Goal: Information Seeking & Learning: Learn about a topic

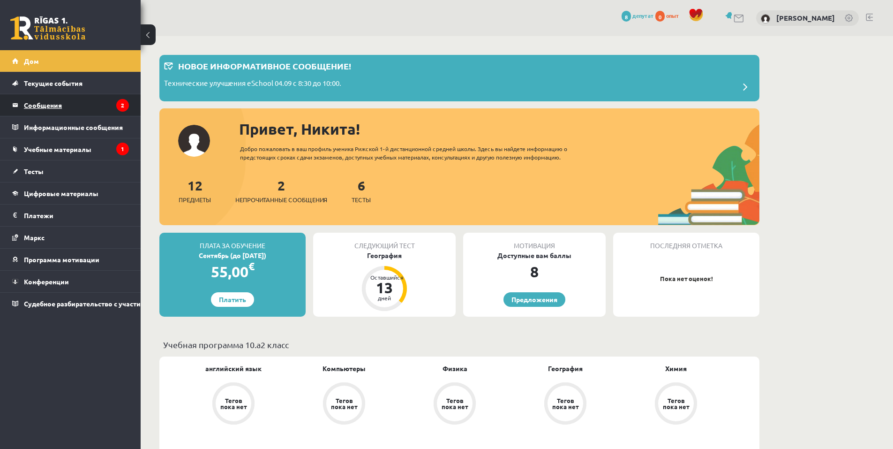
click at [75, 111] on legend "Сообщения 2" at bounding box center [76, 105] width 105 height 22
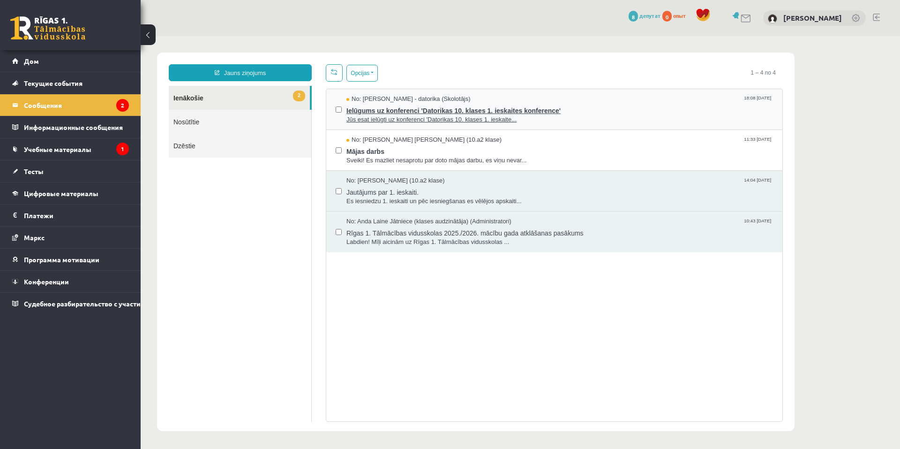
click at [461, 111] on span "Ielūgums uz konferenci 'Datorikas 10. klases 1. ieskaites konference'" at bounding box center [559, 110] width 426 height 12
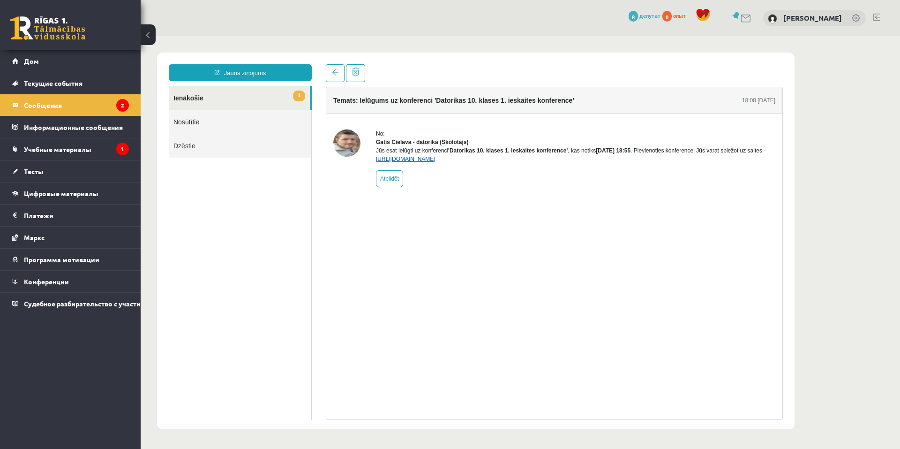
click at [435, 162] on link "https://eskola.r1tv.lv/conferences/4490/join" at bounding box center [406, 159] width 60 height 7
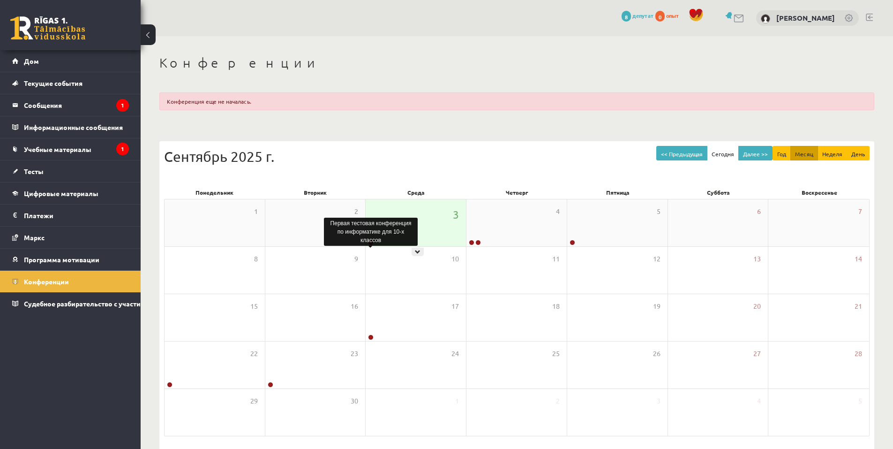
click at [372, 241] on link at bounding box center [371, 242] width 6 height 6
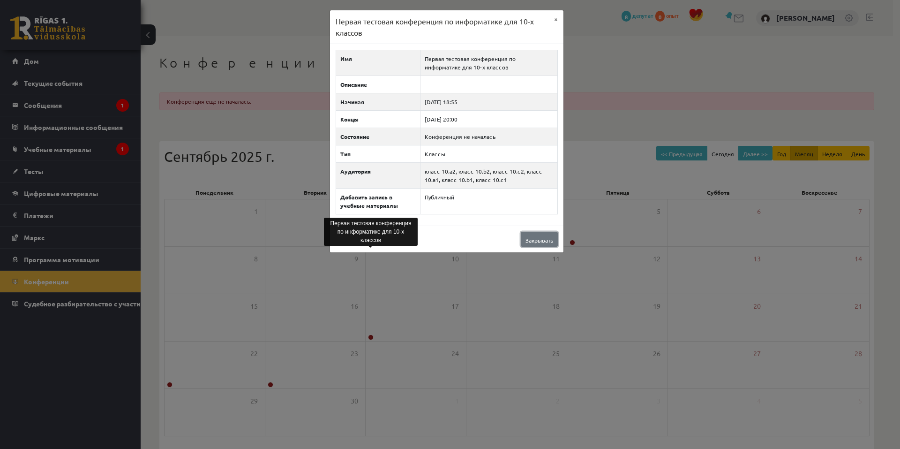
click at [538, 234] on link "Закрывать" at bounding box center [539, 239] width 37 height 15
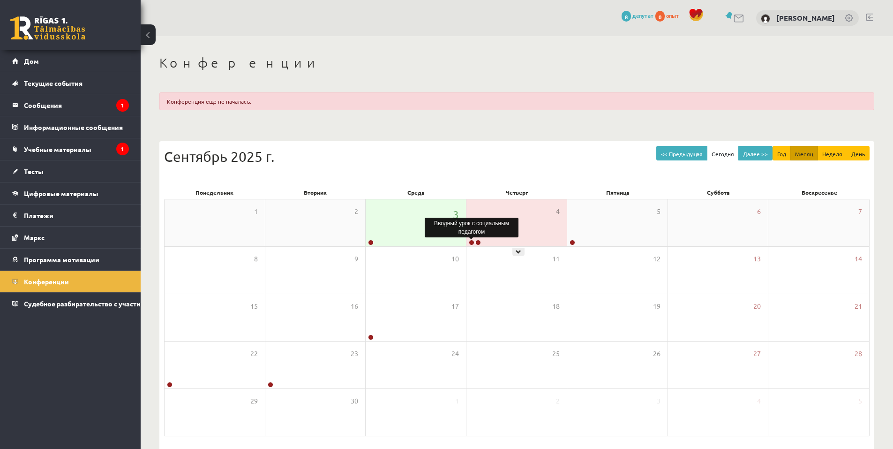
click at [472, 241] on link at bounding box center [472, 242] width 6 height 6
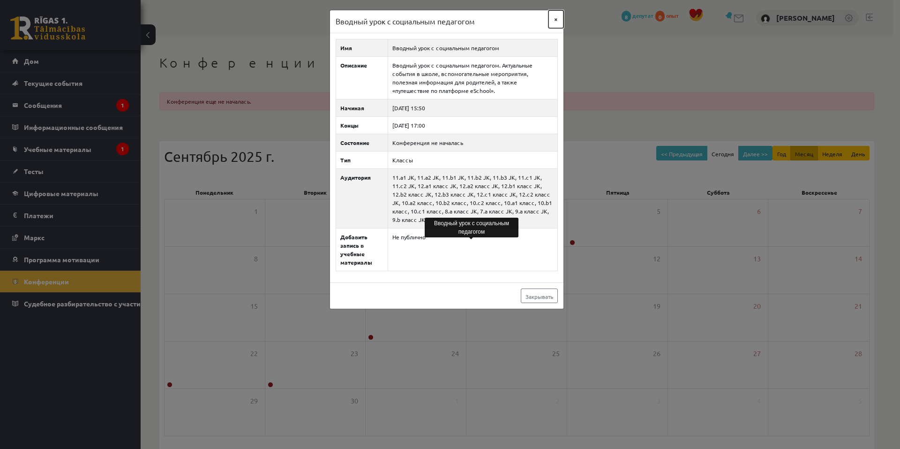
click at [558, 18] on button "×" at bounding box center [555, 19] width 15 height 18
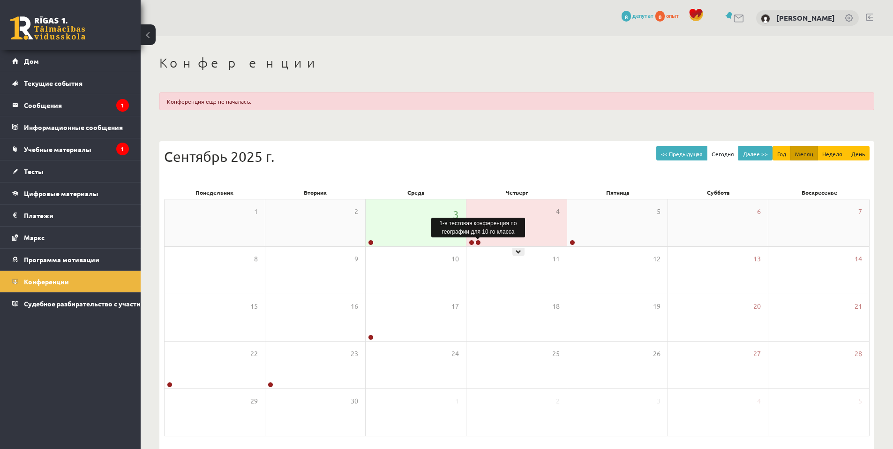
click at [476, 240] on link at bounding box center [478, 242] width 6 height 6
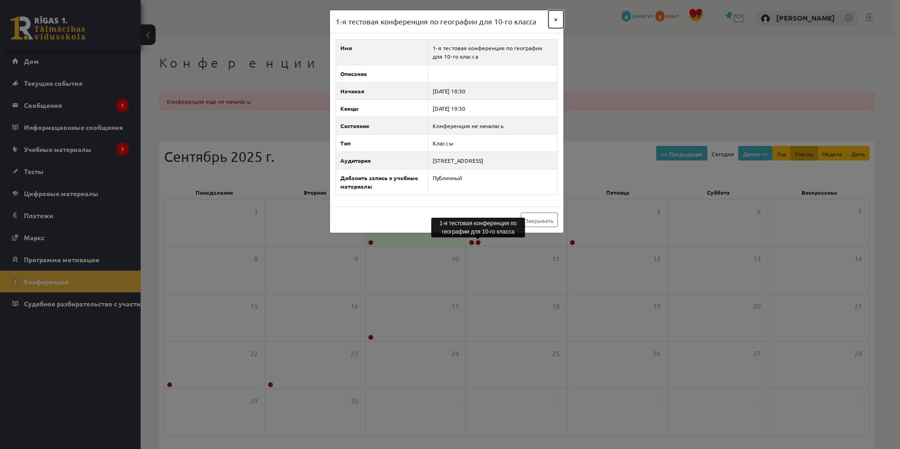
click at [557, 14] on button "×" at bounding box center [555, 19] width 15 height 18
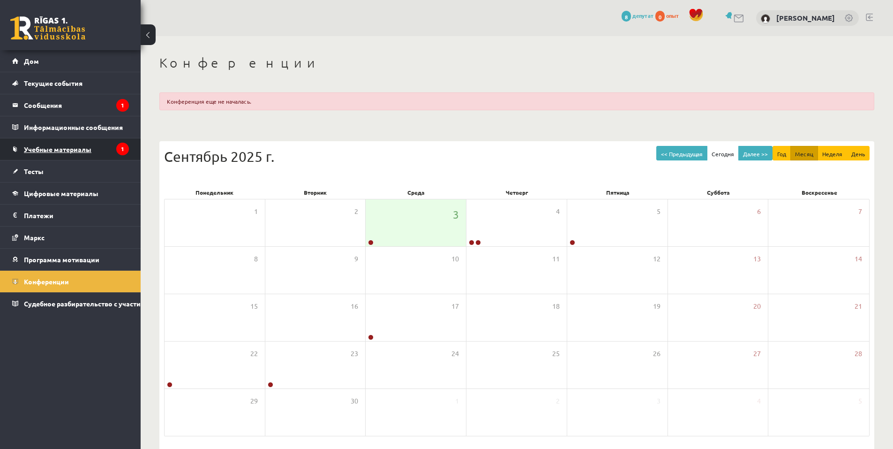
click at [96, 152] on link "Учебные материалы" at bounding box center [70, 149] width 117 height 22
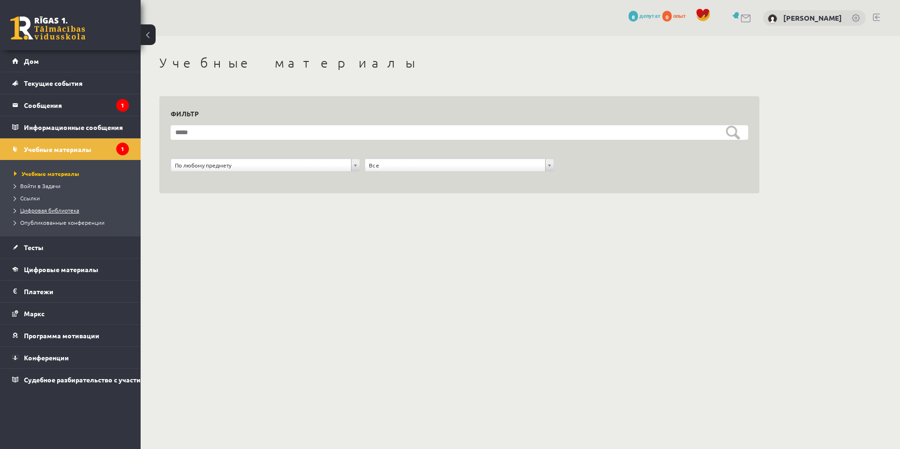
click at [63, 208] on font "Цифровая библиотека" at bounding box center [49, 209] width 59 height 7
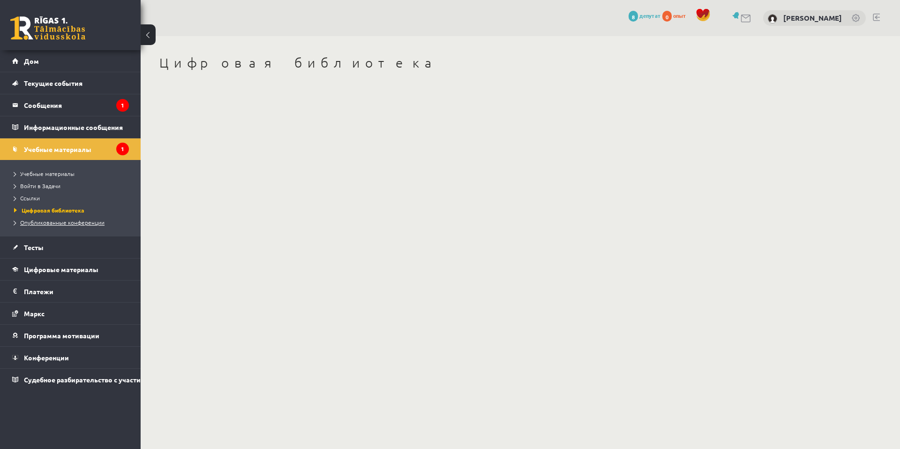
click at [64, 219] on font "Опубликованные конференции" at bounding box center [62, 221] width 84 height 7
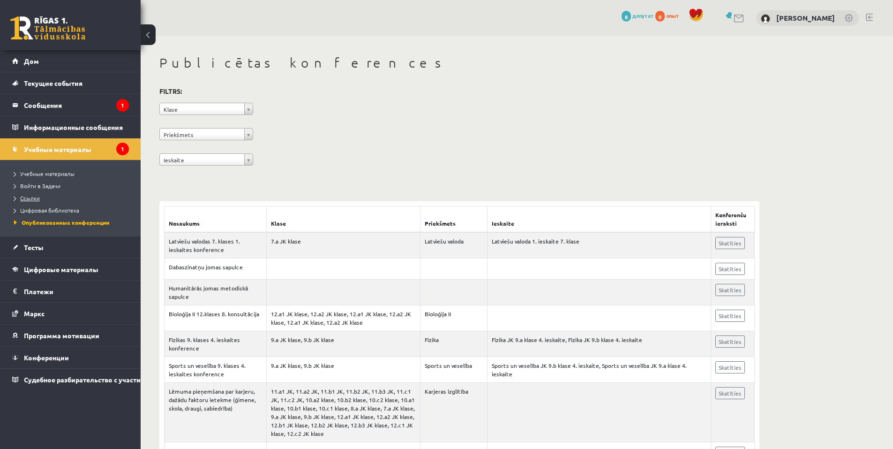
click at [35, 201] on link "Ссылки" at bounding box center [72, 198] width 117 height 8
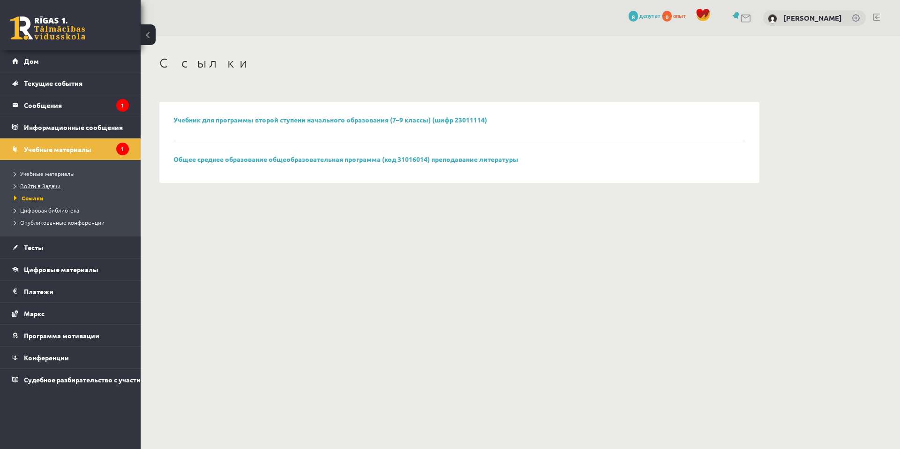
click at [36, 189] on link "Войти в Задачи" at bounding box center [72, 185] width 117 height 8
click at [51, 102] on font "Сообщения" at bounding box center [43, 105] width 38 height 8
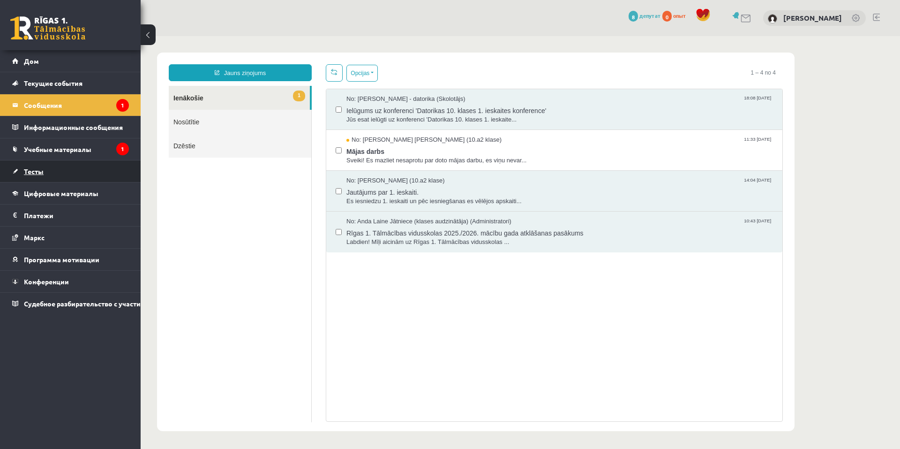
click at [57, 178] on link "Тесты" at bounding box center [70, 171] width 117 height 22
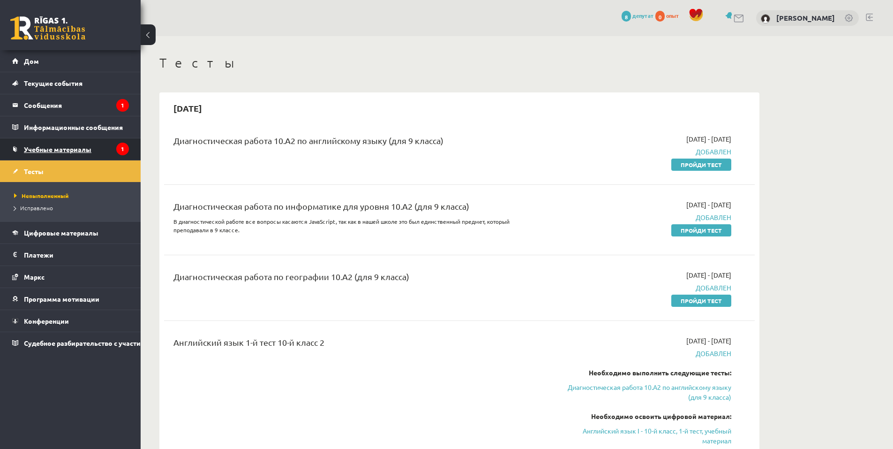
click at [37, 144] on link "Учебные материалы" at bounding box center [70, 149] width 117 height 22
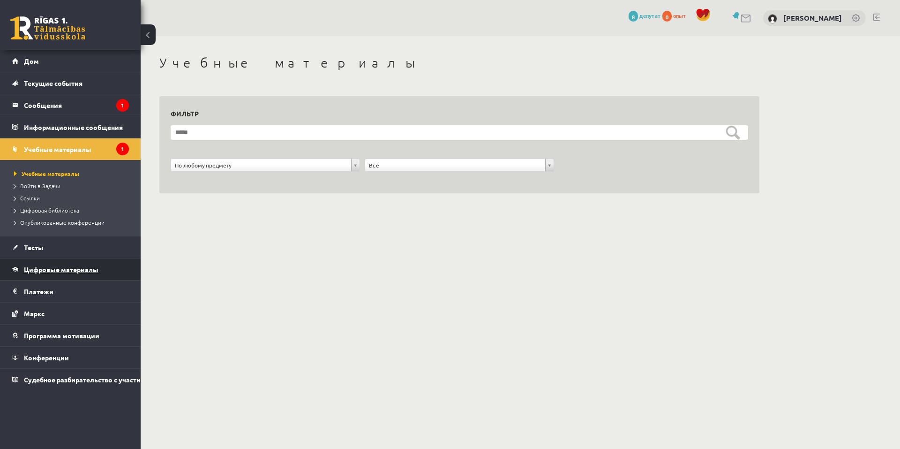
click at [55, 273] on link "Цифровые материалы" at bounding box center [70, 269] width 117 height 22
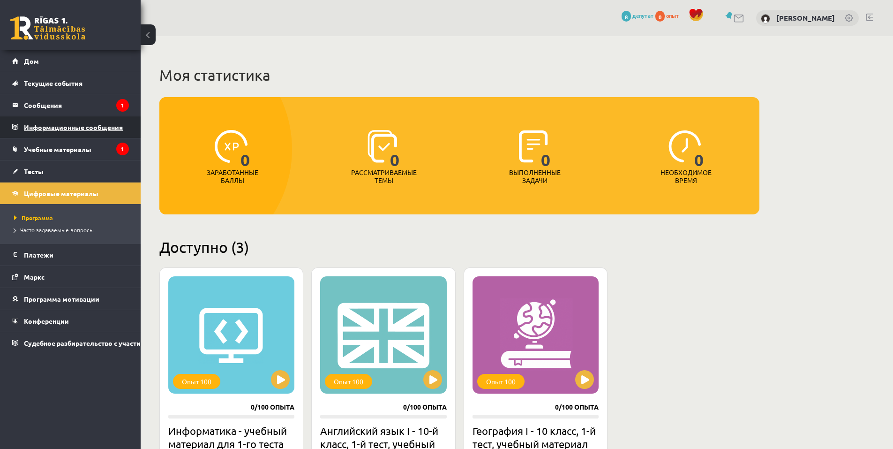
click at [86, 127] on font "Информационные сообщения" at bounding box center [73, 127] width 99 height 8
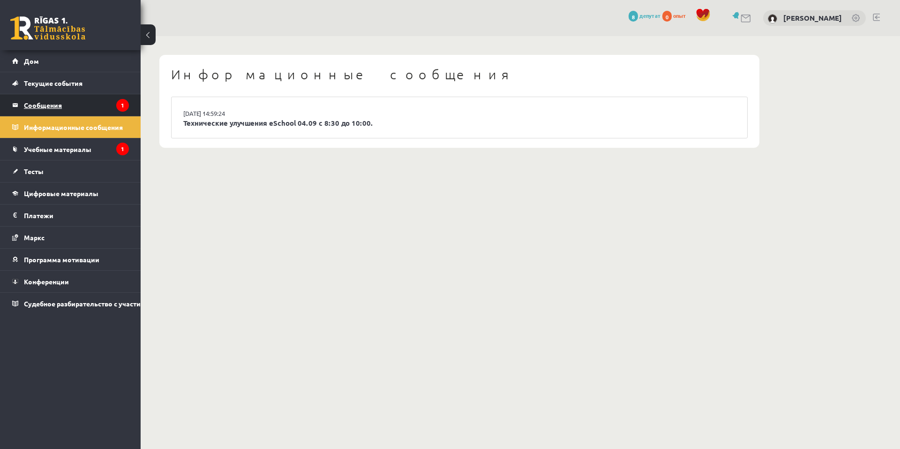
click at [59, 100] on legend "Сообщения 1" at bounding box center [76, 105] width 105 height 22
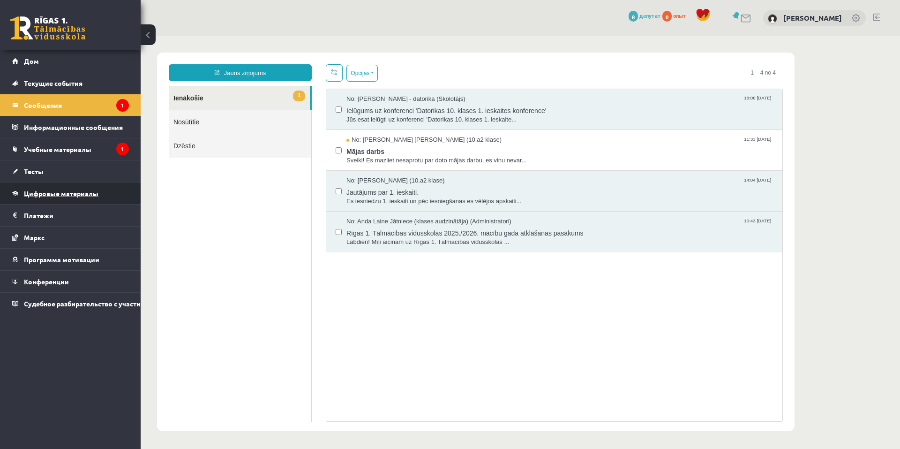
click at [87, 193] on font "Цифровые материалы" at bounding box center [61, 193] width 75 height 8
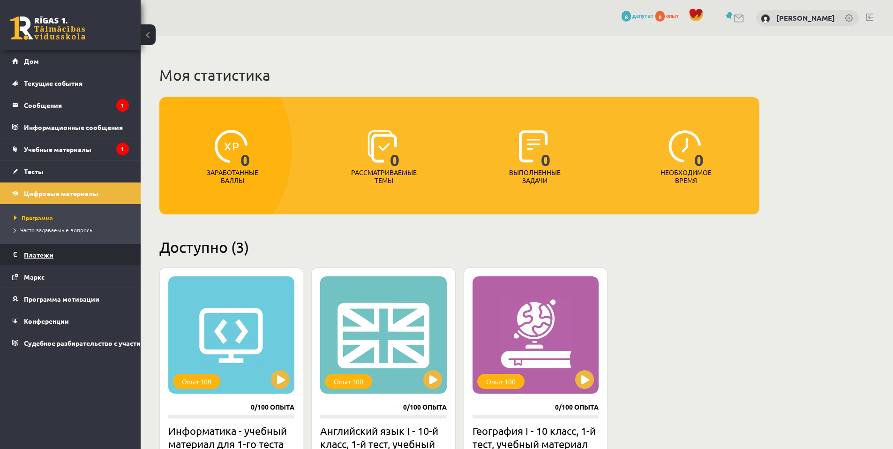
click at [38, 254] on font "Платежи" at bounding box center [39, 254] width 30 height 8
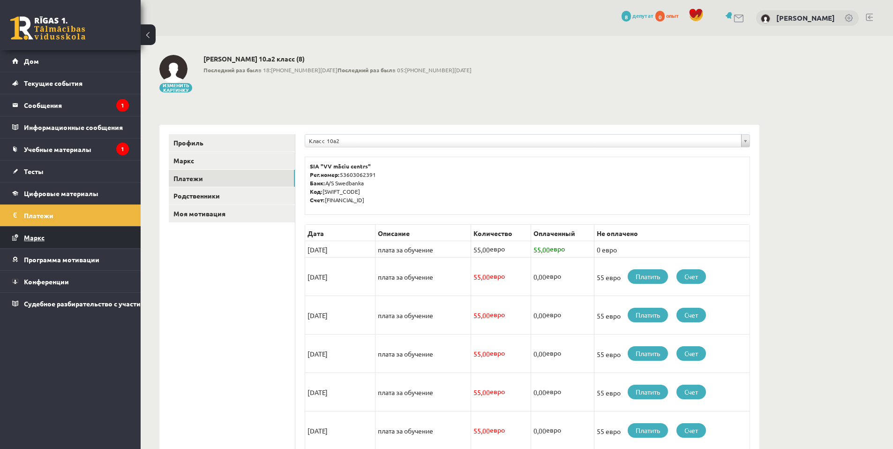
click at [34, 239] on font "Маркс" at bounding box center [34, 237] width 21 height 8
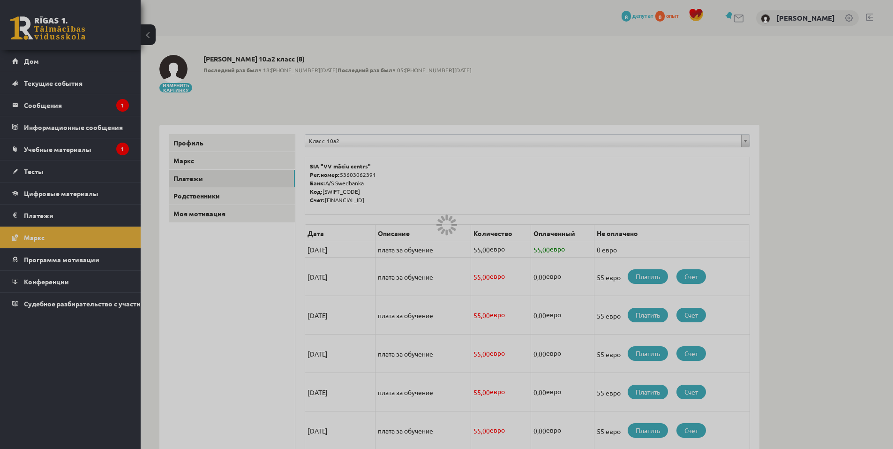
click at [37, 145] on div at bounding box center [446, 224] width 893 height 449
click at [267, 110] on div at bounding box center [446, 224] width 893 height 449
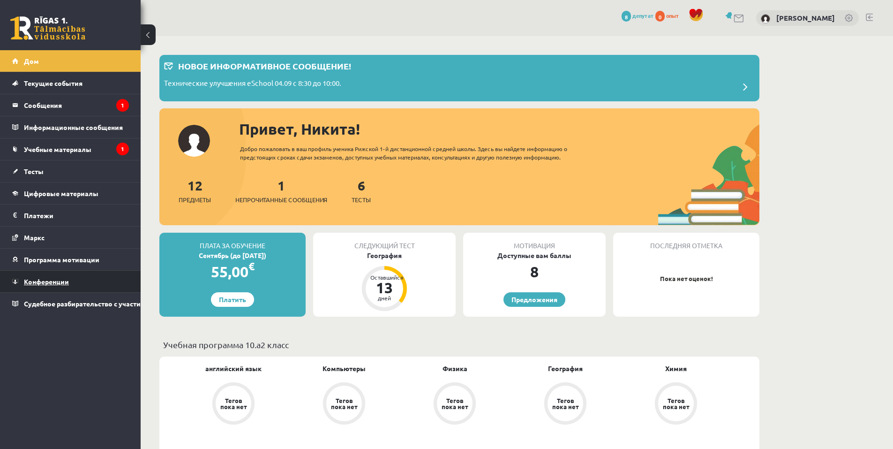
click at [60, 283] on font "Конференции" at bounding box center [46, 281] width 45 height 8
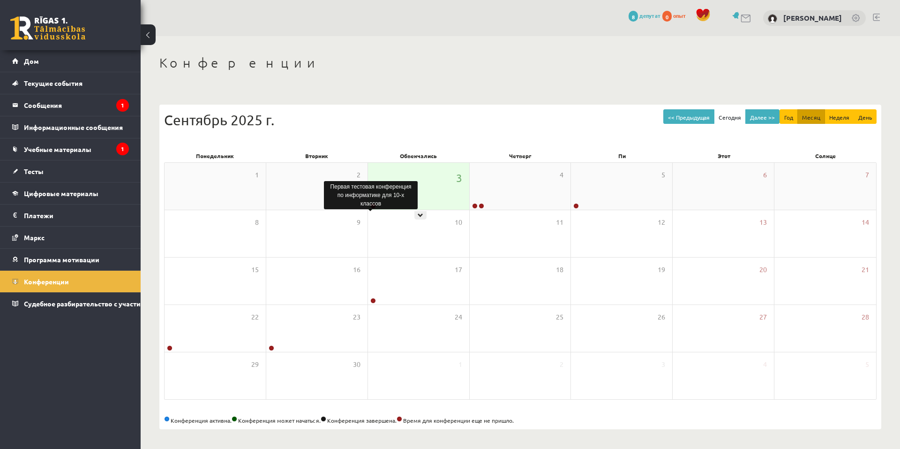
click at [371, 204] on link at bounding box center [373, 206] width 6 height 6
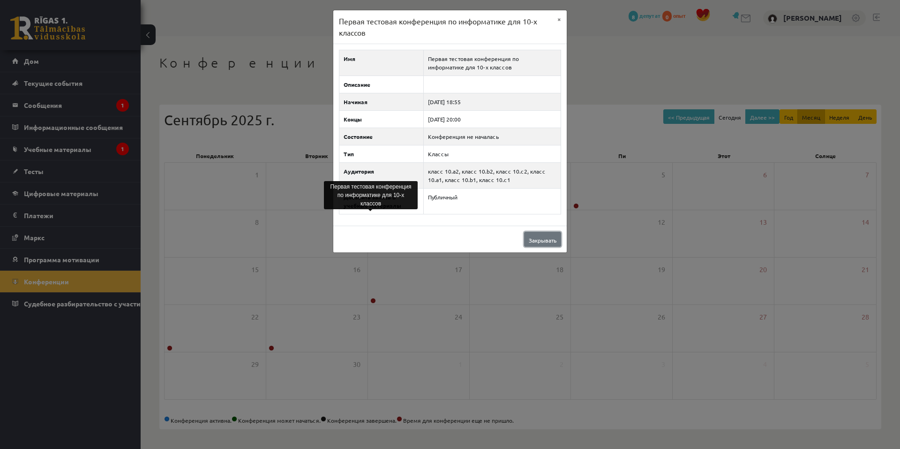
click at [553, 240] on font "Закрывать" at bounding box center [543, 239] width 28 height 7
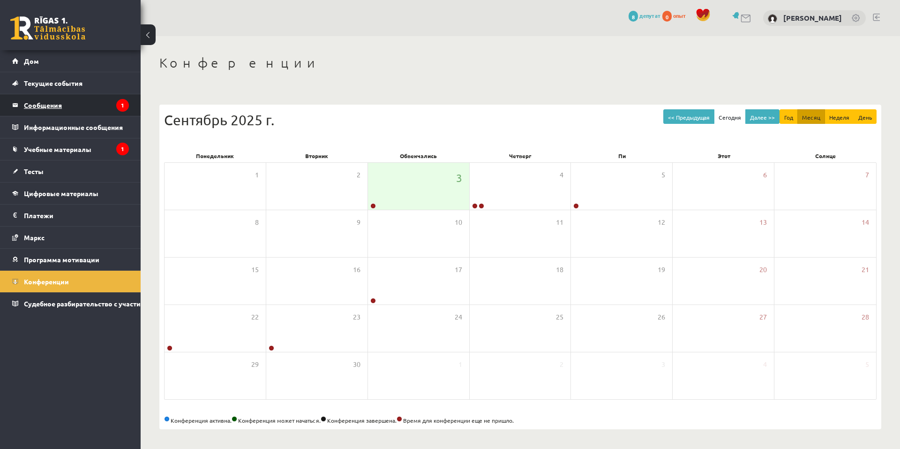
click at [93, 100] on legend "Сообщения 1" at bounding box center [76, 105] width 105 height 22
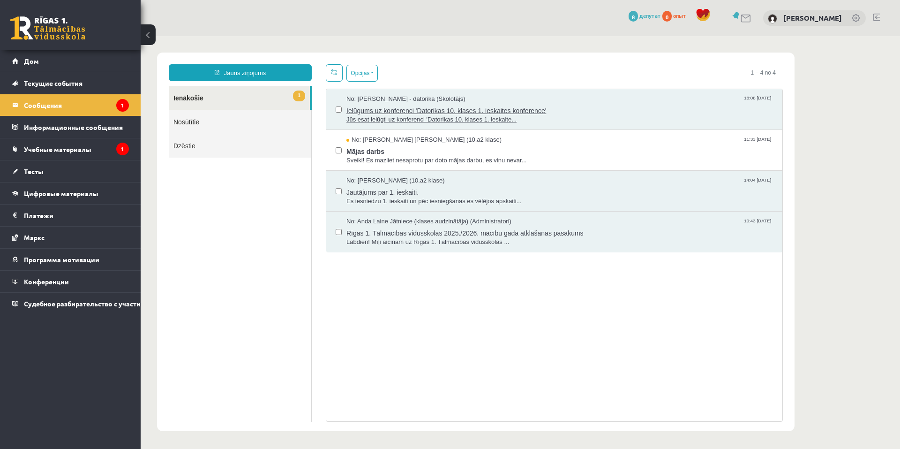
click at [401, 109] on span "Ielūgums uz konferenci 'Datorikas 10. klases 1. ieskaites konference'" at bounding box center [559, 110] width 426 height 12
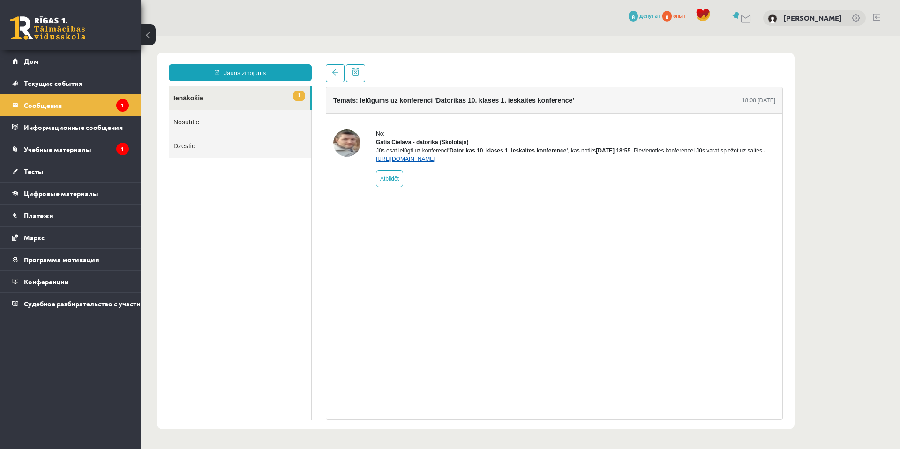
click at [407, 162] on link "https://eskola.r1tv.lv/conferences/4490/join" at bounding box center [406, 159] width 60 height 7
click at [228, 94] on link "1 Ienākošie" at bounding box center [239, 98] width 141 height 24
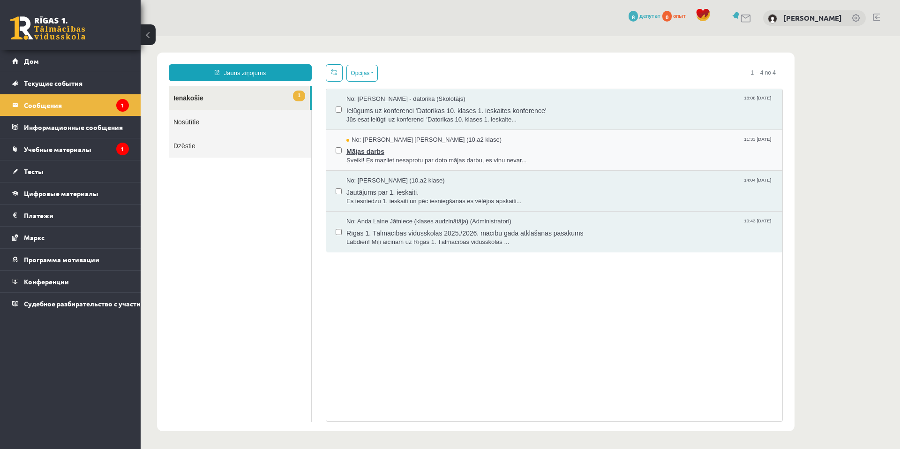
click at [372, 150] on span "Mājas darbs" at bounding box center [559, 150] width 426 height 12
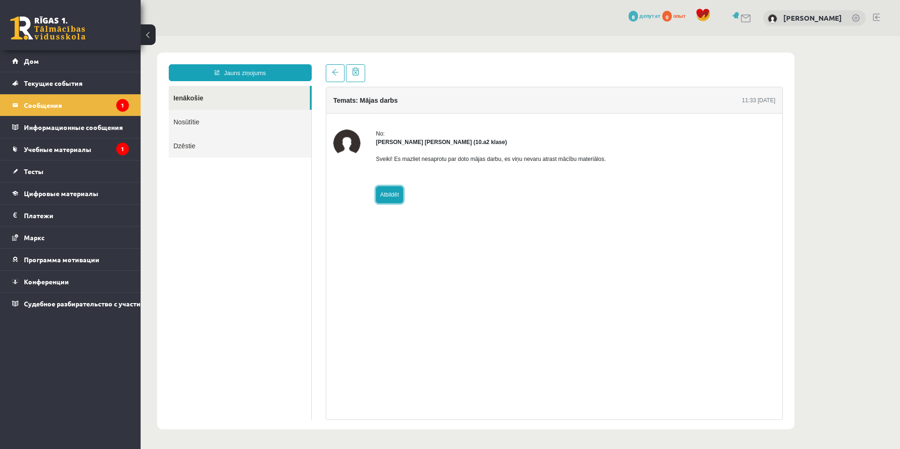
click at [395, 190] on link "Atbildēt" at bounding box center [389, 194] width 27 height 17
type input "**********"
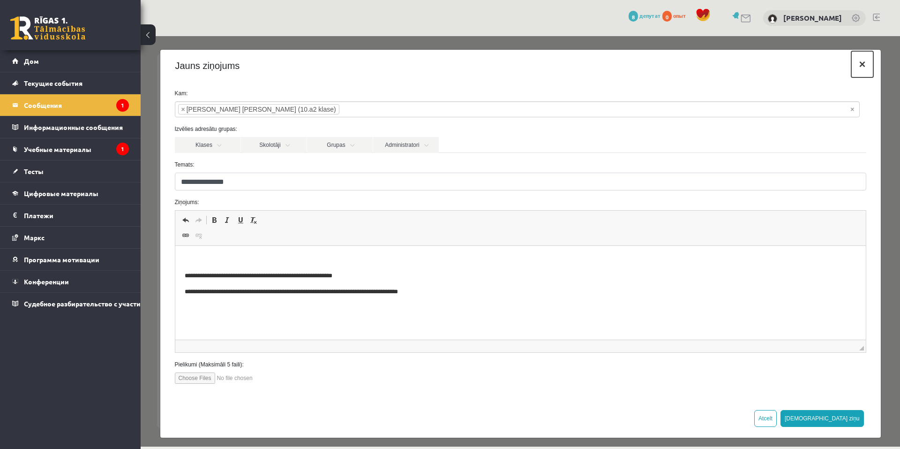
click at [852, 64] on button "×" at bounding box center [862, 64] width 22 height 26
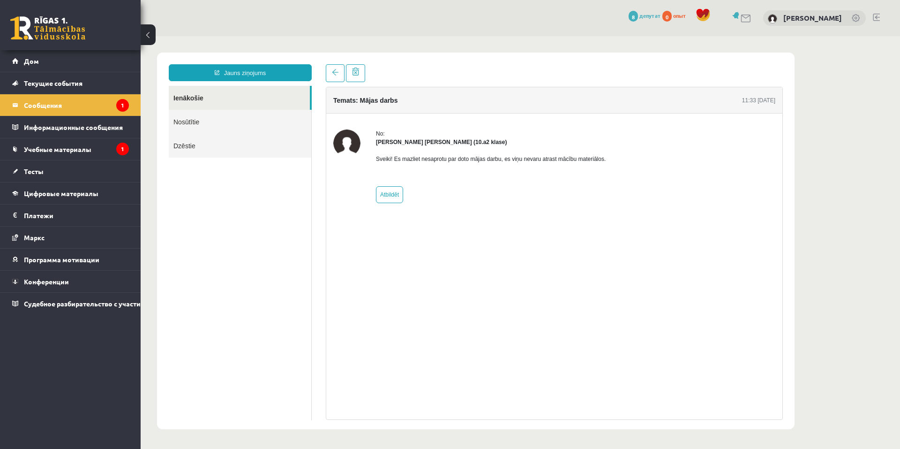
click at [193, 97] on link "Ienākošie" at bounding box center [239, 98] width 141 height 24
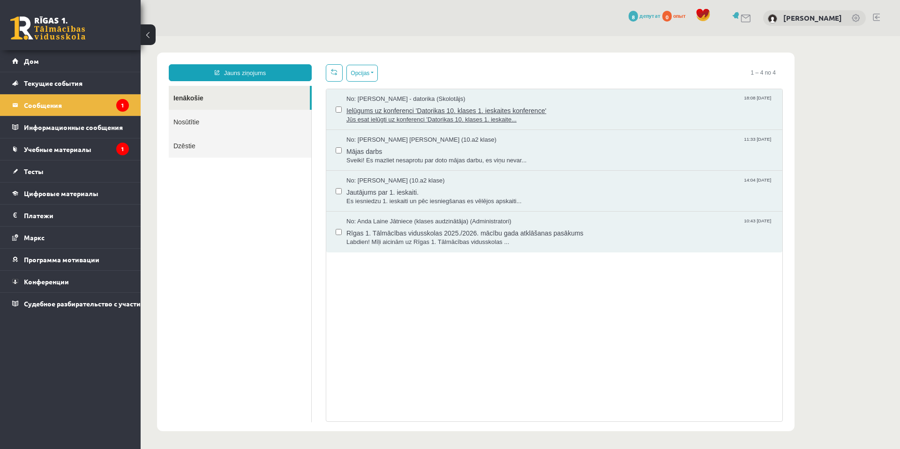
click at [381, 107] on span "Ielūgums uz konferenci 'Datorikas 10. klases 1. ieskaites konference'" at bounding box center [559, 110] width 426 height 12
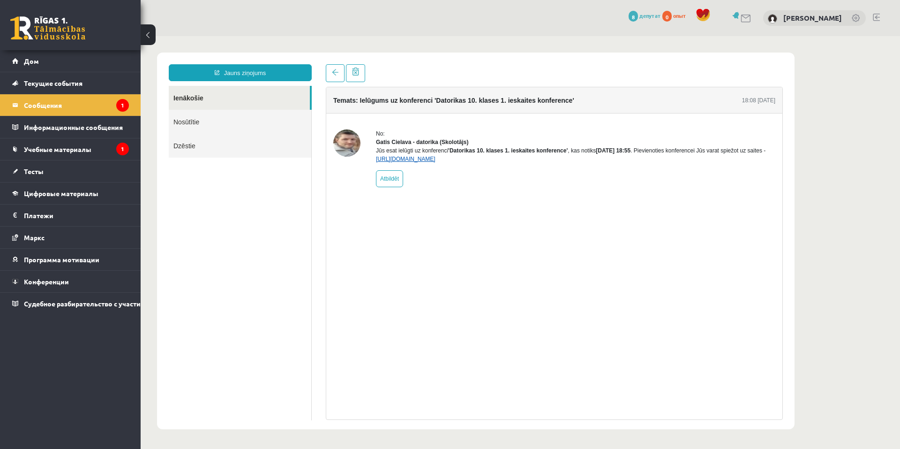
click at [393, 162] on link "https://eskola.r1tv.lv/conferences/4490/join" at bounding box center [406, 159] width 60 height 7
click at [349, 145] on img at bounding box center [346, 142] width 27 height 27
drag, startPoint x: 500, startPoint y: 37, endPoint x: 808, endPoint y: 370, distance: 453.0
drag, startPoint x: 808, startPoint y: 277, endPoint x: 684, endPoint y: 187, distance: 153.0
click at [808, 277] on body "Jauns ziņojums Ienākošie Nosūtītie Dzēstie ********* ********* ******* Temats: …" at bounding box center [520, 240] width 759 height 409
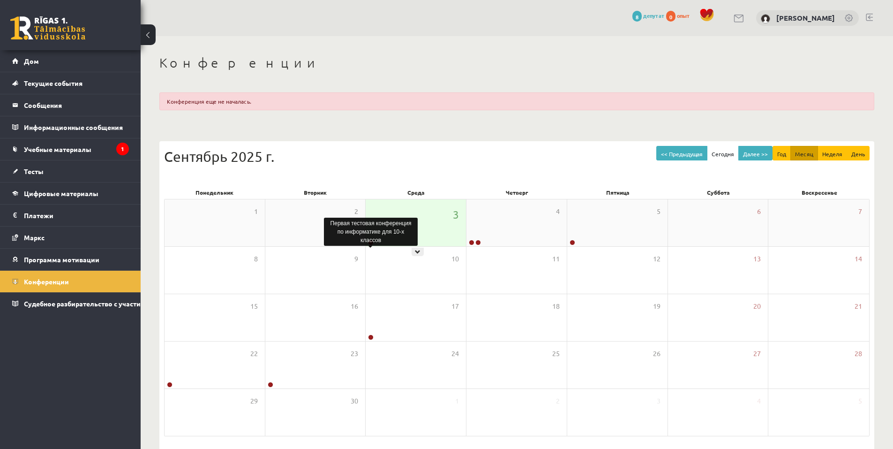
click at [372, 242] on link at bounding box center [371, 242] width 6 height 6
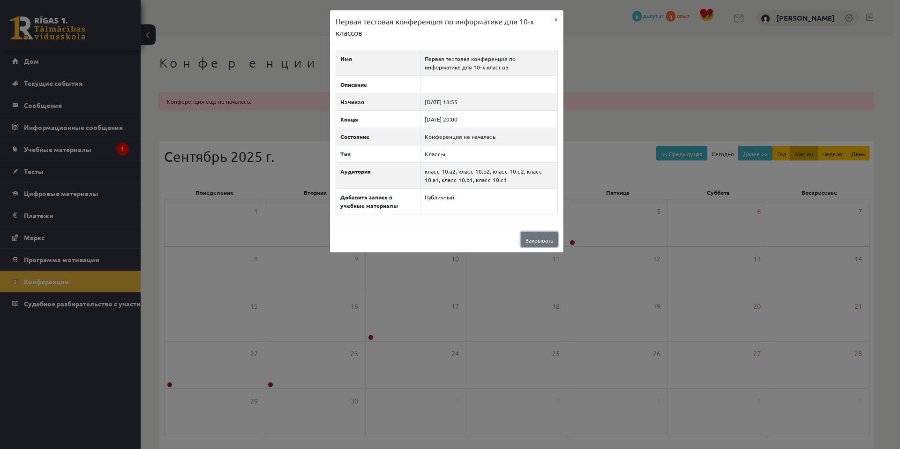
click at [540, 245] on link "Закрывать" at bounding box center [539, 239] width 37 height 15
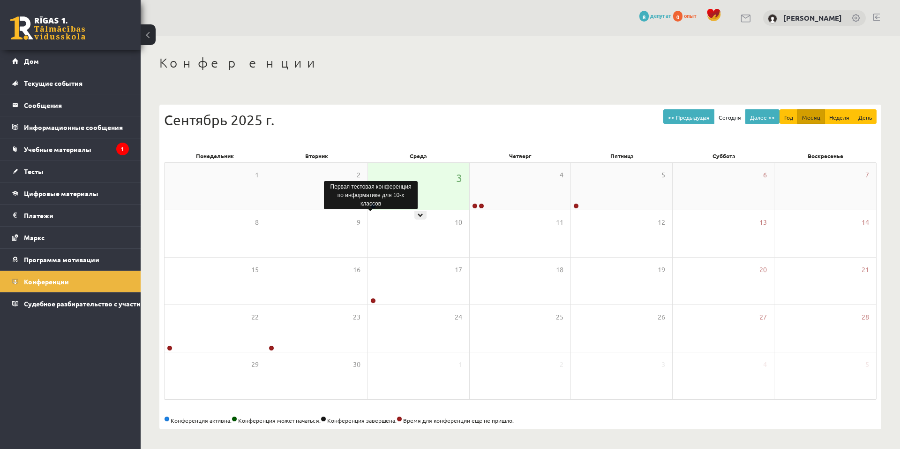
click at [373, 204] on link at bounding box center [373, 206] width 6 height 6
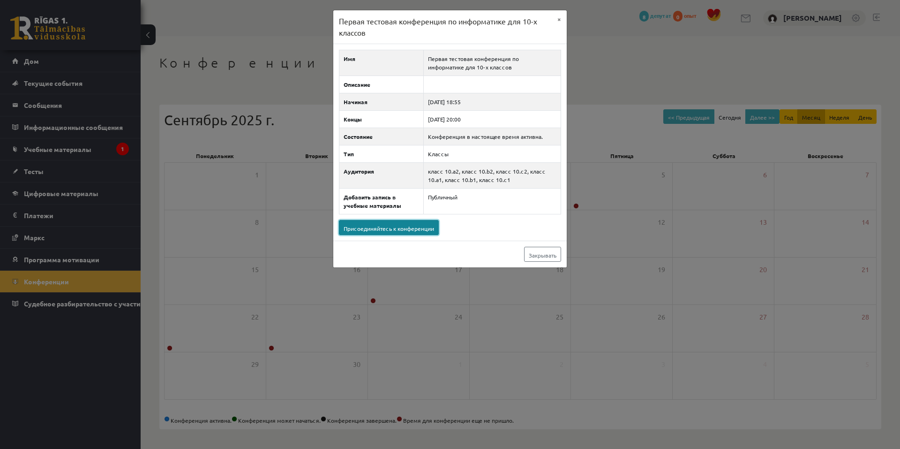
click at [378, 225] on font "Присоединяйтесь к конференции" at bounding box center [389, 227] width 90 height 7
click at [554, 256] on link "Закрывать" at bounding box center [542, 254] width 37 height 15
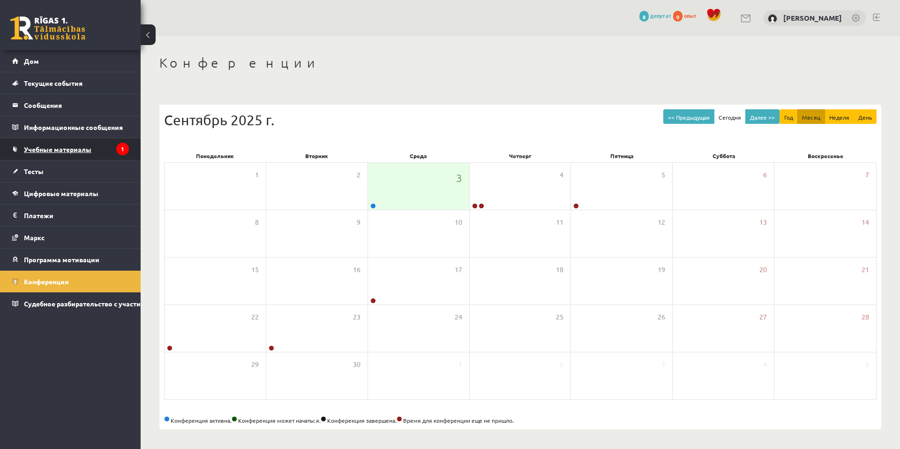
click at [72, 157] on link "Учебные материалы" at bounding box center [70, 149] width 117 height 22
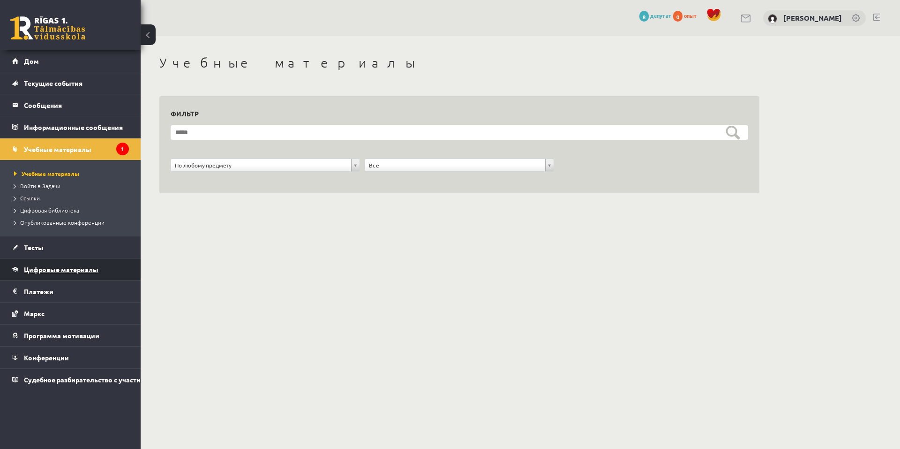
click at [41, 272] on font "Цифровые материалы" at bounding box center [61, 269] width 75 height 8
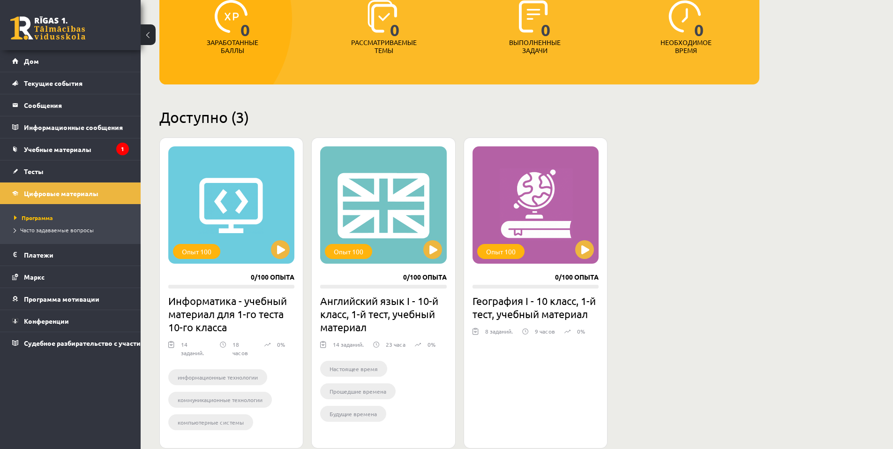
scroll to position [141, 0]
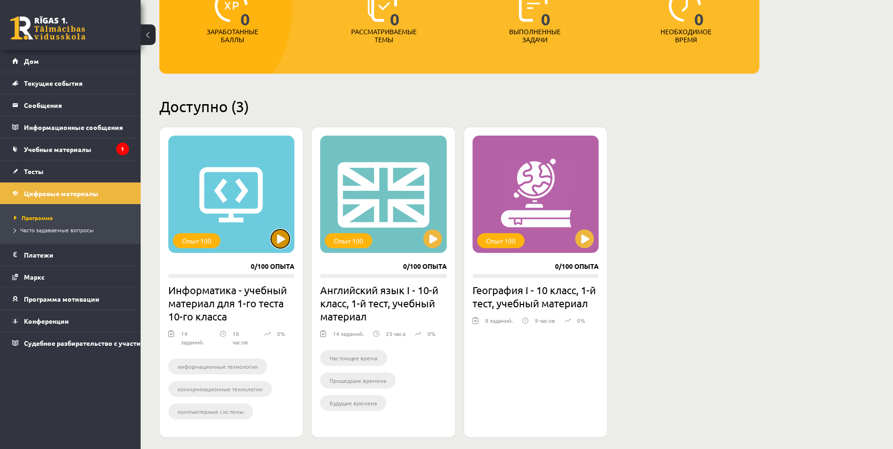
click at [280, 240] on button at bounding box center [280, 238] width 19 height 19
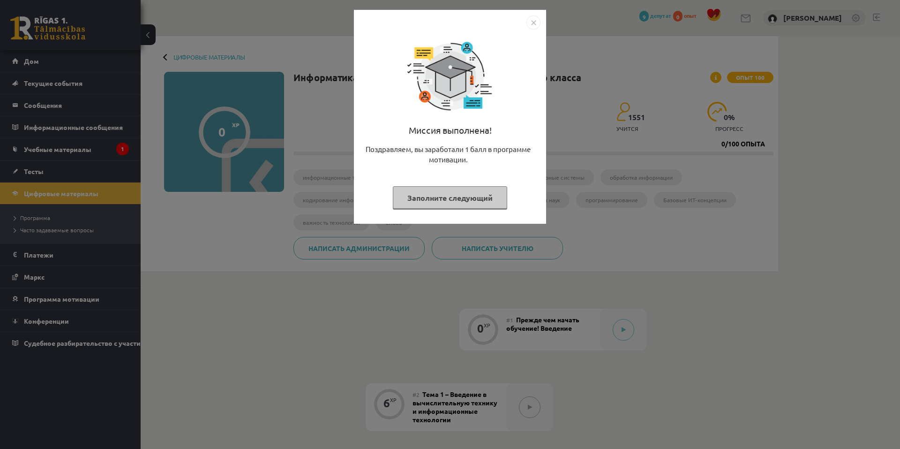
click at [458, 195] on font "Заполните следующий" at bounding box center [449, 198] width 85 height 10
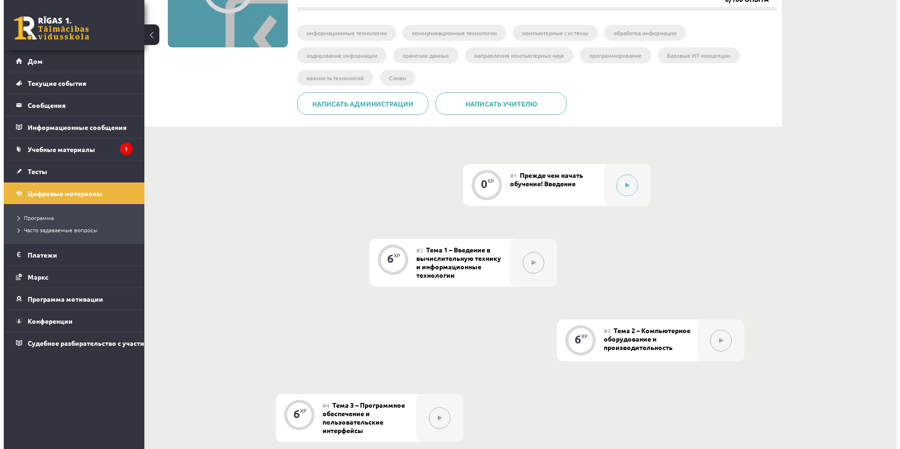
scroll to position [141, 0]
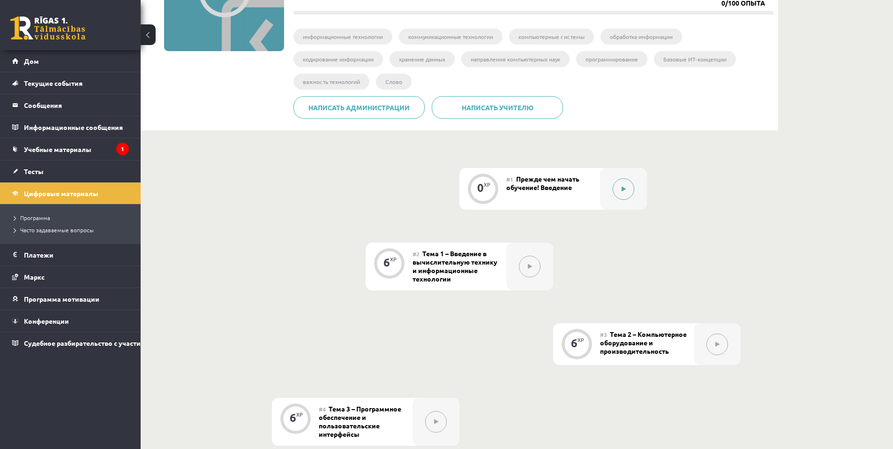
click at [630, 191] on button at bounding box center [624, 189] width 22 height 22
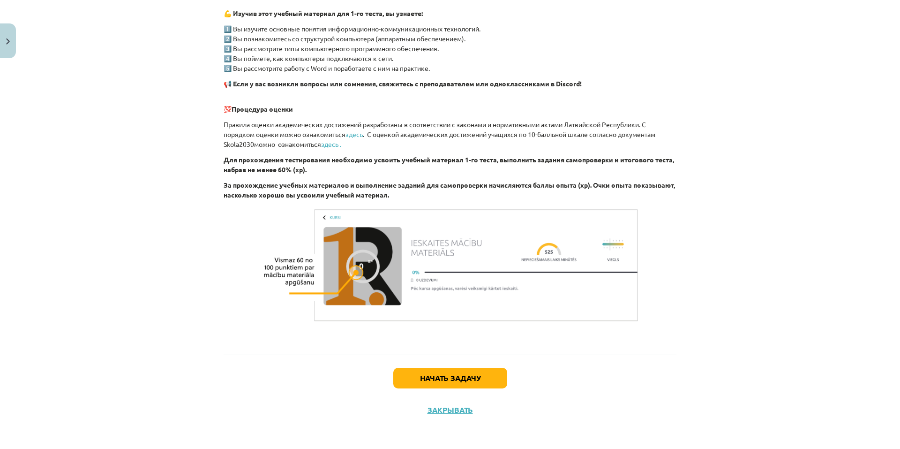
scroll to position [565, 0]
click at [416, 368] on button "Начать задачу" at bounding box center [450, 377] width 114 height 21
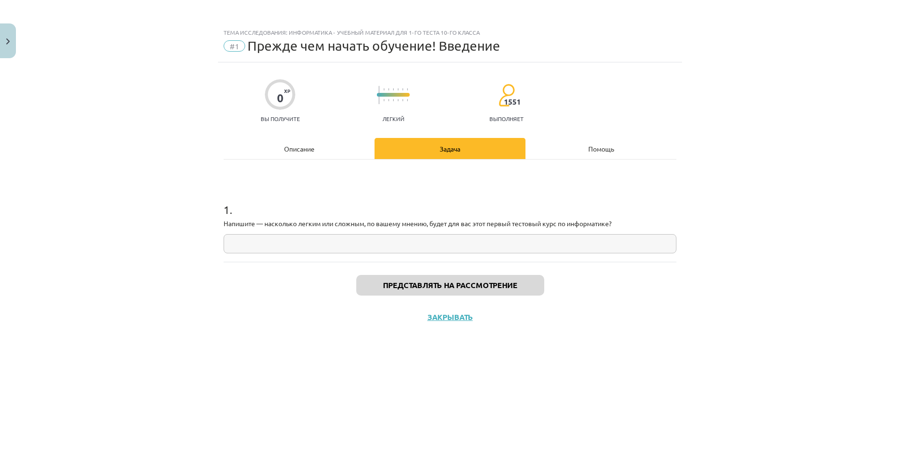
click at [413, 248] on input "text" at bounding box center [450, 243] width 453 height 19
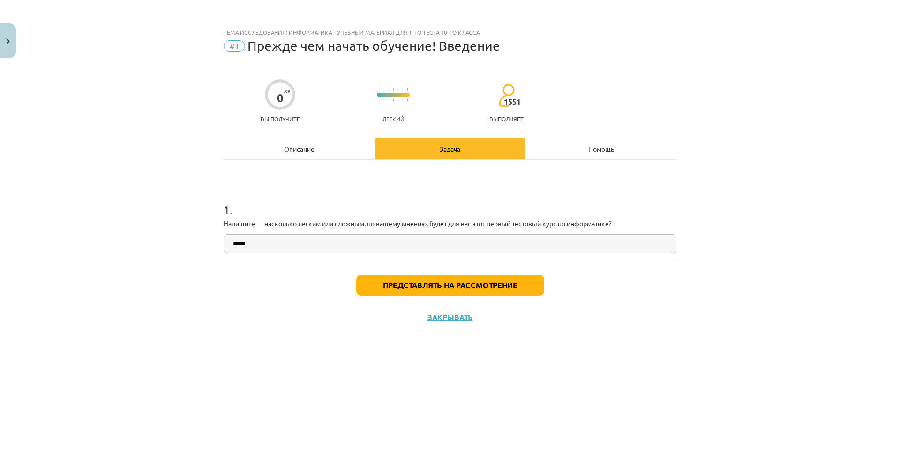
type input "*****"
click at [475, 281] on font "Представлять на рассмотрение" at bounding box center [450, 285] width 135 height 10
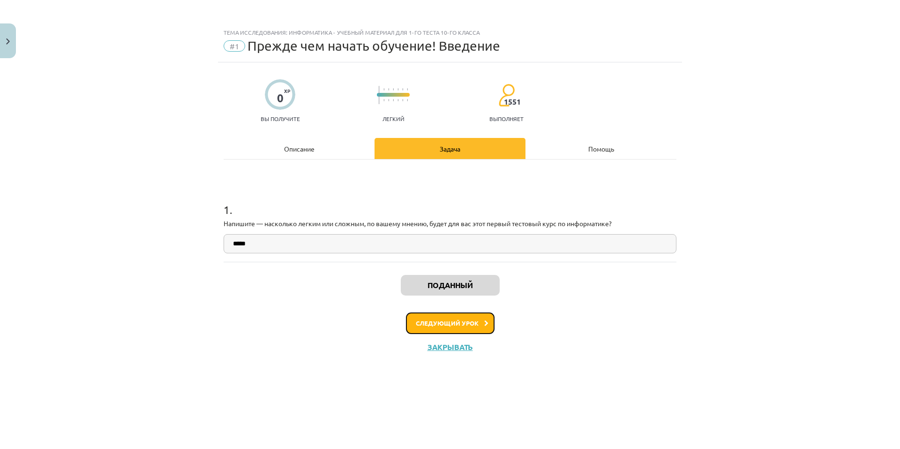
click at [487, 326] on button "Следующий урок" at bounding box center [450, 323] width 89 height 22
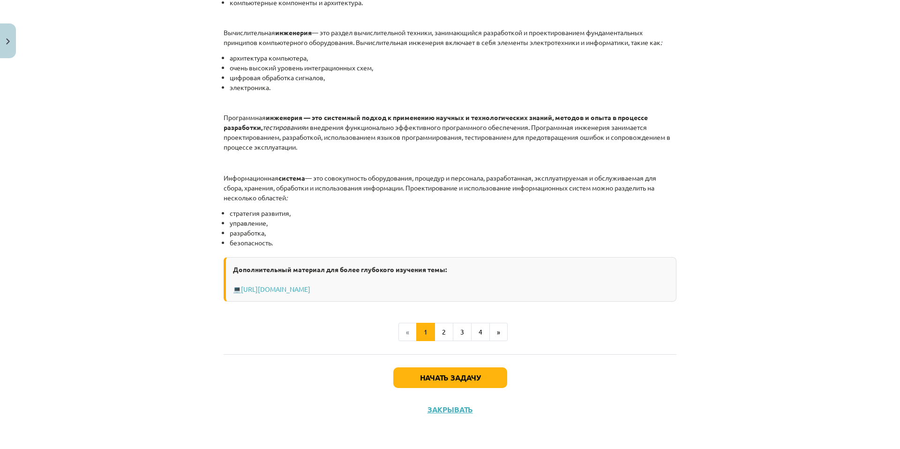
scroll to position [398, 0]
click at [448, 374] on font "Начать задачу" at bounding box center [450, 377] width 60 height 10
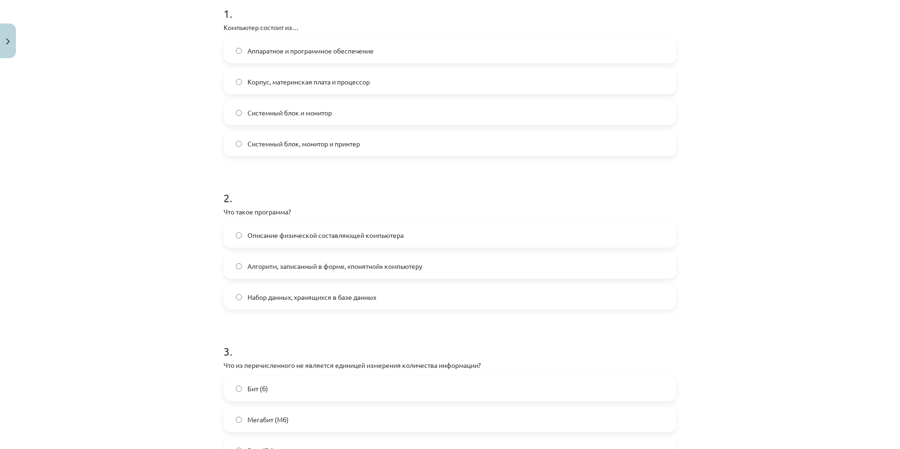
scroll to position [0, 0]
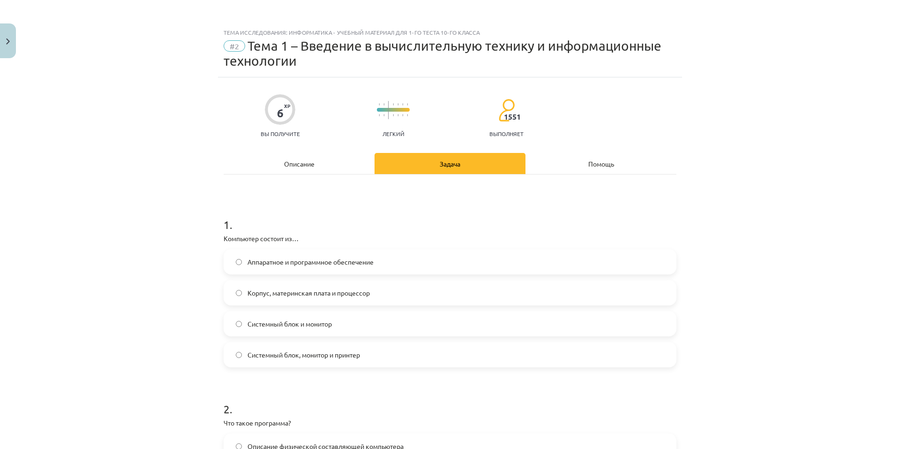
click at [800, 135] on div "Тема исследования: Информатика - учебный материал для 1-го теста 10-го класса #…" at bounding box center [450, 224] width 900 height 449
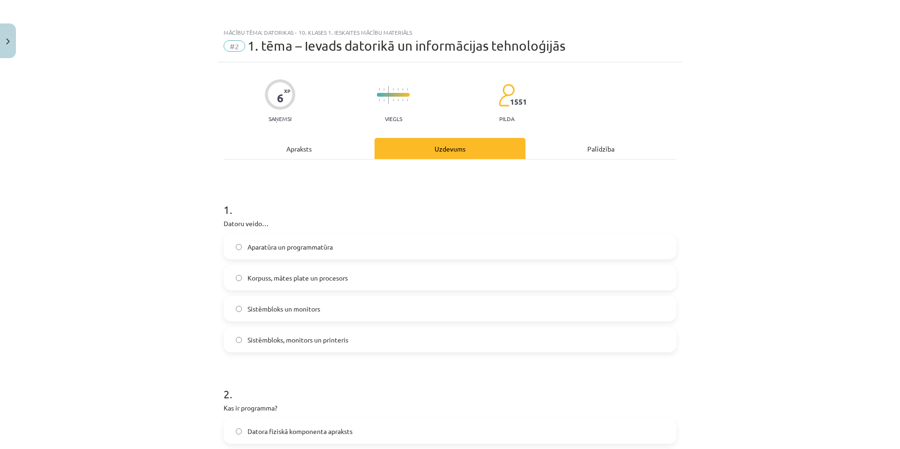
click at [305, 282] on span "Korpuss, mātes plate un procesors" at bounding box center [297, 278] width 100 height 10
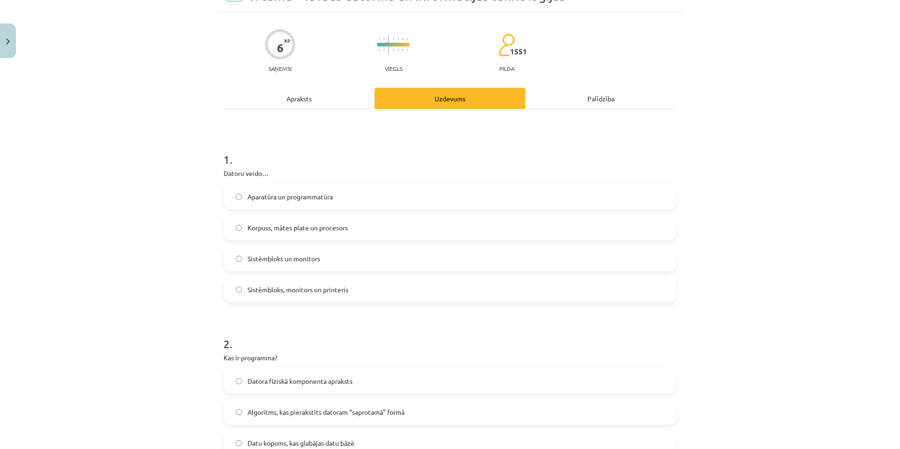
scroll to position [141, 0]
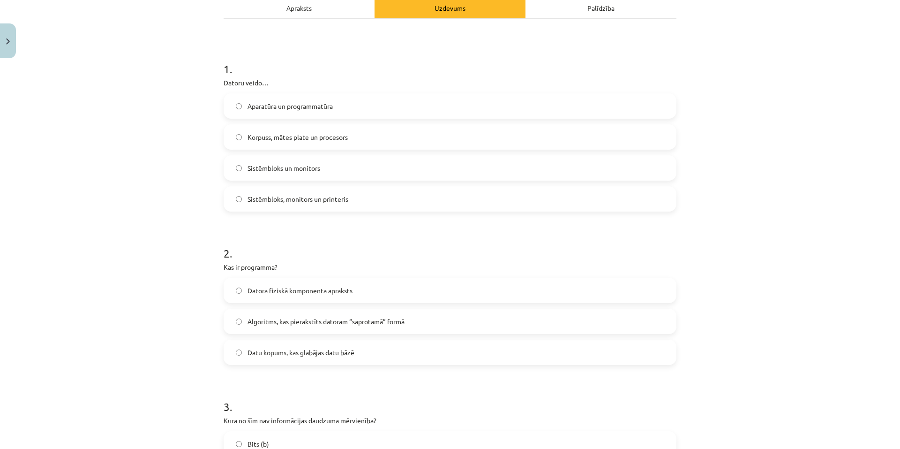
click at [313, 353] on font "Набор данных, хранящихся в базе данных" at bounding box center [311, 352] width 129 height 8
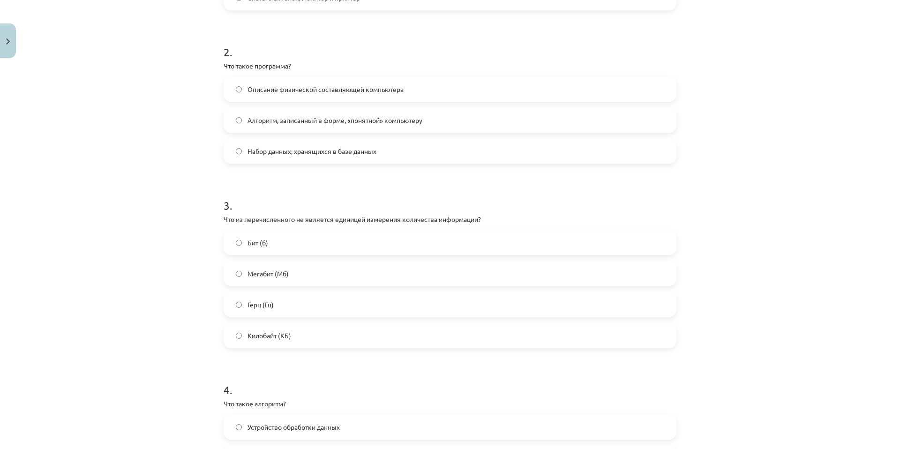
scroll to position [390, 0]
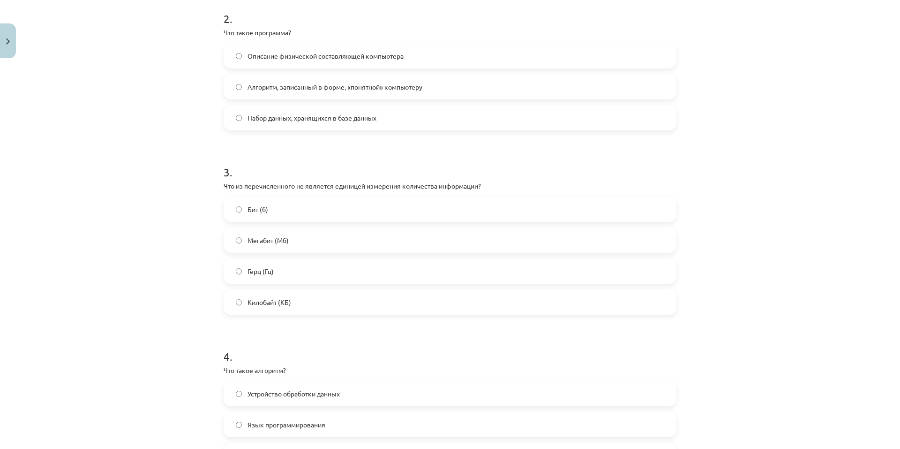
click at [240, 205] on label "Бит (б)" at bounding box center [449, 208] width 451 height 23
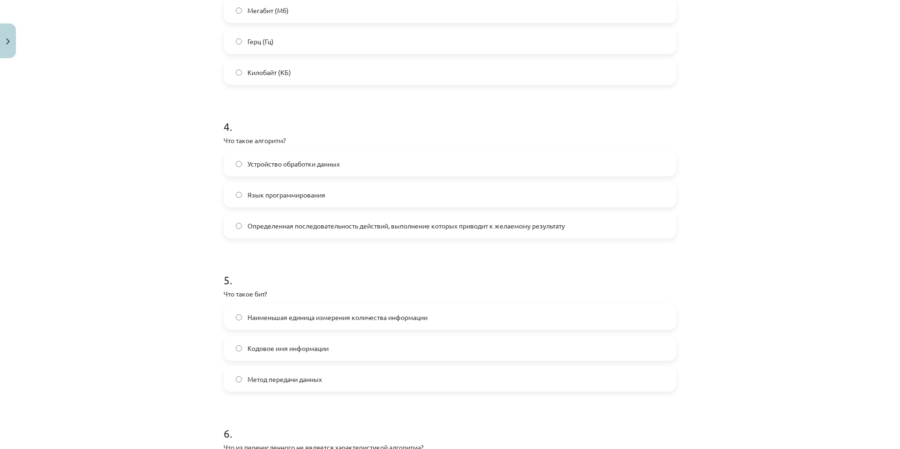
scroll to position [624, 0]
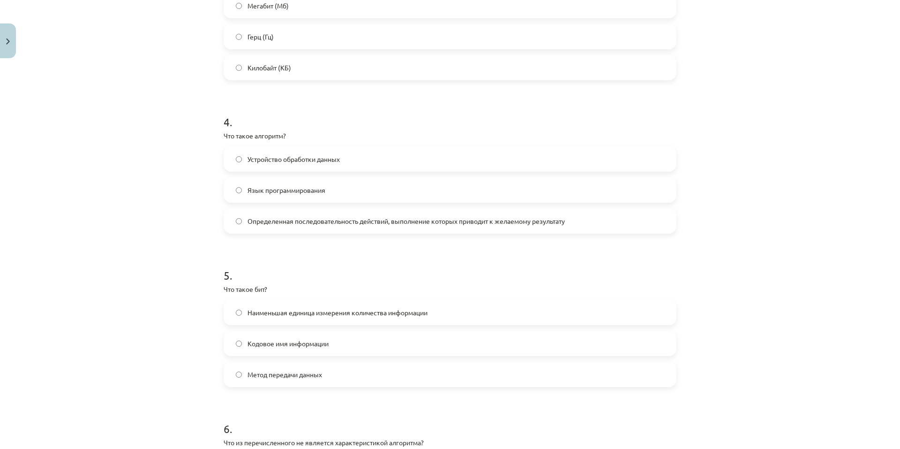
click at [270, 160] on font "Устройство обработки данных" at bounding box center [293, 159] width 92 height 8
click at [232, 320] on label "Наименьшая единица измерения количества информации" at bounding box center [449, 311] width 451 height 23
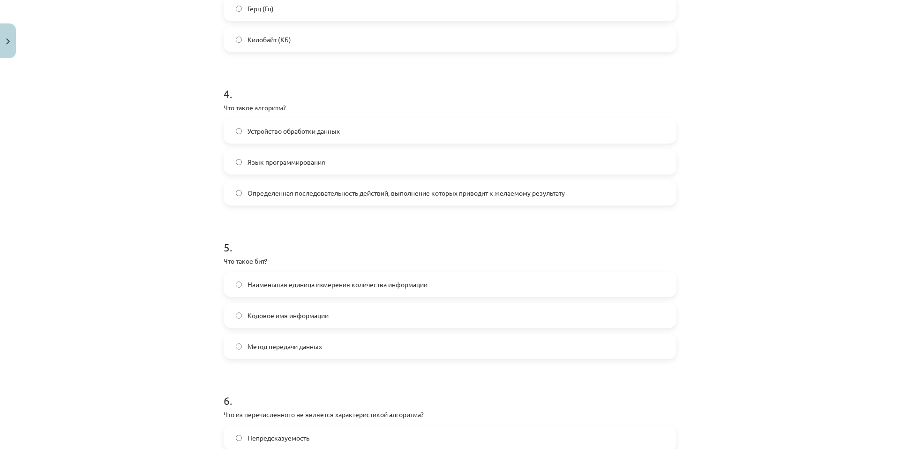
scroll to position [812, 0]
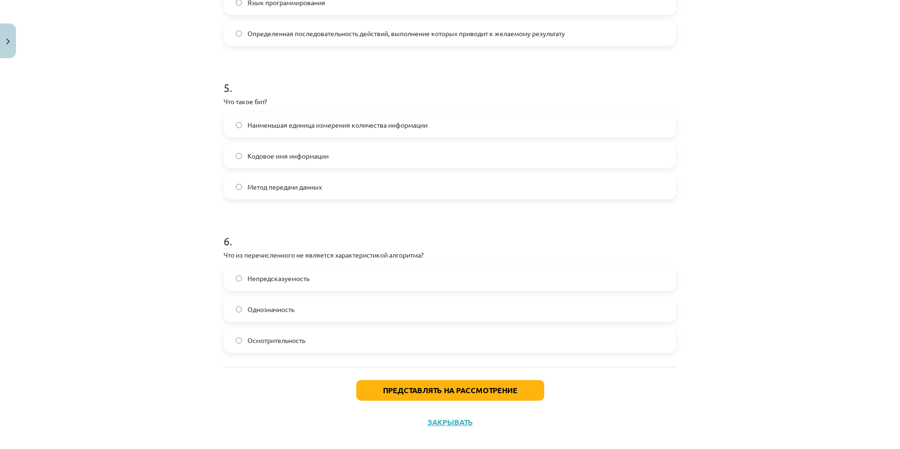
click at [239, 338] on label "Осмотрительность" at bounding box center [449, 339] width 451 height 23
click at [396, 389] on font "Представлять на рассмотрение" at bounding box center [450, 390] width 135 height 10
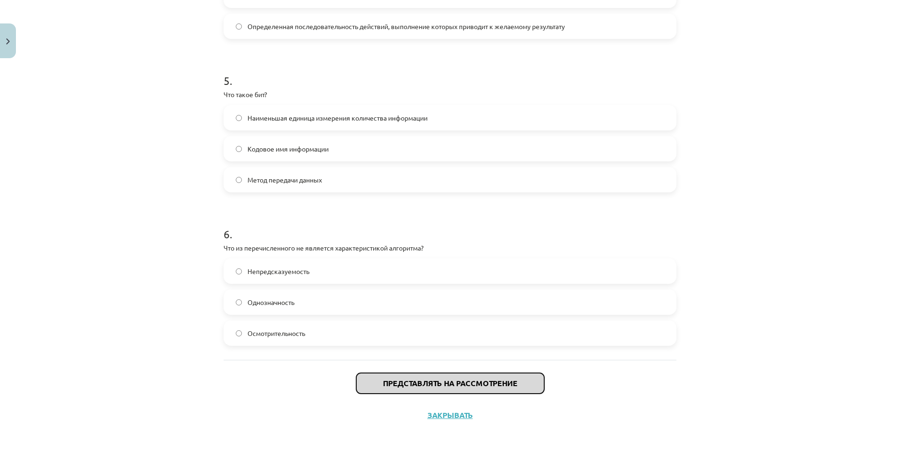
scroll to position [824, 0]
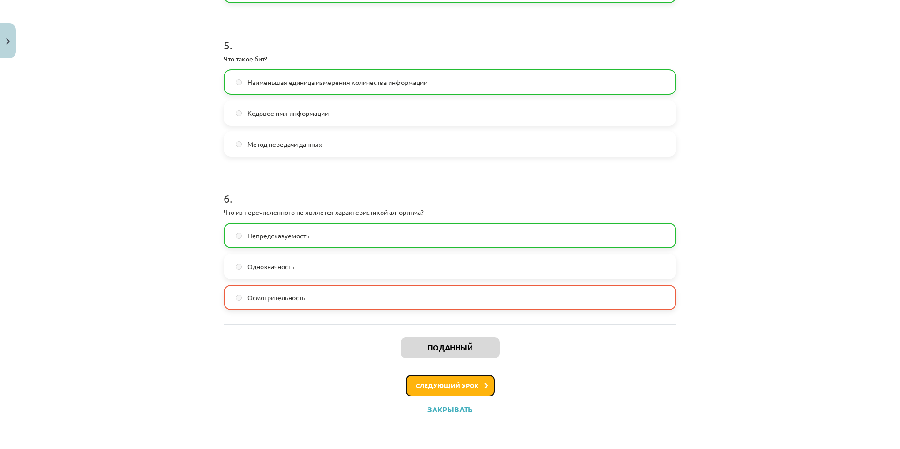
click at [435, 395] on button "Следующий урок" at bounding box center [450, 385] width 89 height 22
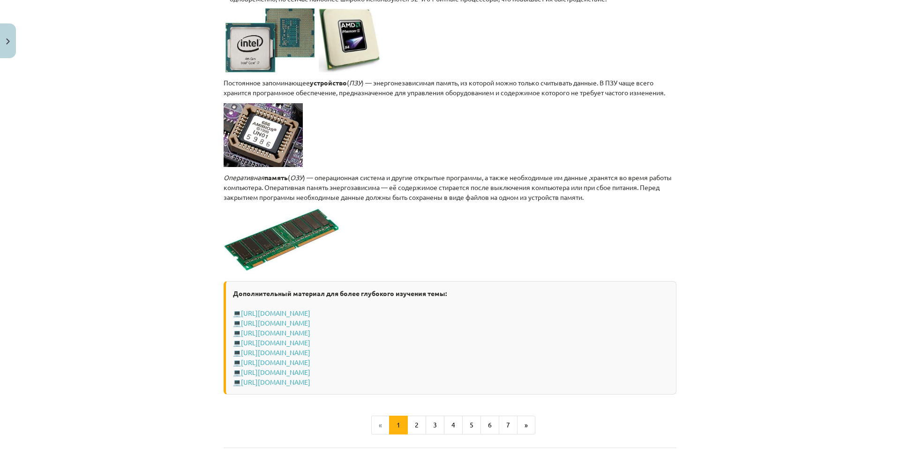
scroll to position [1588, 0]
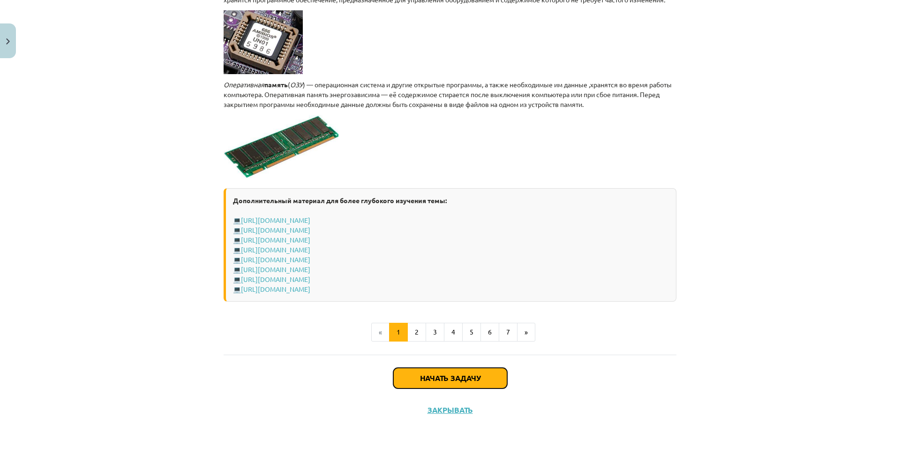
click at [420, 374] on font "Начать задачу" at bounding box center [450, 378] width 60 height 10
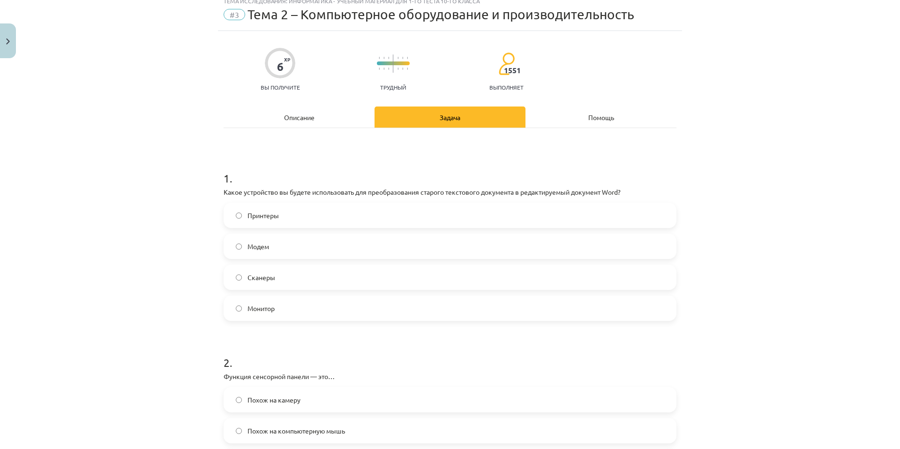
scroll to position [23, 0]
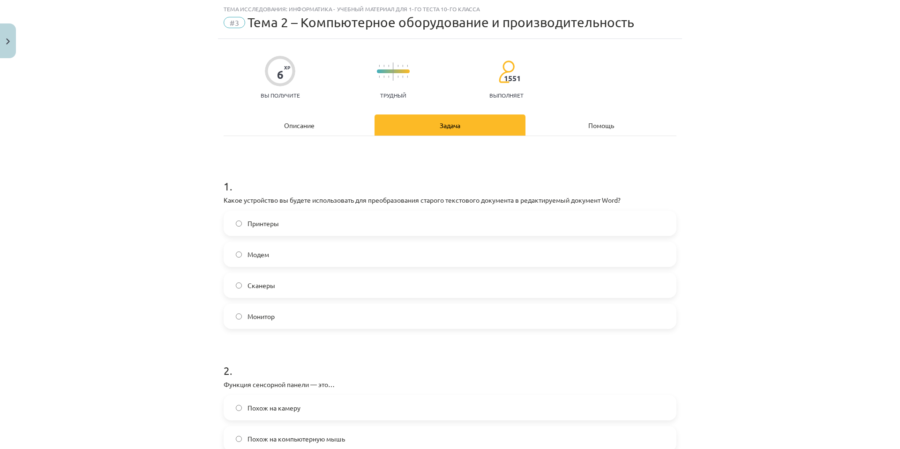
click at [239, 289] on label "Сканеры" at bounding box center [449, 284] width 451 height 23
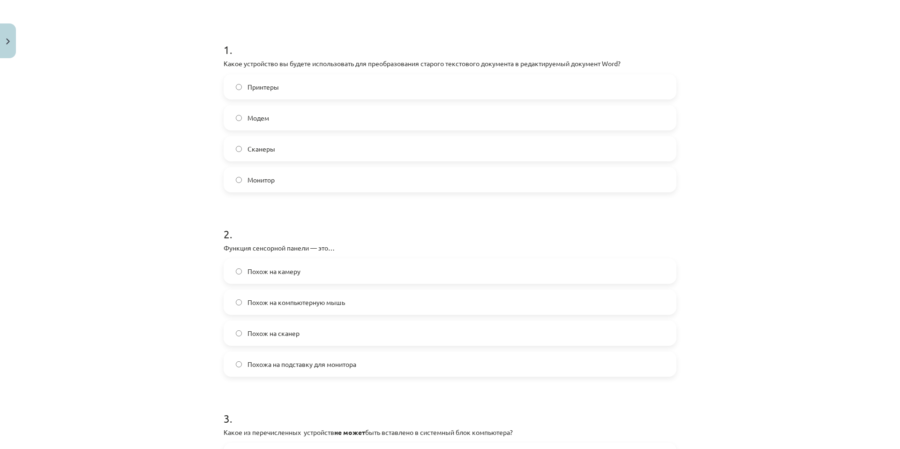
scroll to position [211, 0]
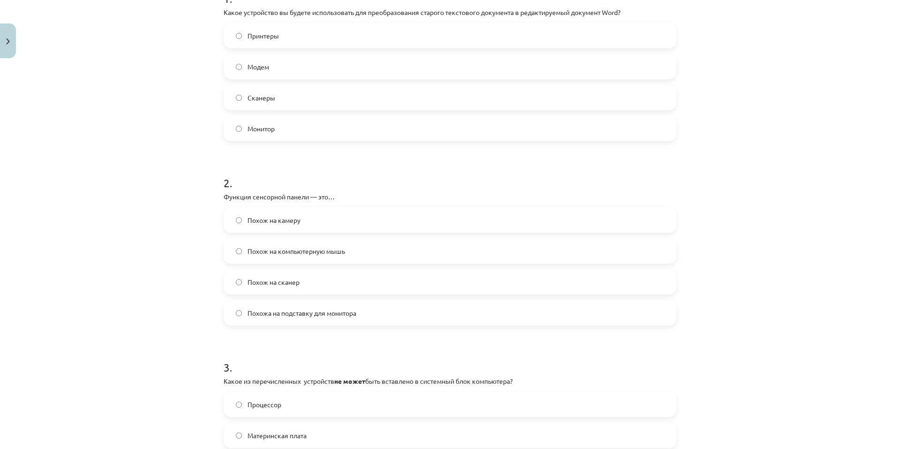
click at [239, 250] on label "Похож на компьютерную мышь" at bounding box center [449, 250] width 451 height 23
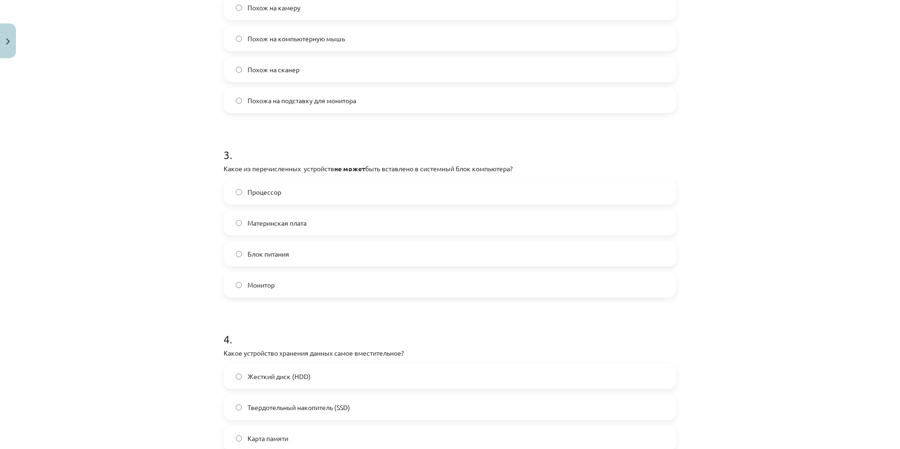
scroll to position [445, 0]
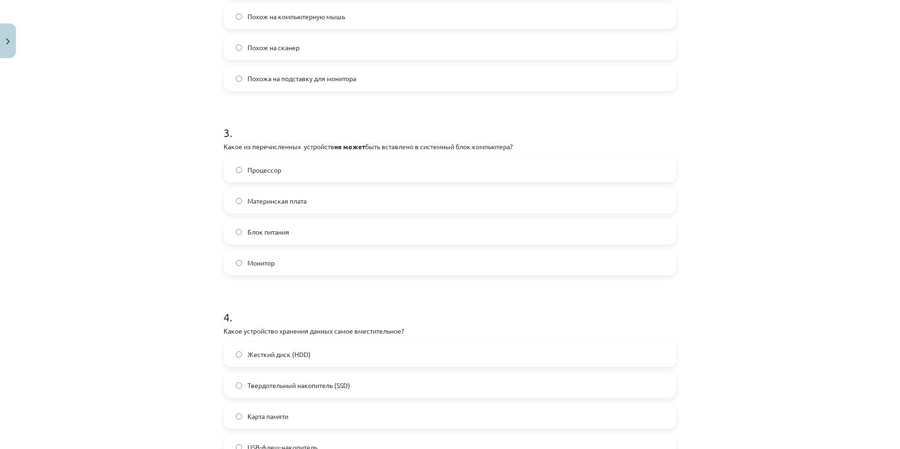
click at [242, 258] on label "Монитор" at bounding box center [449, 262] width 451 height 23
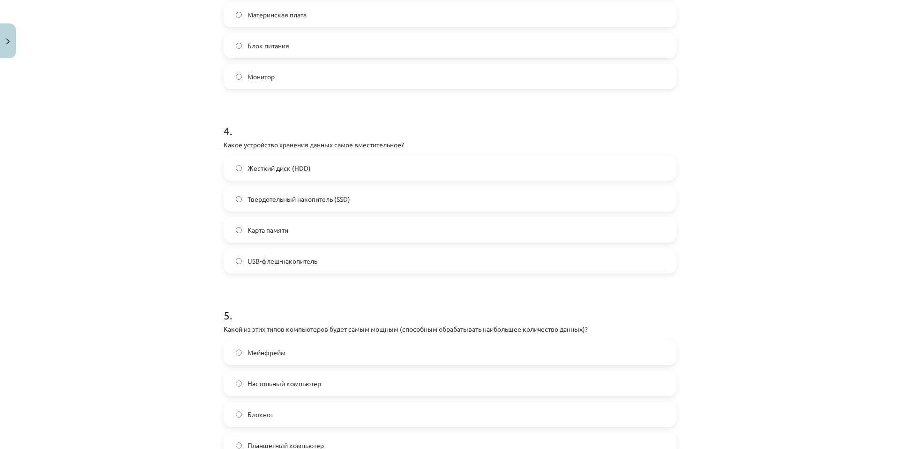
scroll to position [633, 0]
click at [293, 168] on font "Жесткий диск (HDD)" at bounding box center [278, 166] width 63 height 8
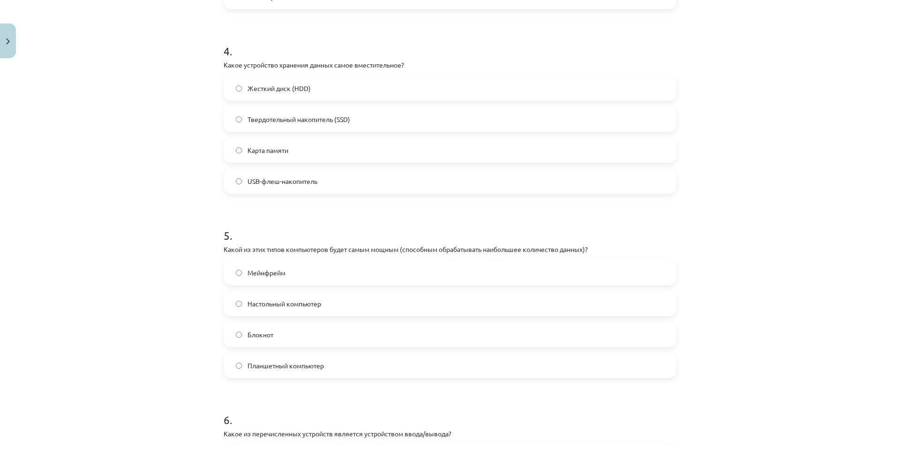
scroll to position [726, 0]
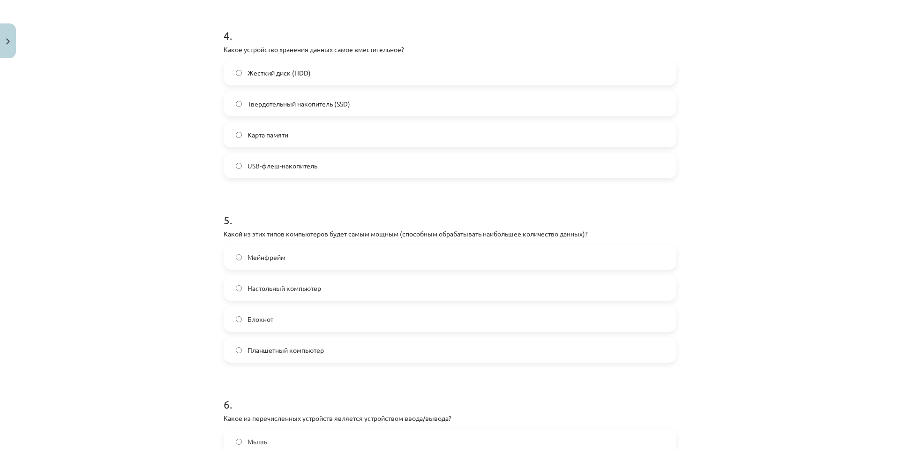
click at [278, 261] on span "Мейнфрейм" at bounding box center [266, 257] width 38 height 10
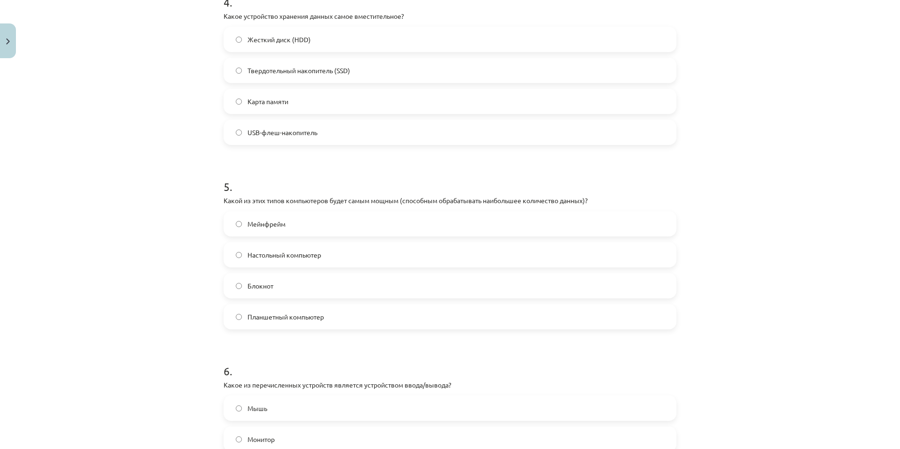
scroll to position [867, 0]
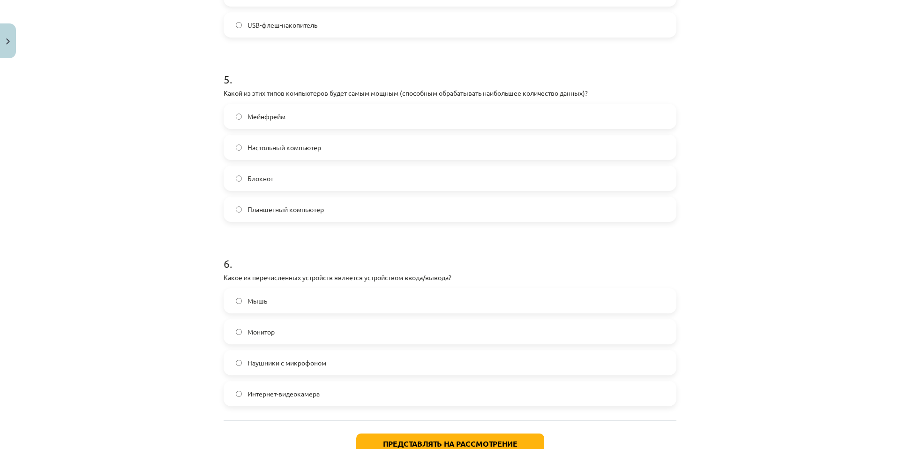
click at [303, 364] on font "Наушники с микрофоном" at bounding box center [286, 362] width 79 height 8
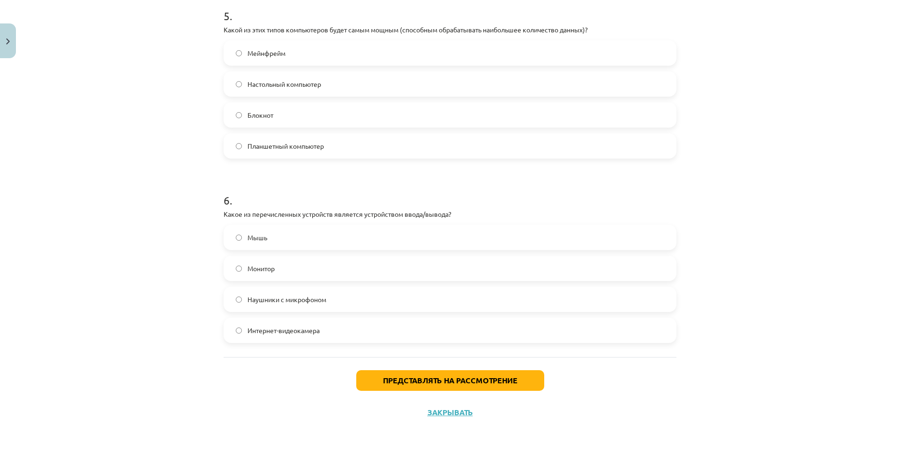
scroll to position [933, 0]
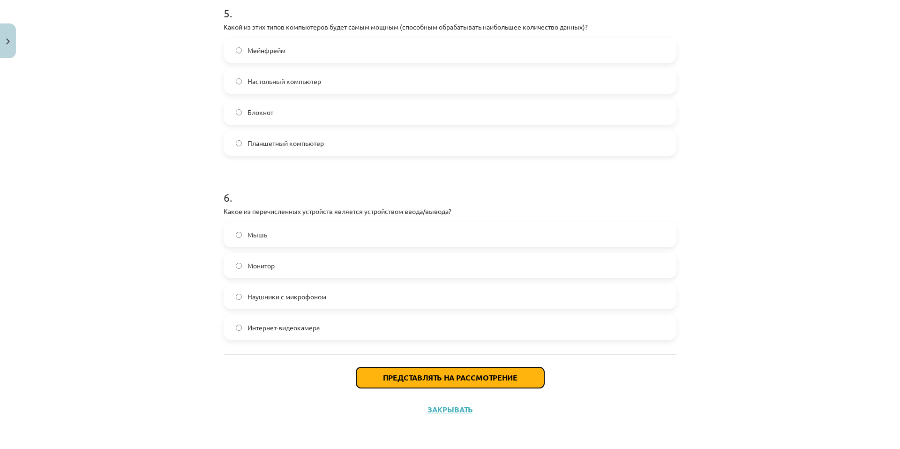
click at [456, 376] on font "Представлять на рассмотрение" at bounding box center [450, 377] width 135 height 10
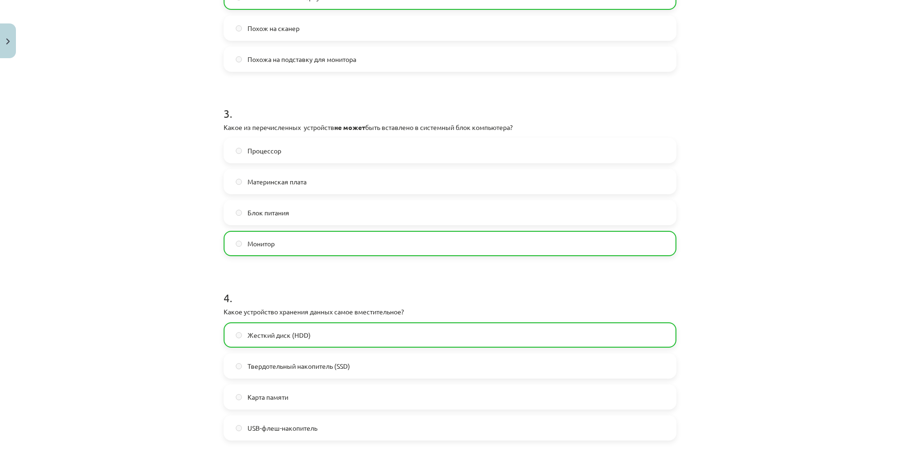
drag, startPoint x: 460, startPoint y: 344, endPoint x: 701, endPoint y: 280, distance: 248.9
click at [716, 282] on div "Тема исследования: Информатика - учебный материал для 1-го теста 10-го класса #…" at bounding box center [450, 224] width 900 height 449
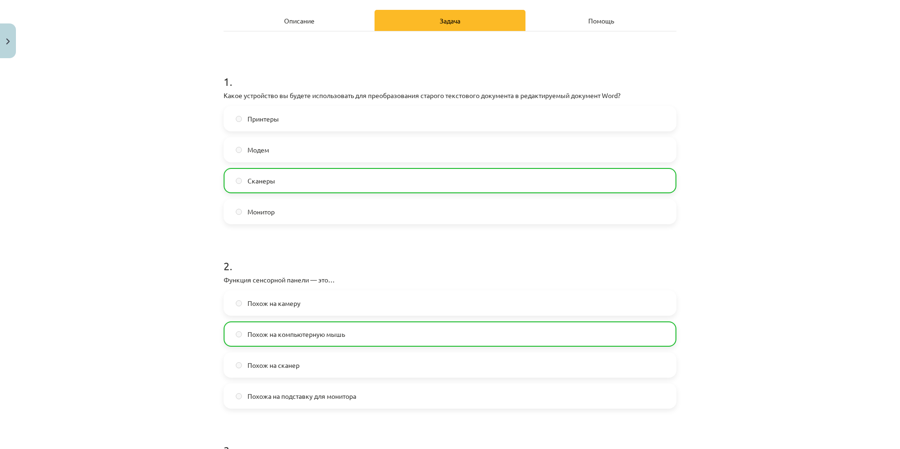
scroll to position [120, 0]
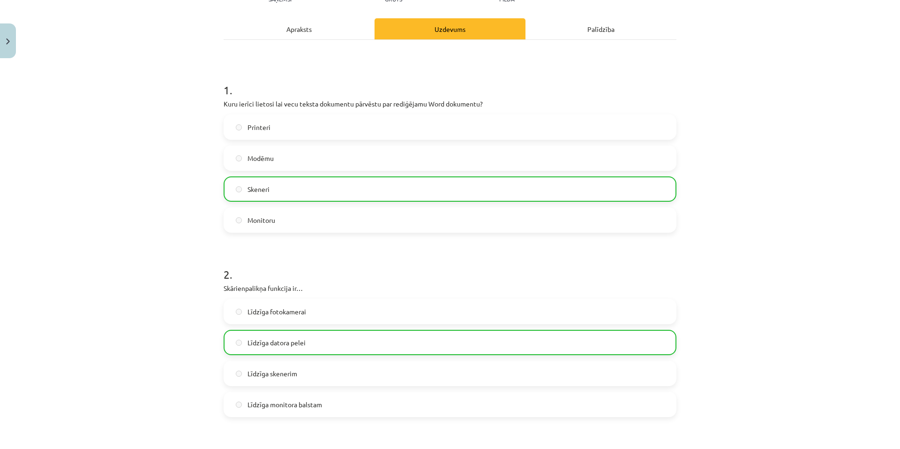
click at [758, 148] on div "Mācību tēma: Datorikas - 10. klases 1. ieskaites mācību materiāls #3 2. tēma – …" at bounding box center [450, 224] width 900 height 449
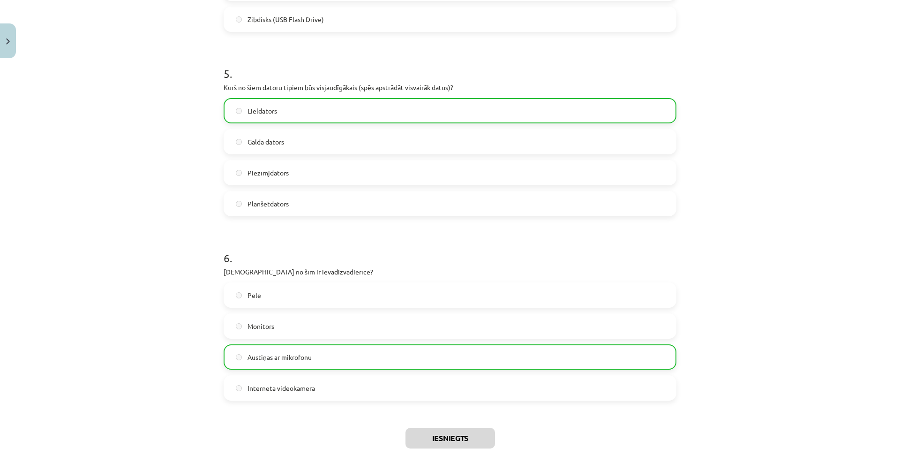
scroll to position [963, 0]
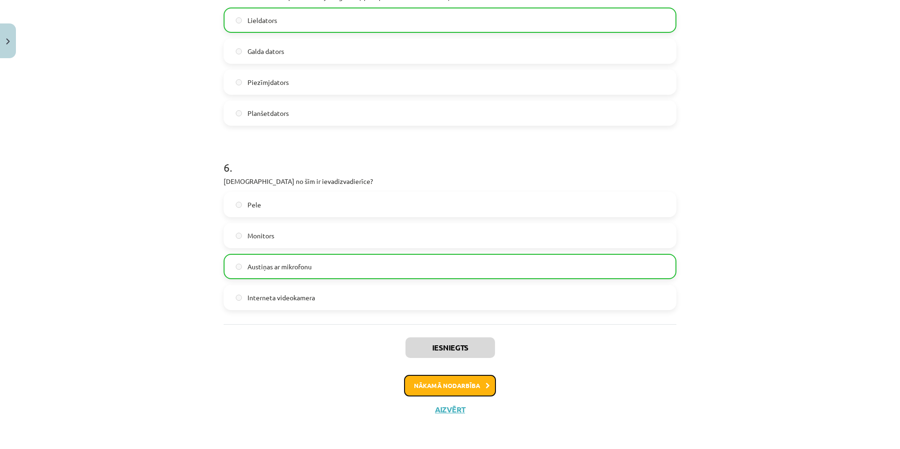
click at [459, 392] on button "Nākamā nodarbība" at bounding box center [450, 385] width 92 height 22
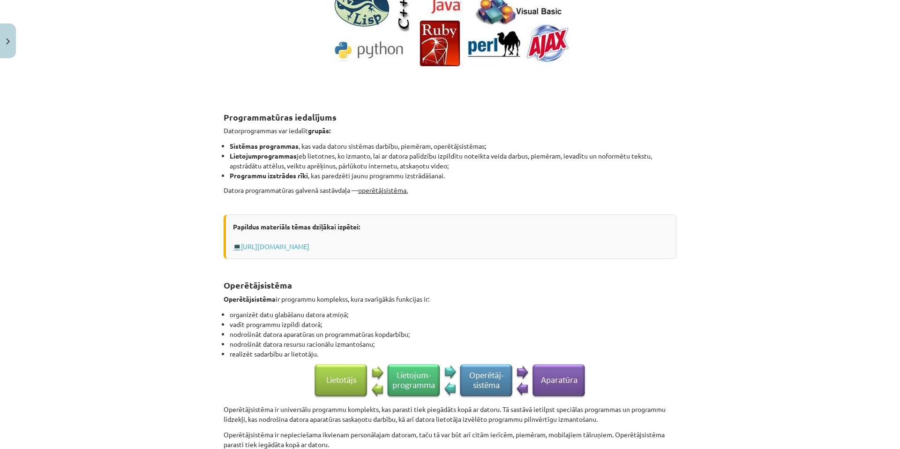
click at [332, 381] on img at bounding box center [450, 380] width 272 height 35
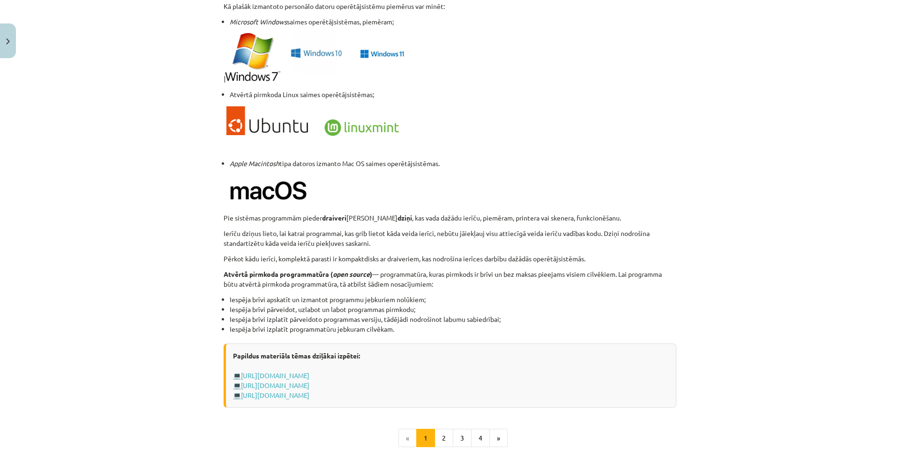
scroll to position [879, 0]
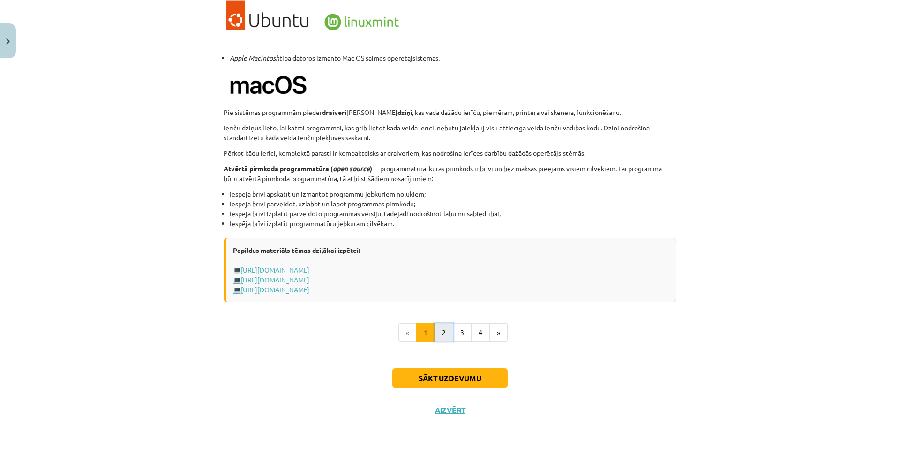
click at [441, 332] on button "2" at bounding box center [443, 332] width 19 height 19
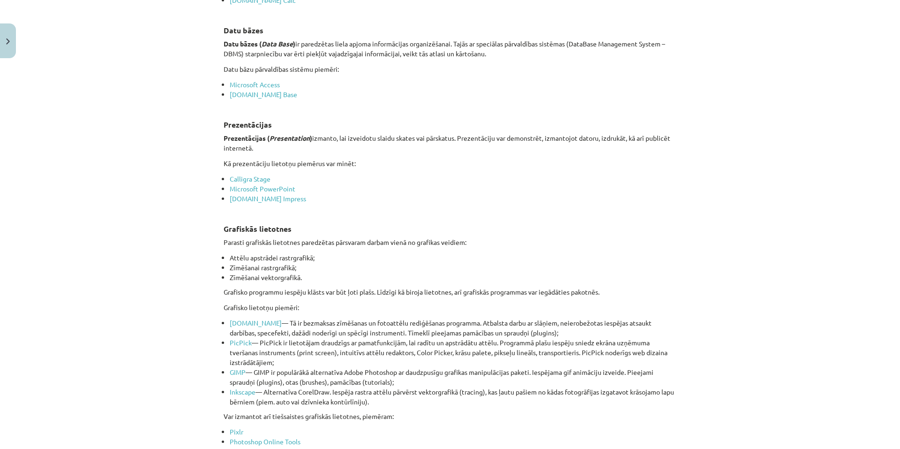
drag, startPoint x: 83, startPoint y: 299, endPoint x: 58, endPoint y: 317, distance: 31.2
click at [58, 317] on div "Mācību tēma: Datorikas - 10. klases 1. ieskaites mācību materiāls #4 3. tēma – …" at bounding box center [450, 224] width 900 height 449
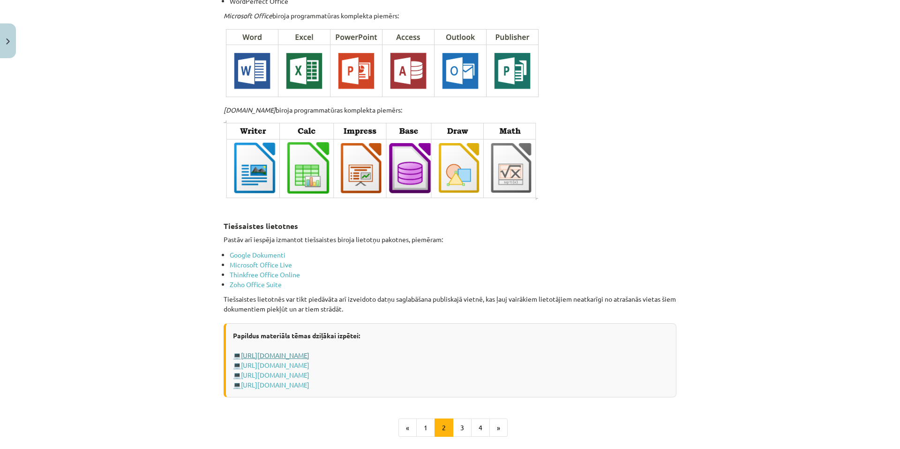
scroll to position [1501, 0]
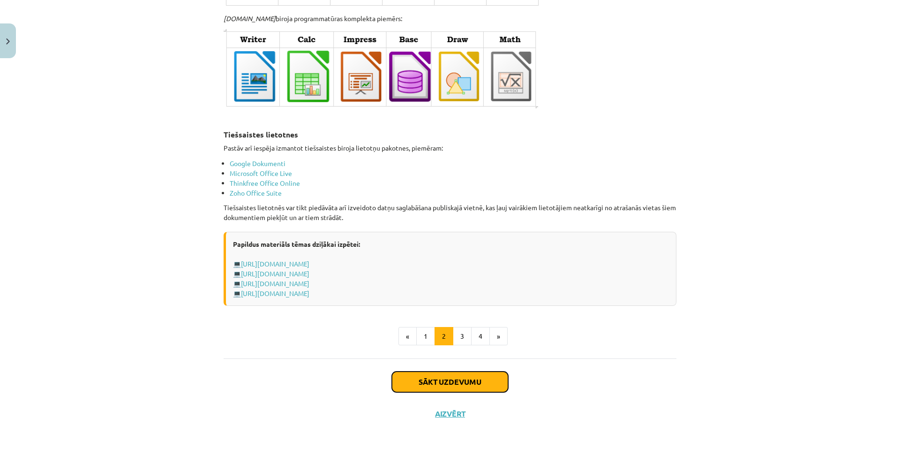
click at [457, 379] on button "Sākt uzdevumu" at bounding box center [450, 381] width 116 height 21
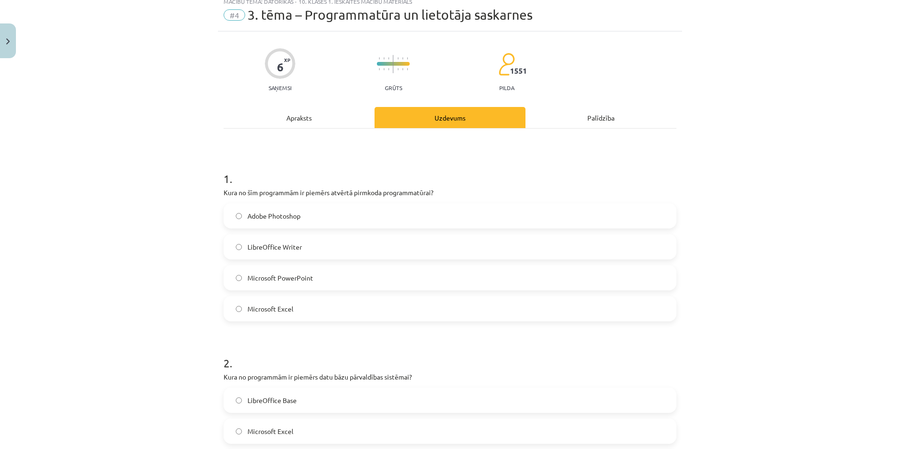
scroll to position [23, 0]
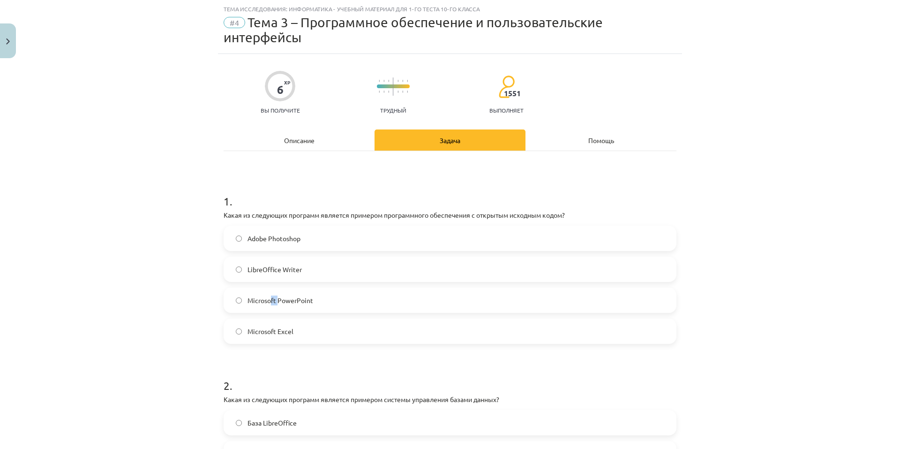
click at [269, 299] on font "Microsoft PowerPoint" at bounding box center [280, 300] width 66 height 8
click at [275, 272] on font "LibreOffice Writer" at bounding box center [274, 269] width 54 height 8
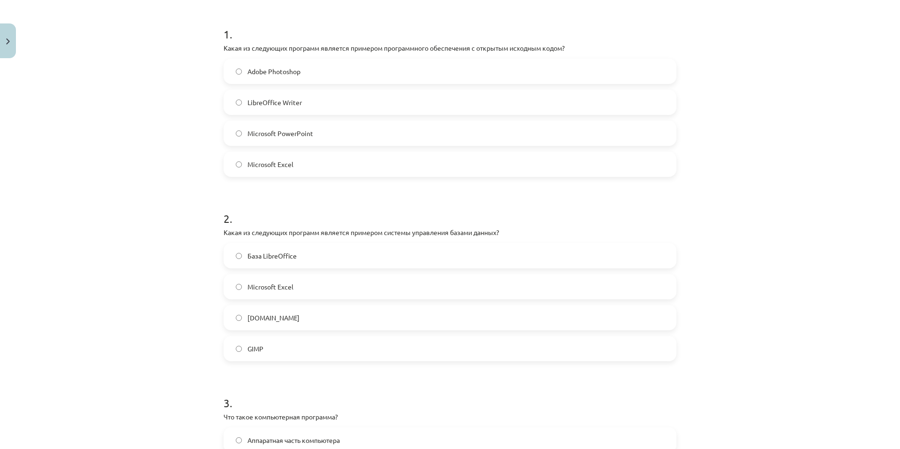
scroll to position [211, 0]
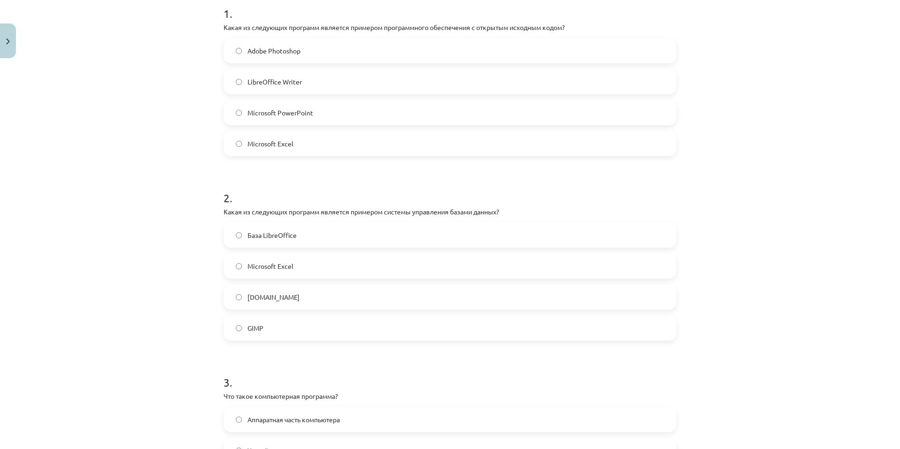
click at [266, 232] on font "База LibreOffice" at bounding box center [271, 235] width 49 height 8
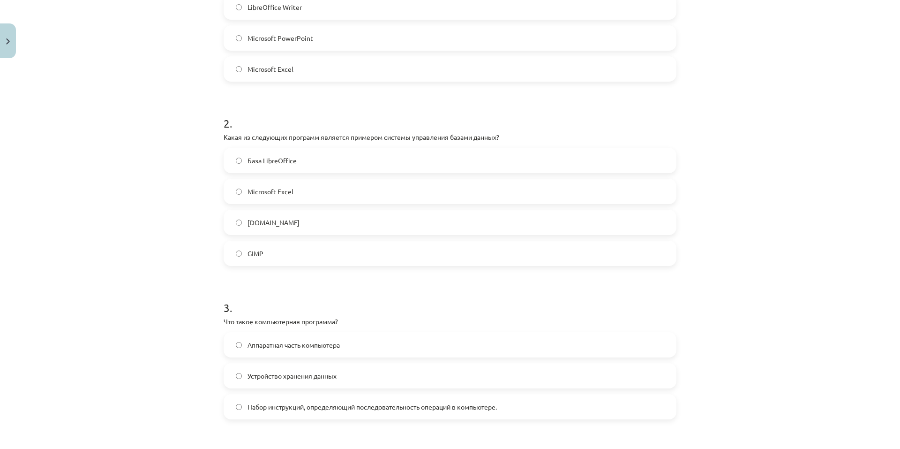
scroll to position [164, 0]
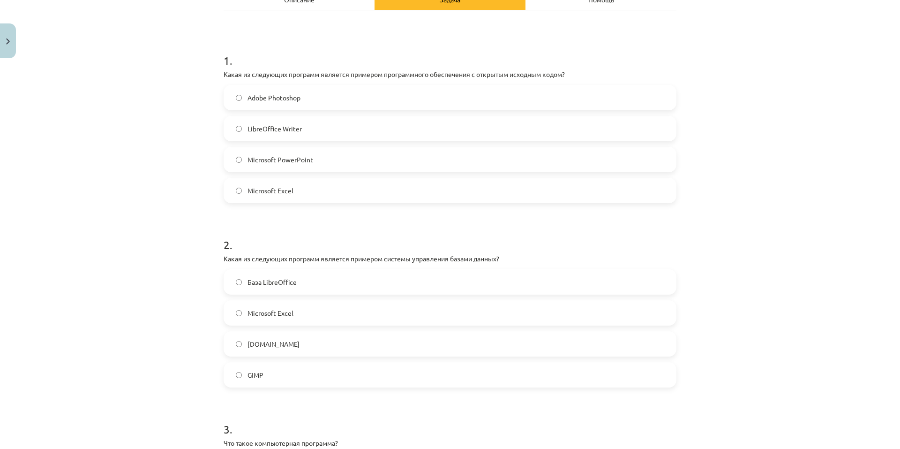
click at [232, 105] on label "Adobe Photoshop" at bounding box center [449, 97] width 451 height 23
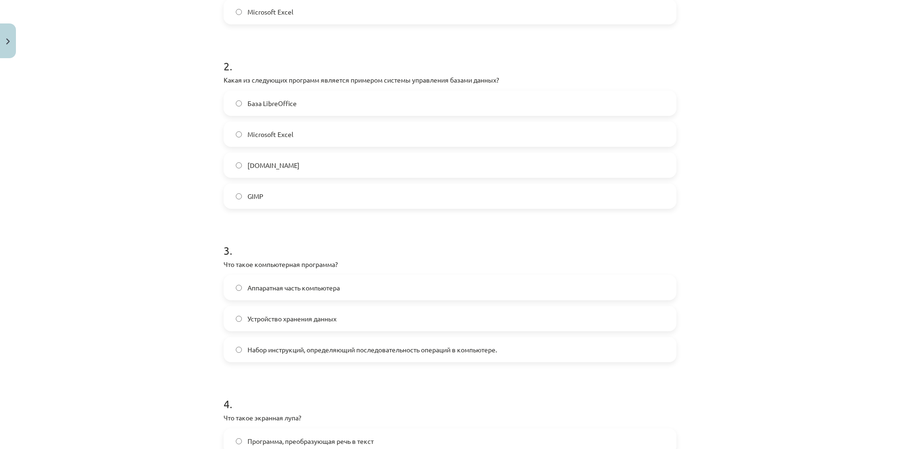
scroll to position [445, 0]
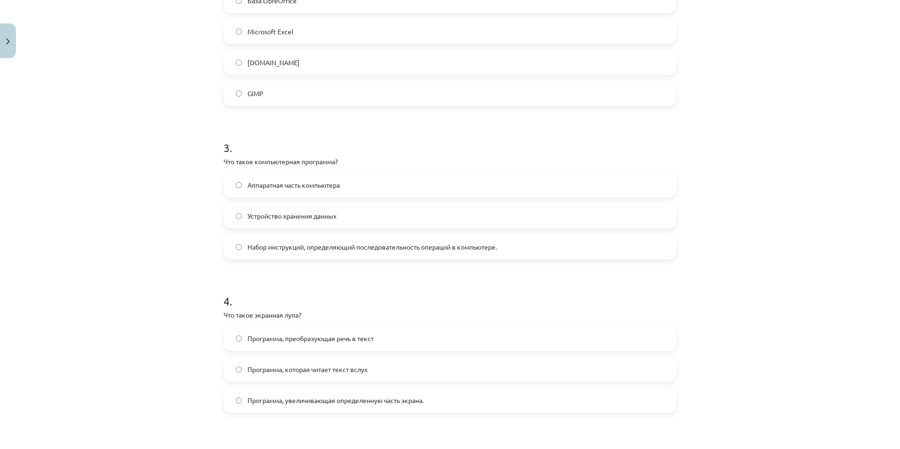
click at [271, 216] on font "Устройство хранения данных" at bounding box center [291, 215] width 89 height 8
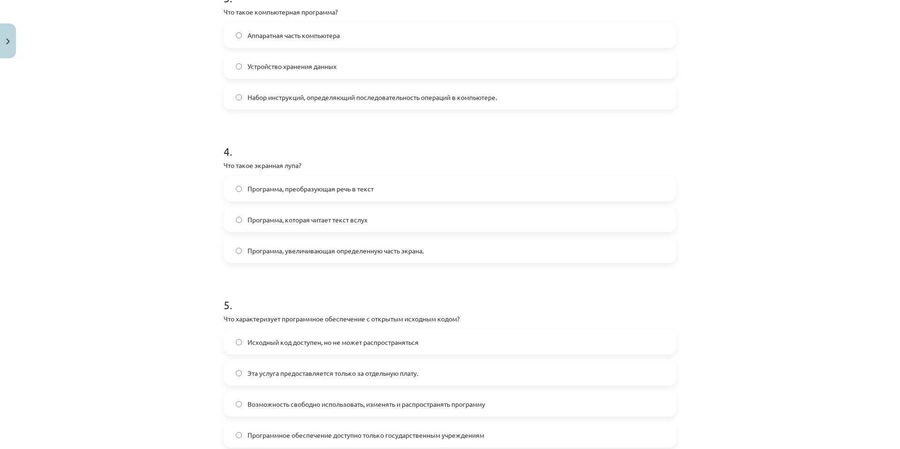
scroll to position [633, 0]
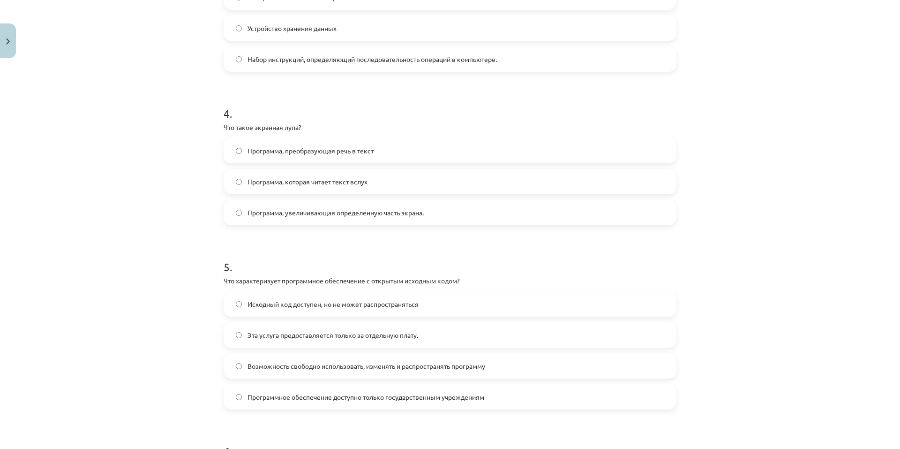
click at [326, 216] on span "Программа, увеличивающая определенную часть экрана." at bounding box center [335, 213] width 176 height 10
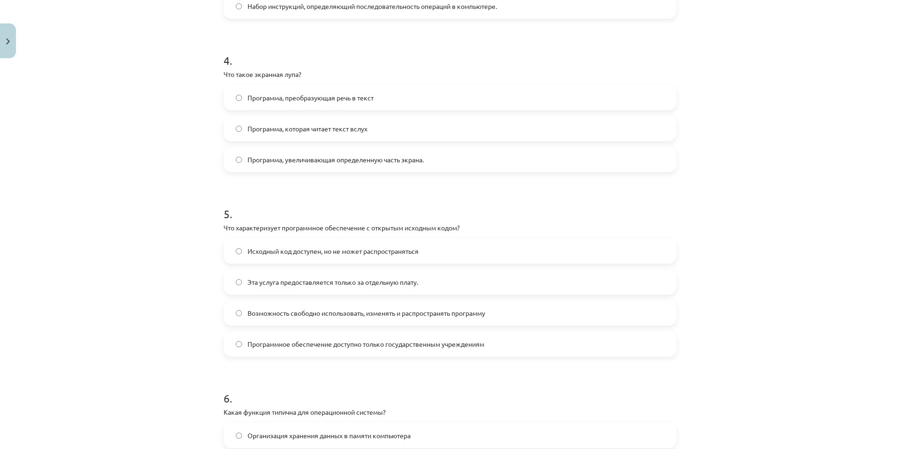
scroll to position [773, 0]
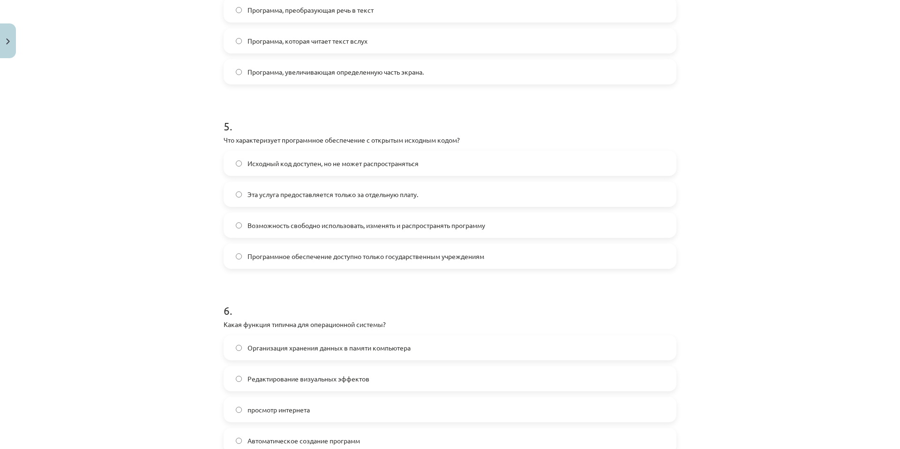
click at [290, 225] on font "Возможность свободно использовать, изменять и распространять программу" at bounding box center [366, 225] width 238 height 8
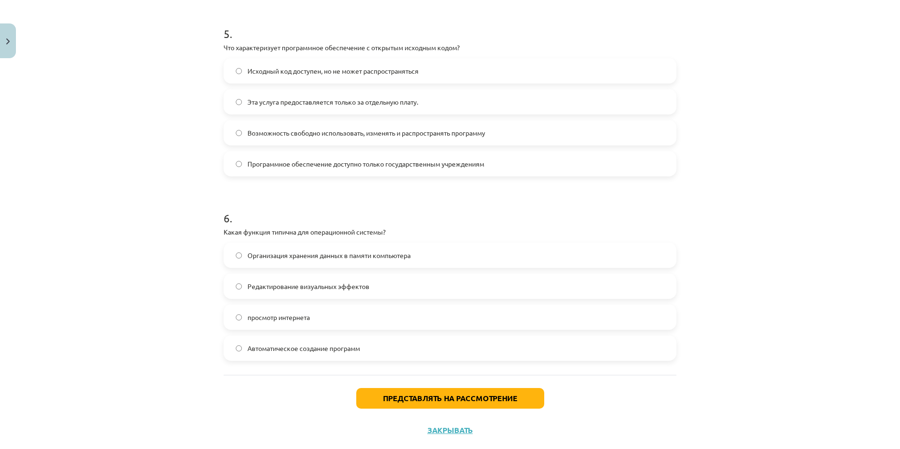
scroll to position [867, 0]
click at [286, 320] on span "просмотр интернета" at bounding box center [278, 316] width 62 height 10
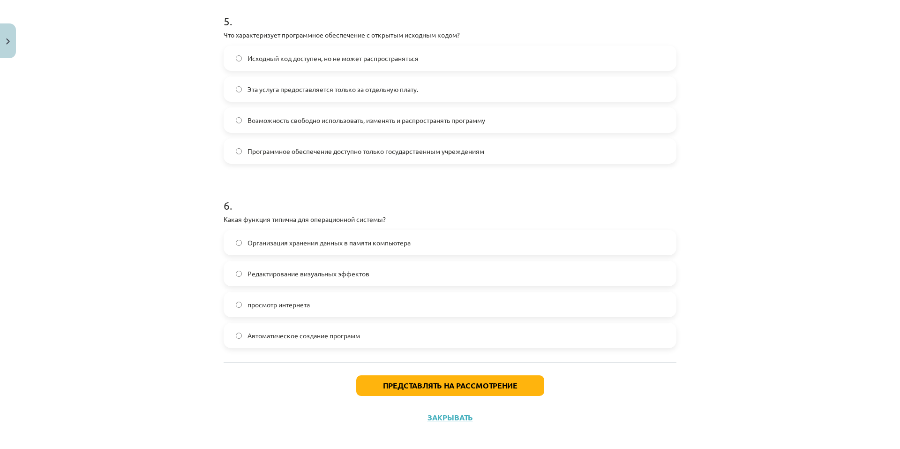
scroll to position [886, 0]
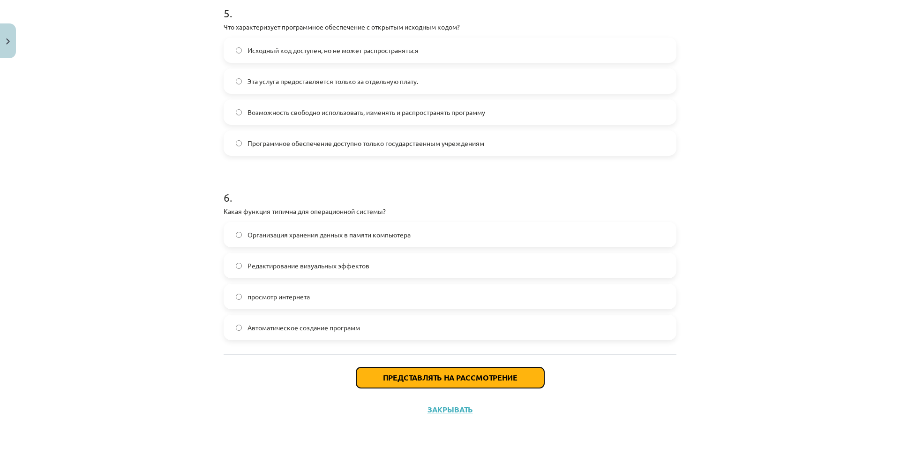
click at [417, 369] on button "Представлять на рассмотрение" at bounding box center [450, 377] width 188 height 21
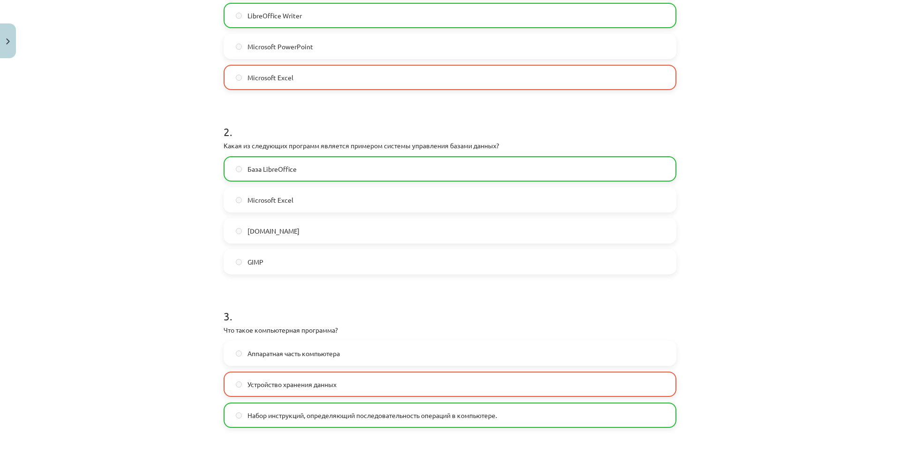
scroll to position [0, 0]
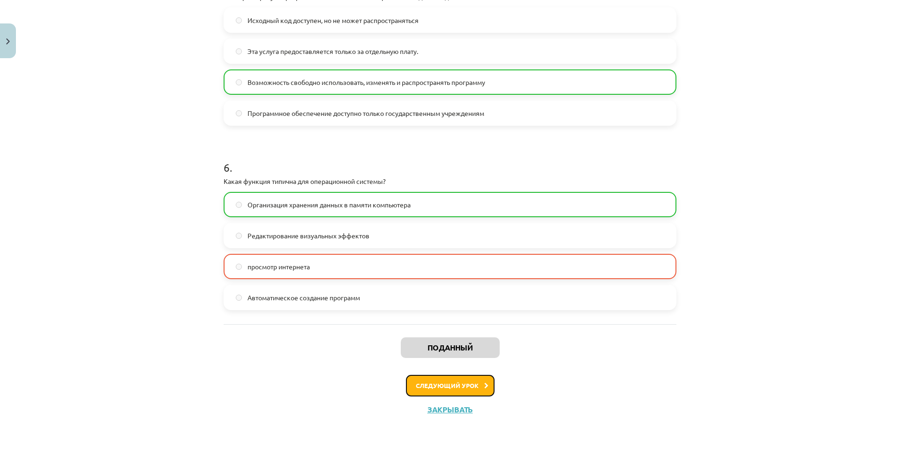
click at [434, 387] on font "Следующий урок" at bounding box center [447, 385] width 63 height 8
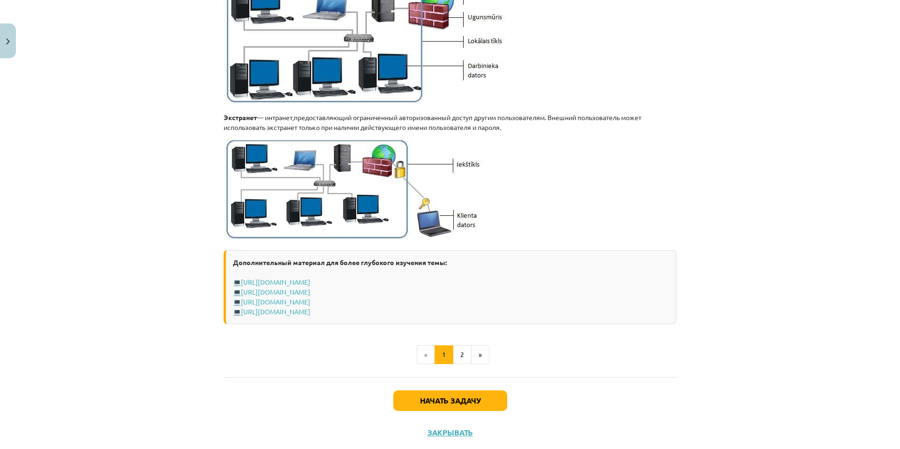
scroll to position [1055, 0]
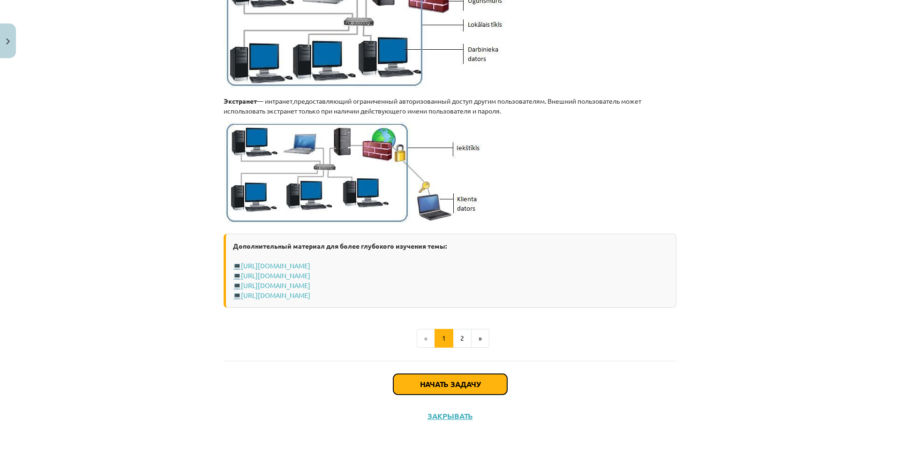
click at [421, 384] on font "Начать задачу" at bounding box center [450, 384] width 60 height 10
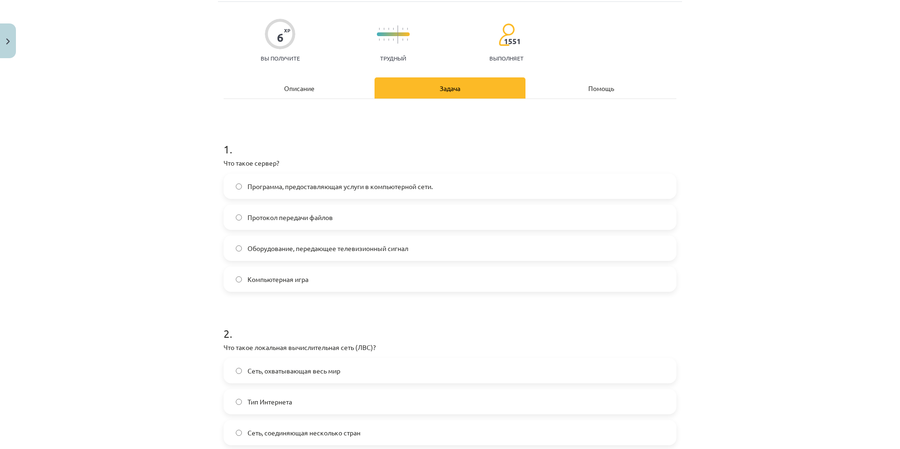
scroll to position [23, 0]
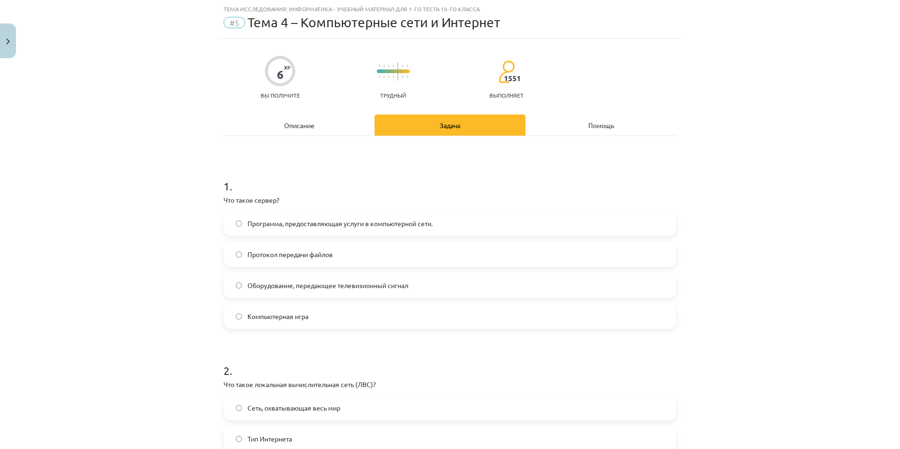
click at [317, 255] on font "Протокол передачи файлов" at bounding box center [289, 254] width 85 height 8
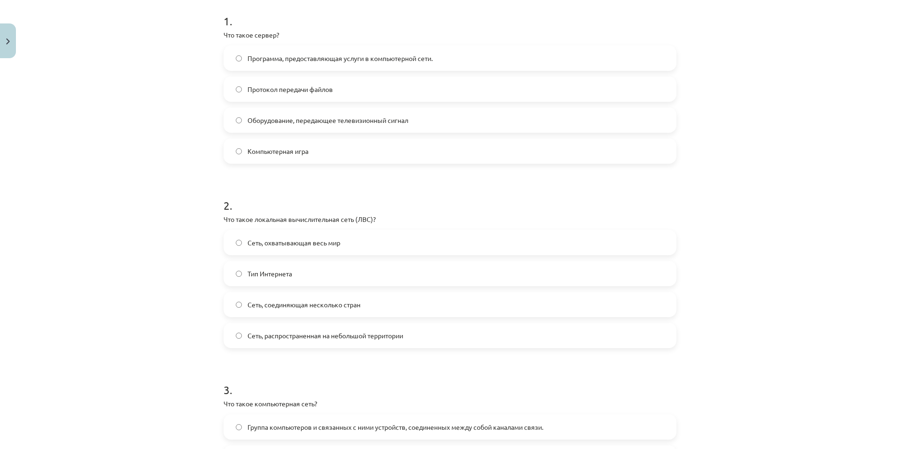
scroll to position [211, 0]
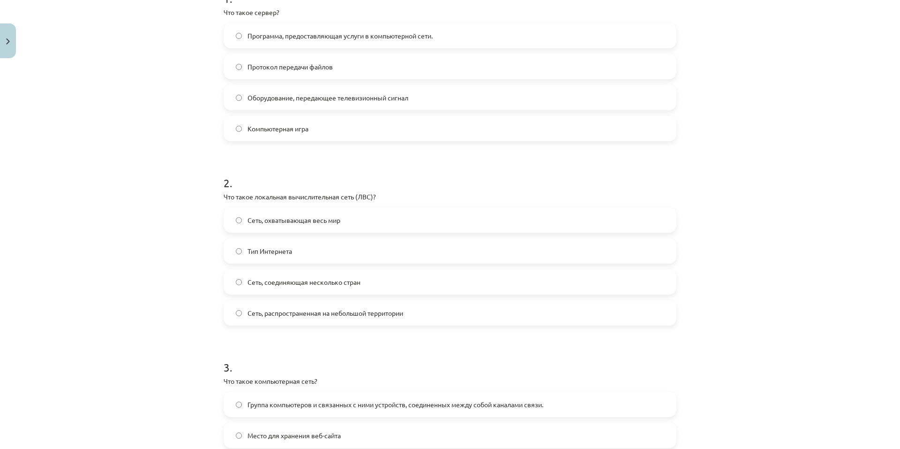
click at [283, 255] on span "Тип Интернета" at bounding box center [269, 251] width 45 height 10
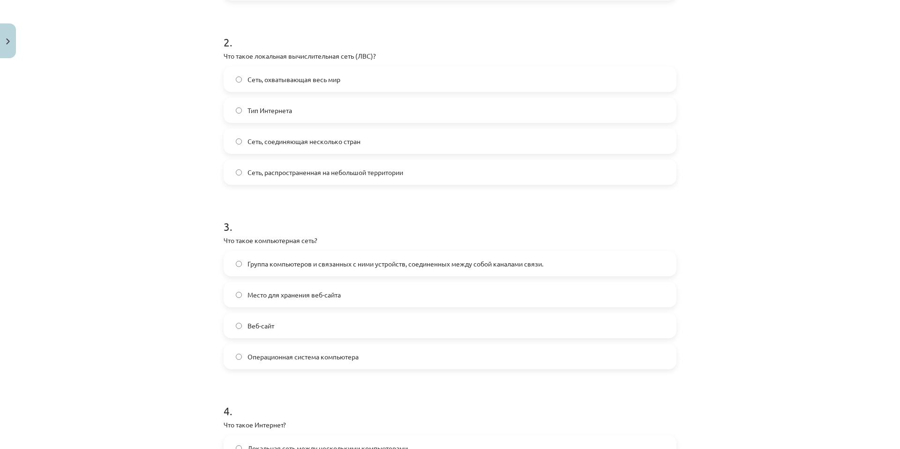
click at [301, 260] on font "Группа компьютеров и связанных с ними устройств, соединенных между собой канала…" at bounding box center [395, 263] width 296 height 8
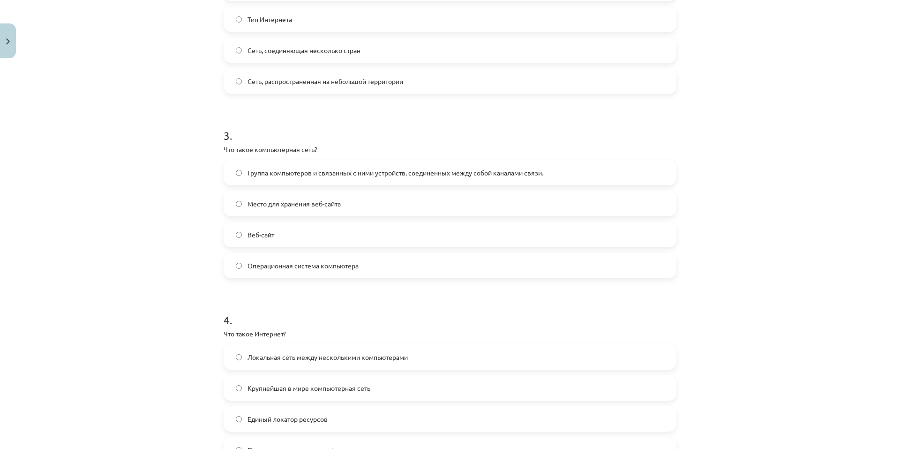
scroll to position [539, 0]
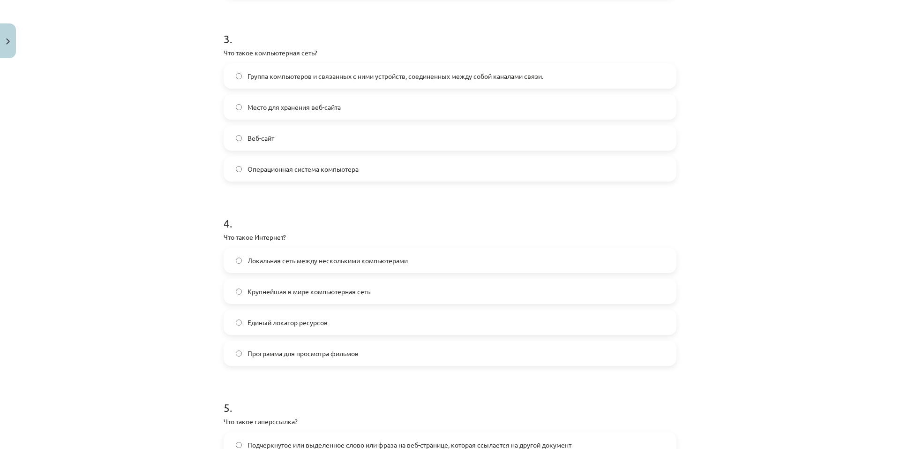
click at [288, 262] on font "Локальная сеть между несколькими компьютерами" at bounding box center [327, 260] width 160 height 8
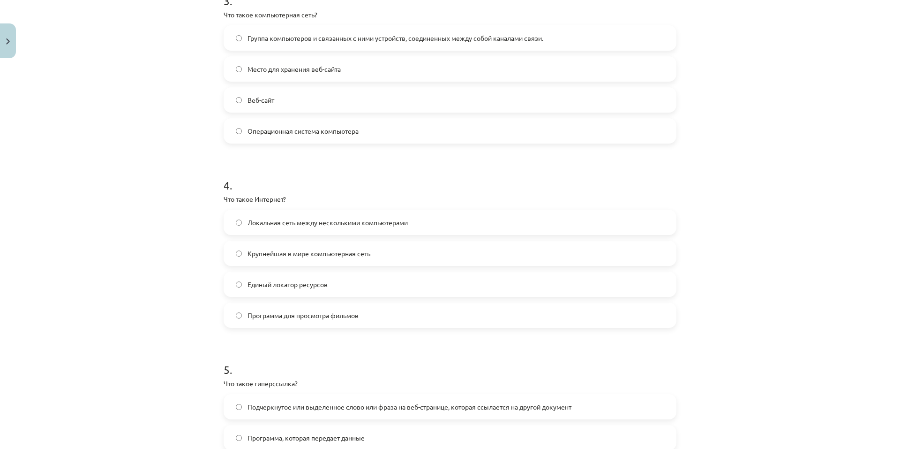
scroll to position [726, 0]
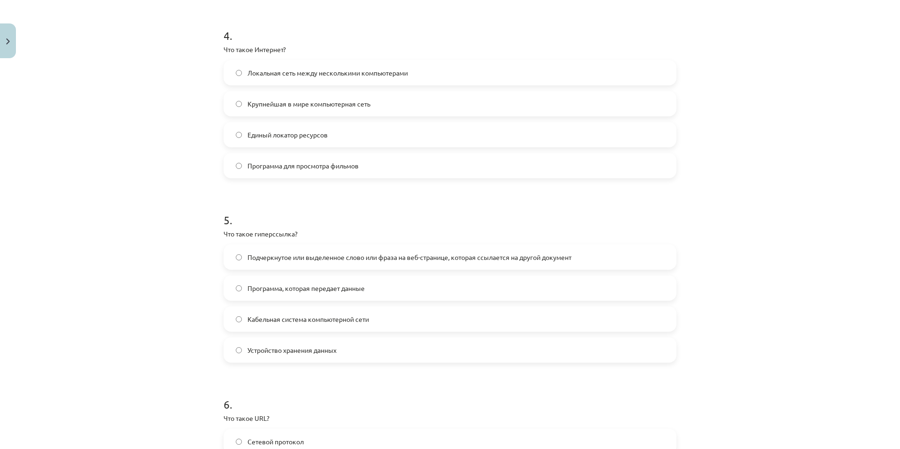
click at [302, 350] on font "Устройство хранения данных" at bounding box center [291, 349] width 89 height 8
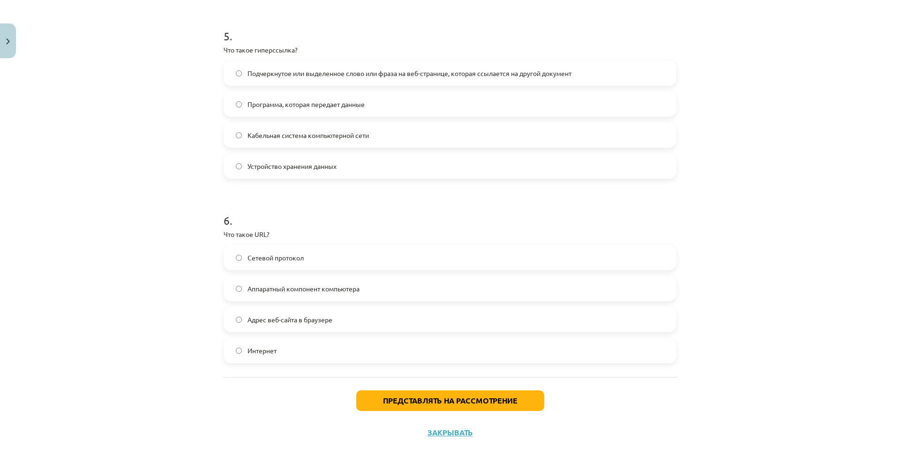
scroll to position [933, 0]
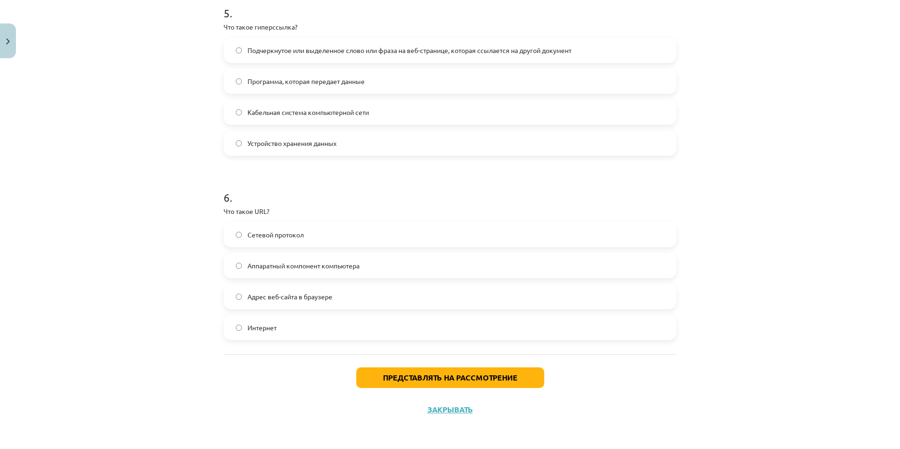
click at [310, 294] on font "Адрес веб-сайта в браузере" at bounding box center [289, 296] width 85 height 8
click at [434, 377] on font "Представлять на рассмотрение" at bounding box center [450, 377] width 135 height 10
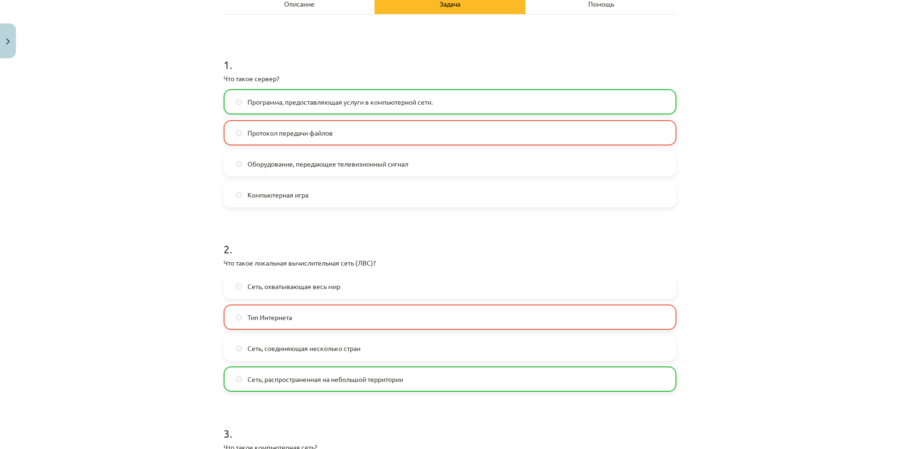
scroll to position [0, 0]
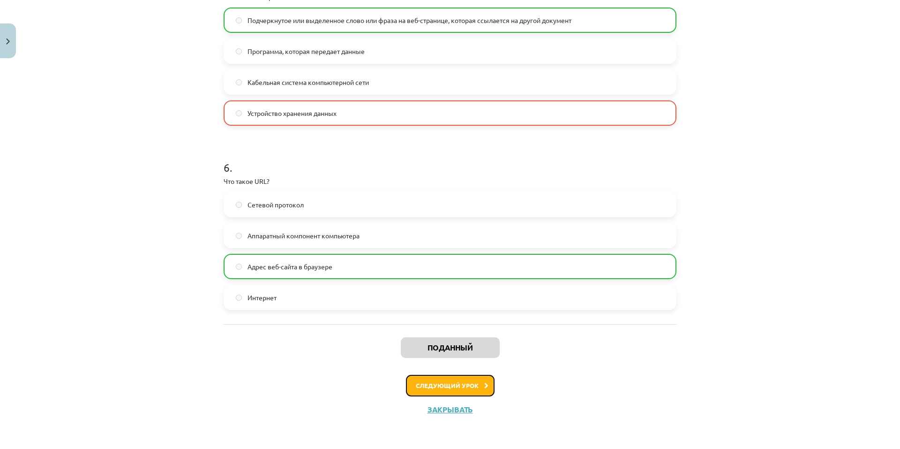
click at [446, 385] on font "Следующий урок" at bounding box center [447, 385] width 63 height 8
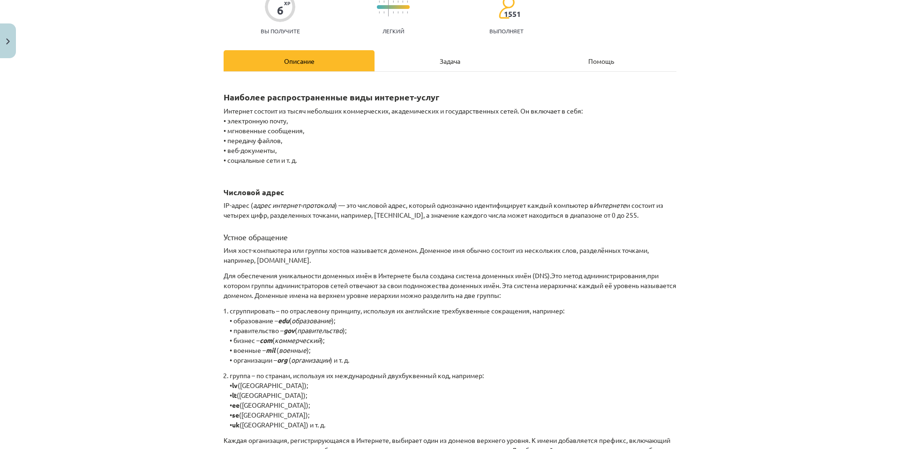
scroll to position [437, 0]
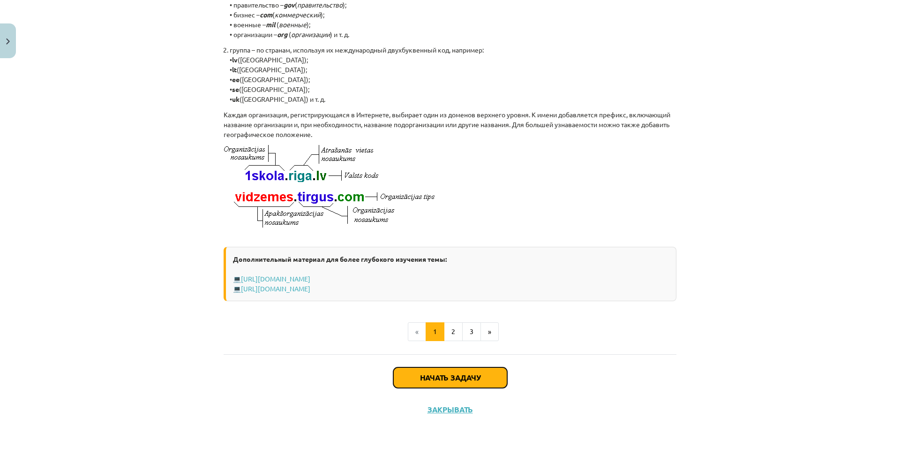
click at [448, 370] on button "Начать задачу" at bounding box center [450, 377] width 114 height 21
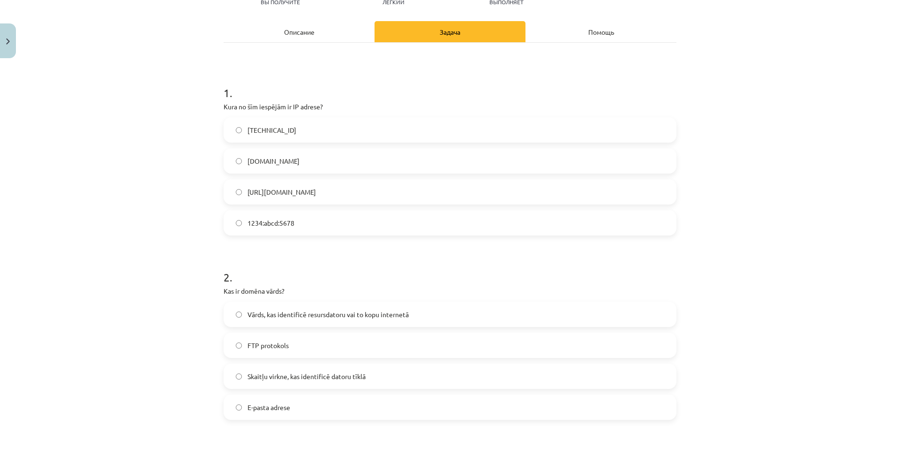
scroll to position [23, 0]
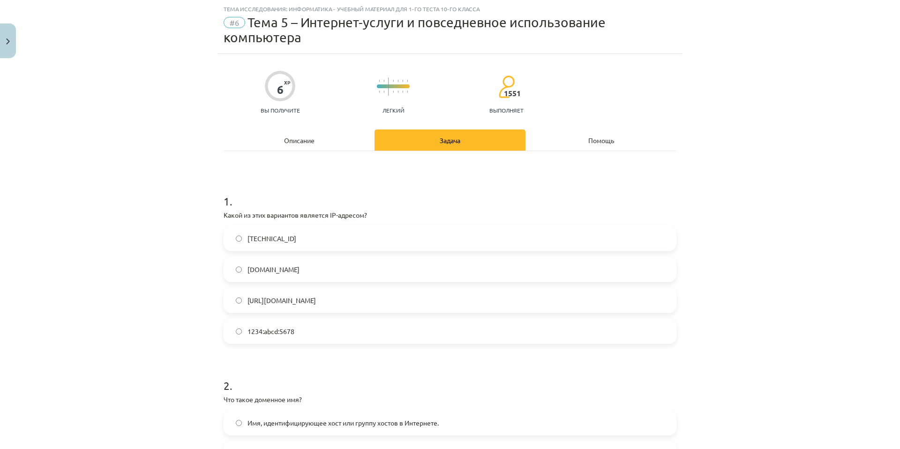
click at [260, 239] on font "192.100.81.101" at bounding box center [271, 238] width 49 height 8
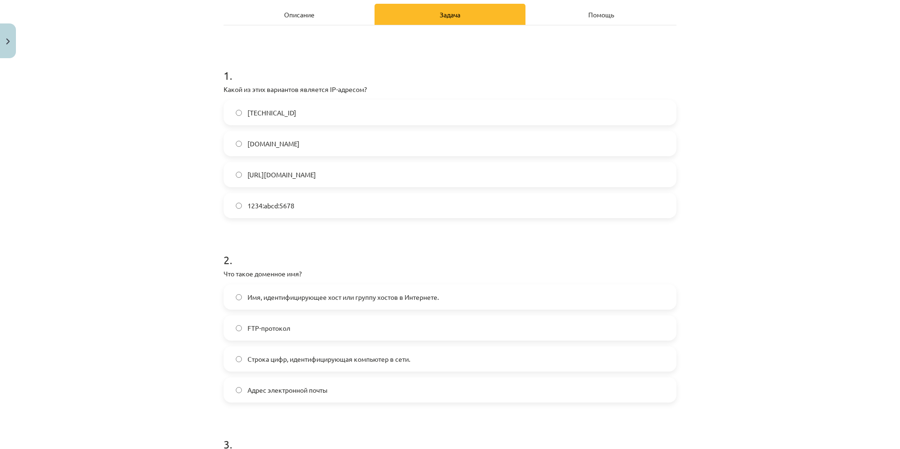
scroll to position [164, 0]
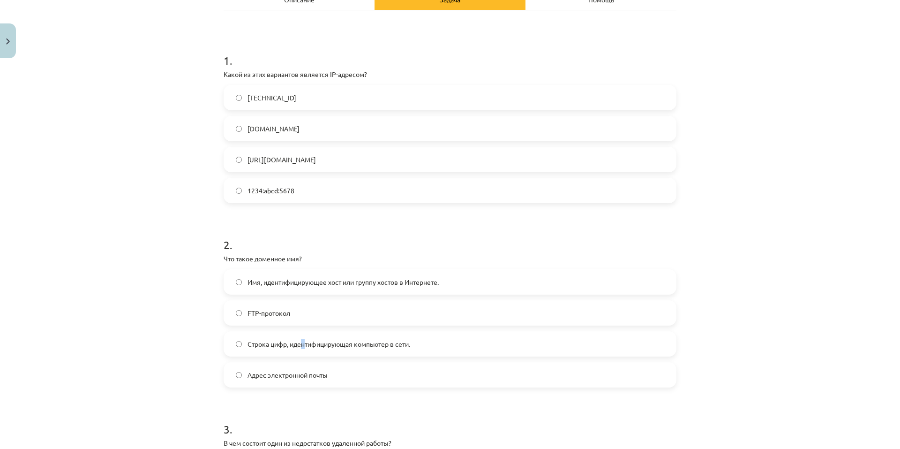
drag, startPoint x: 301, startPoint y: 344, endPoint x: 297, endPoint y: 347, distance: 5.1
click at [296, 348] on span "Строка цифр, идентифицирующая компьютер в сети." at bounding box center [328, 344] width 163 height 10
click at [343, 349] on label "Строка цифр, идентифицирующая компьютер в сети." at bounding box center [449, 343] width 451 height 23
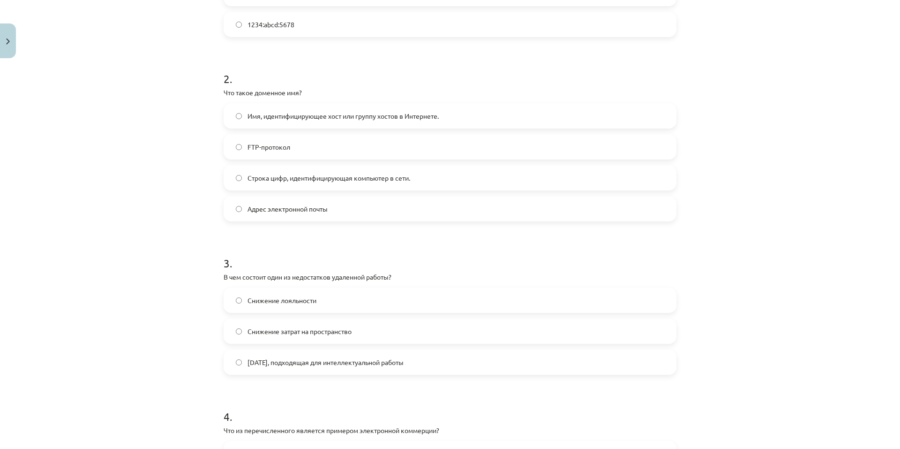
scroll to position [352, 0]
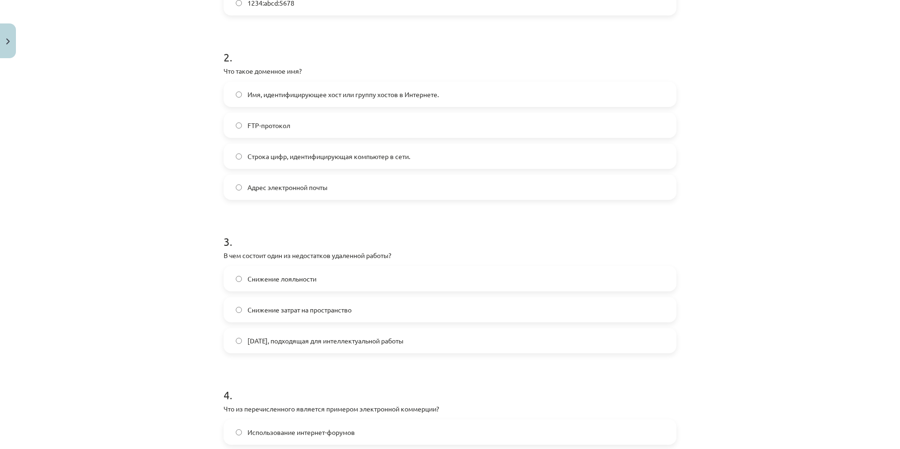
click at [295, 282] on font "Снижение лояльности" at bounding box center [281, 278] width 69 height 8
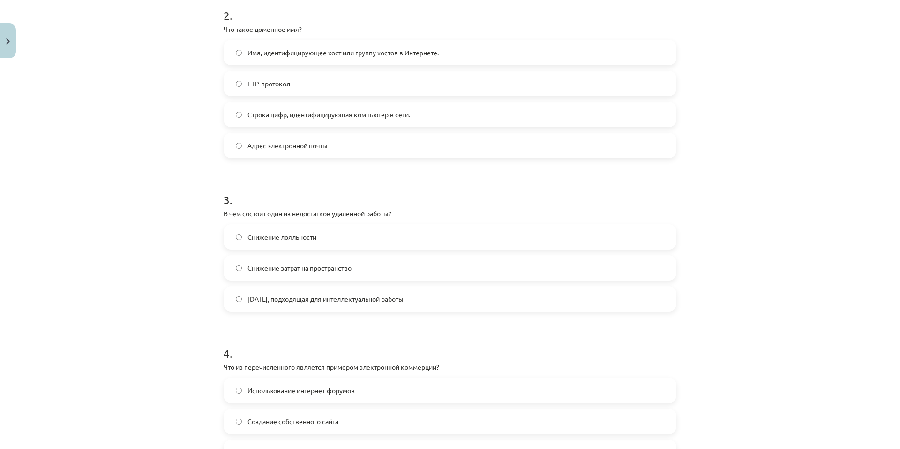
scroll to position [586, 0]
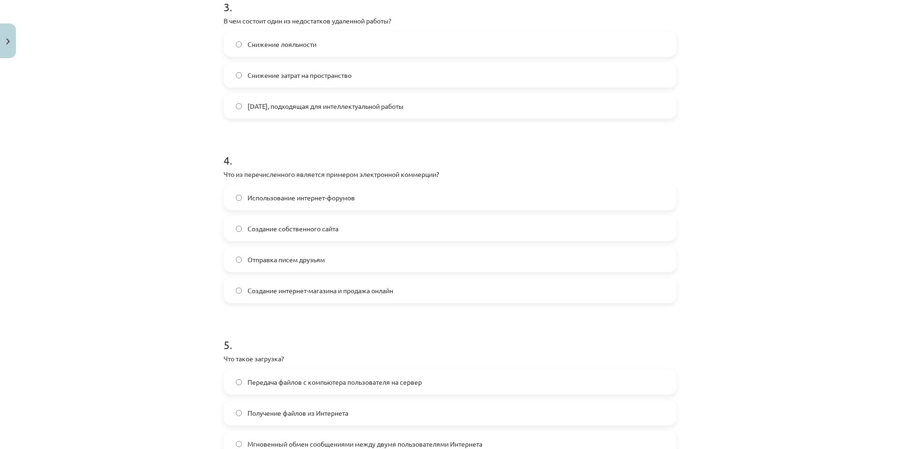
click at [299, 228] on font "Создание собственного сайта" at bounding box center [292, 228] width 91 height 8
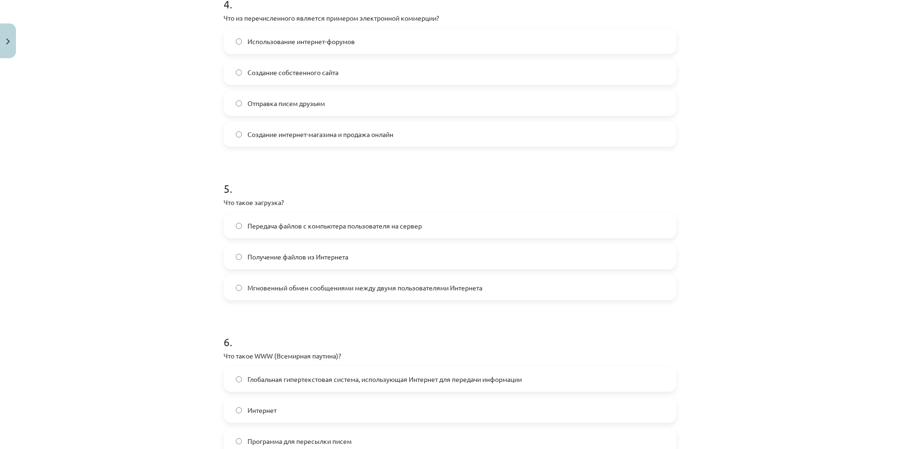
scroll to position [773, 0]
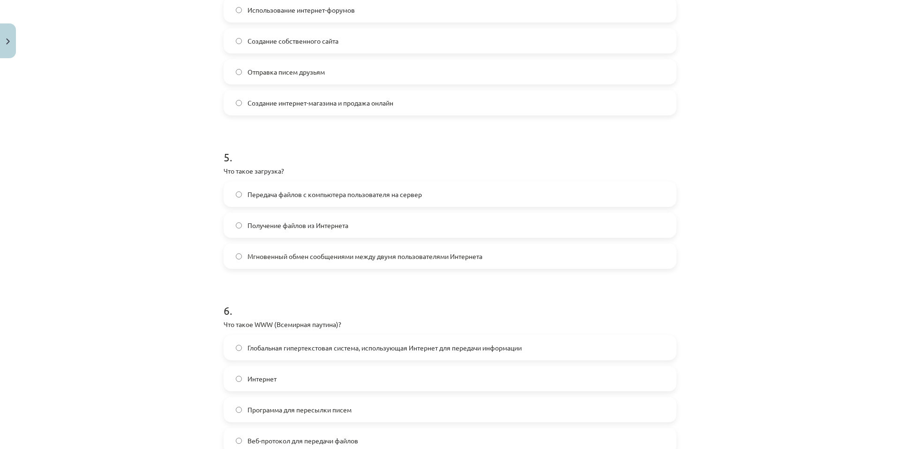
click at [341, 194] on font "Передача файлов с компьютера пользователя на сервер" at bounding box center [334, 194] width 174 height 8
click at [333, 225] on font "Получение файлов из Интернета" at bounding box center [297, 225] width 101 height 8
click at [279, 218] on label "Получение файлов из Интернета" at bounding box center [449, 224] width 451 height 23
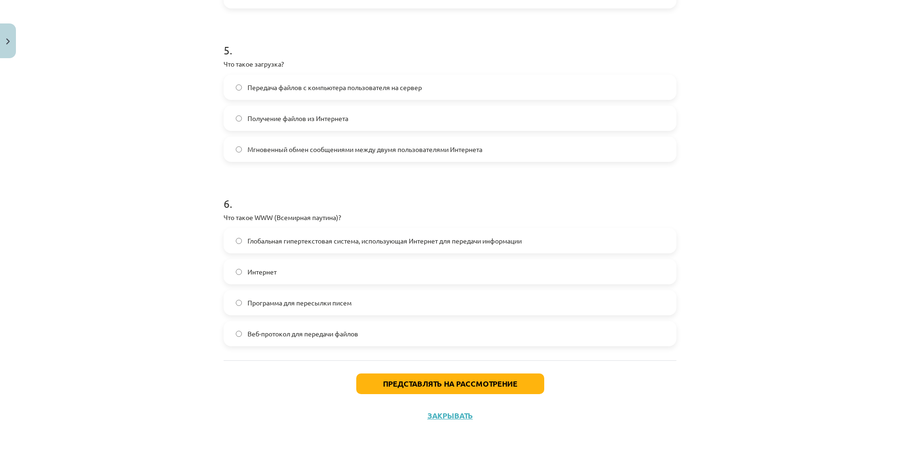
scroll to position [886, 0]
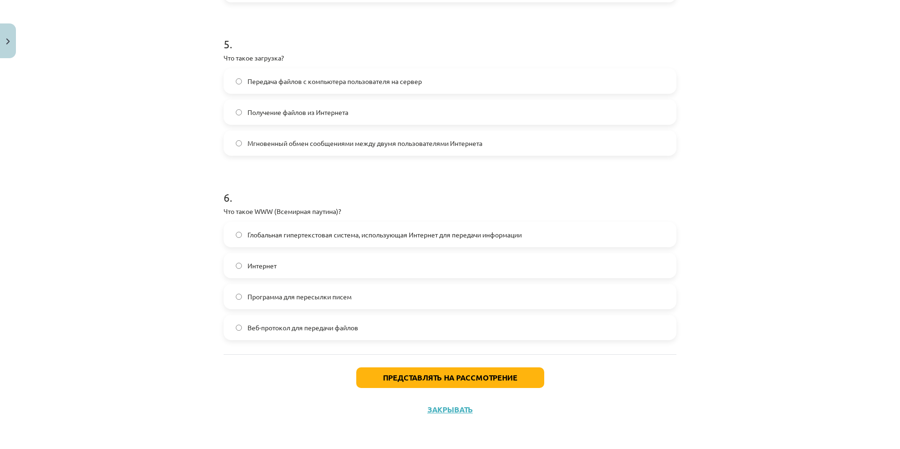
click at [257, 267] on font "Интернет" at bounding box center [261, 265] width 29 height 8
click at [412, 374] on font "Представлять на рассмотрение" at bounding box center [450, 377] width 135 height 10
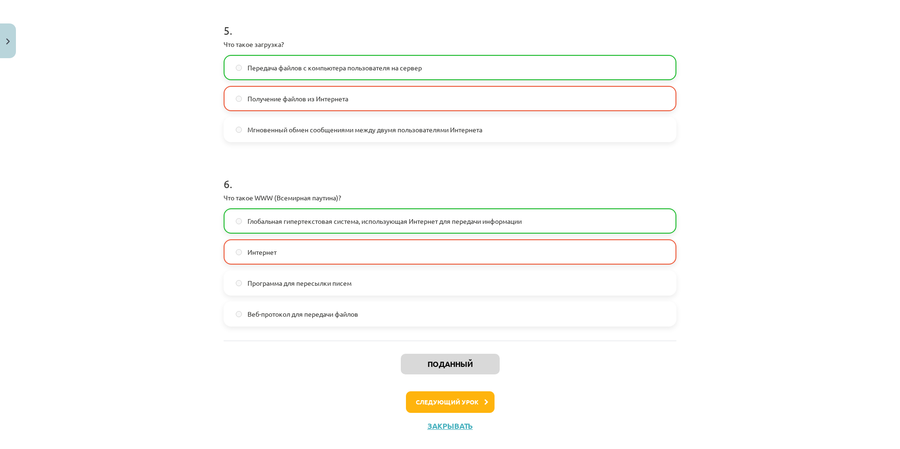
scroll to position [916, 0]
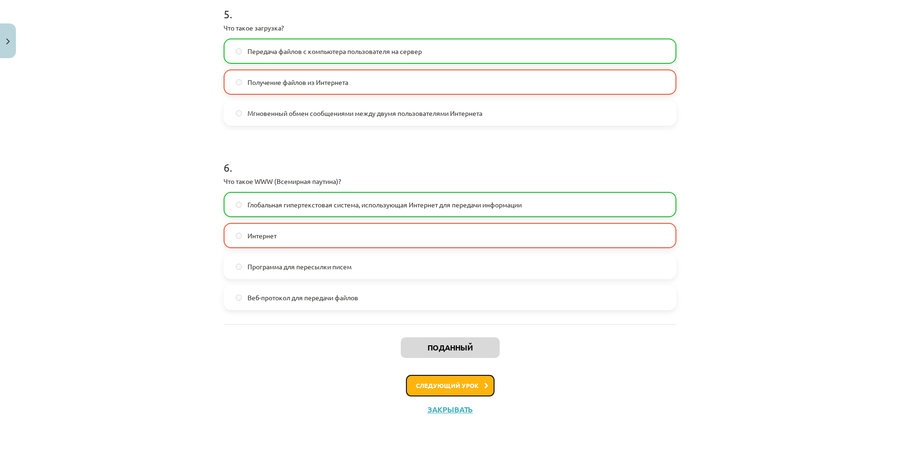
click at [427, 392] on button "Следующий урок" at bounding box center [450, 385] width 89 height 22
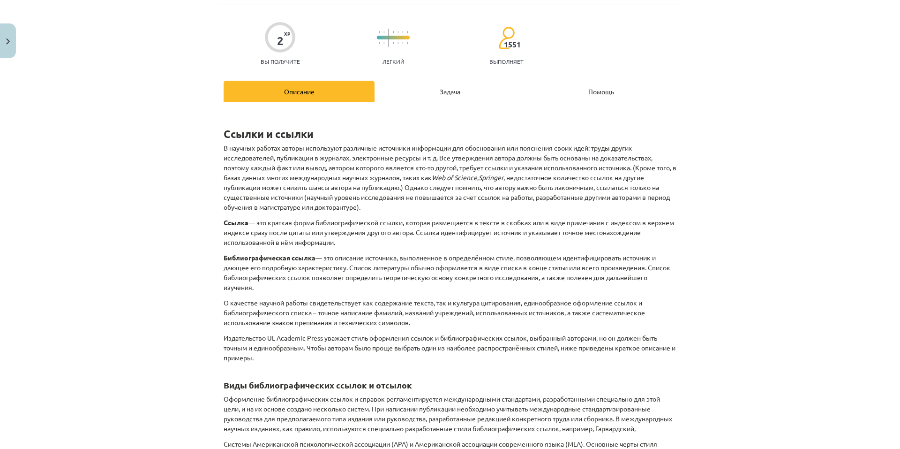
scroll to position [348, 0]
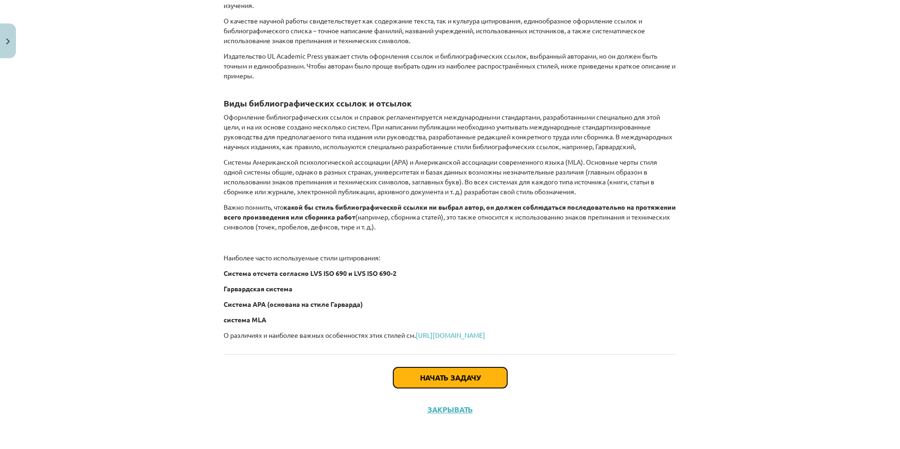
click at [453, 372] on button "Начать задачу" at bounding box center [450, 377] width 114 height 21
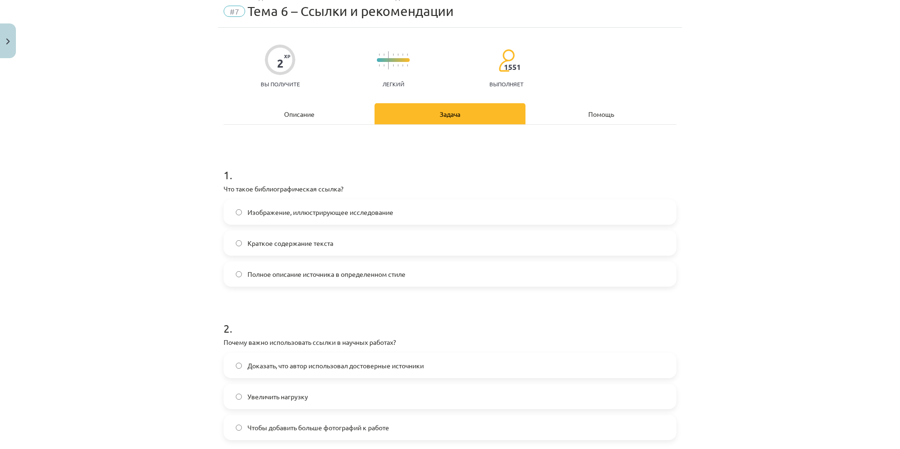
scroll to position [23, 0]
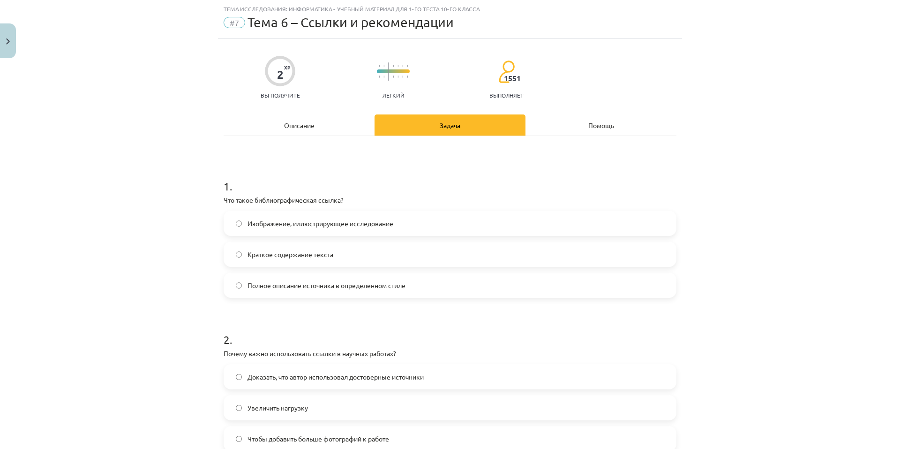
click at [301, 224] on font "Изображение, иллюстрирующее исследование" at bounding box center [320, 223] width 146 height 8
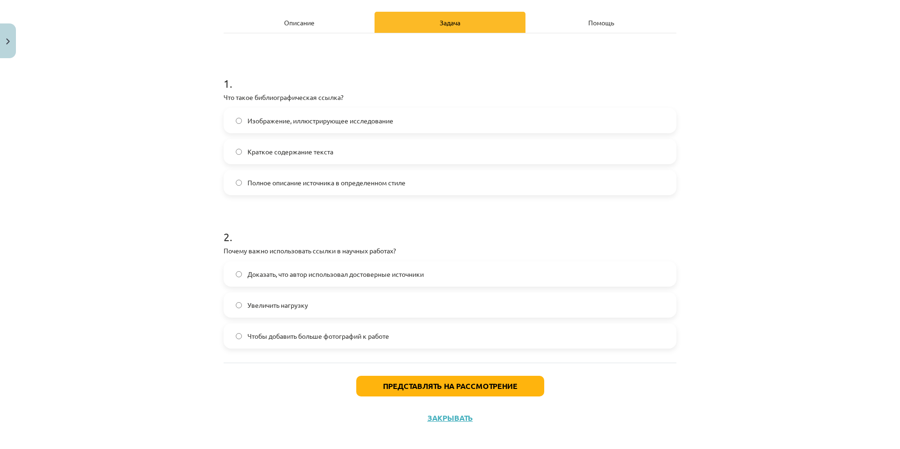
scroll to position [135, 0]
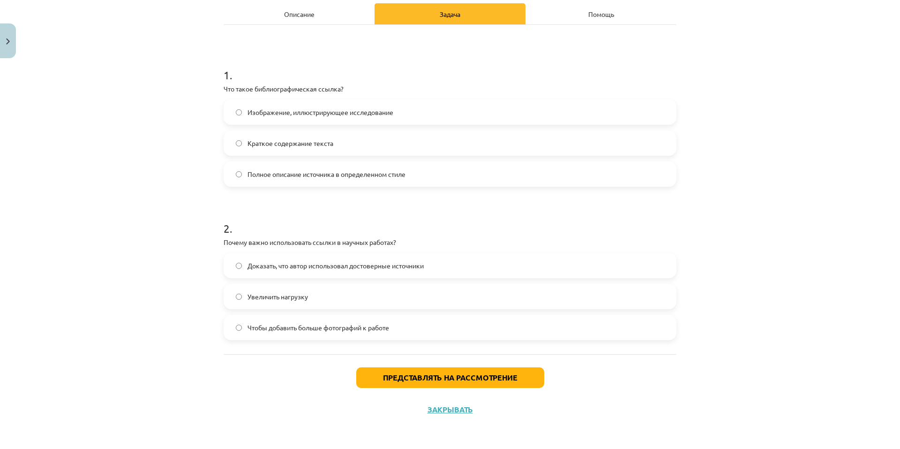
click at [304, 295] on label "Увеличить нагрузку" at bounding box center [449, 295] width 451 height 23
click at [405, 382] on button "Представлять на рассмотрение" at bounding box center [450, 377] width 188 height 21
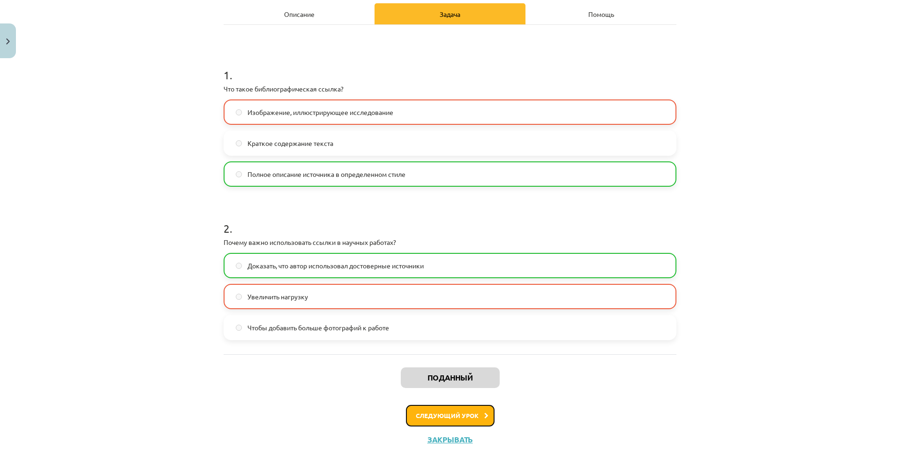
click at [465, 416] on font "Следующий урок" at bounding box center [447, 415] width 63 height 8
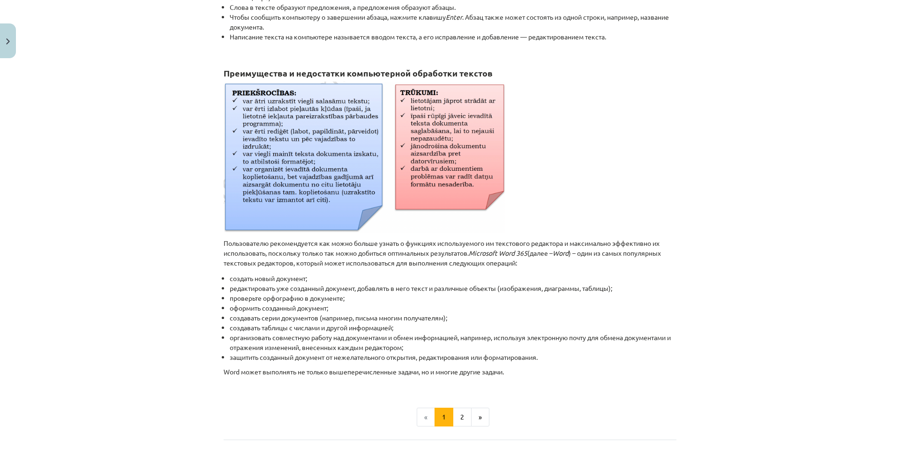
scroll to position [351, 0]
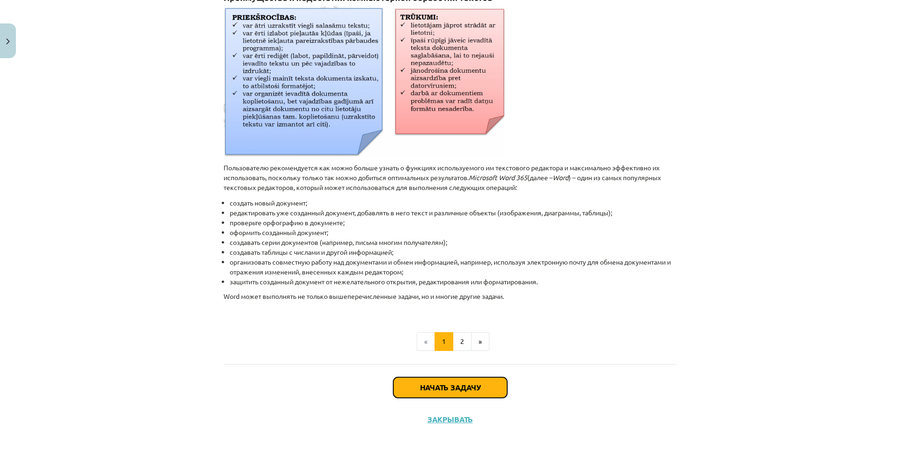
click at [431, 383] on button "Начать задачу" at bounding box center [450, 387] width 114 height 21
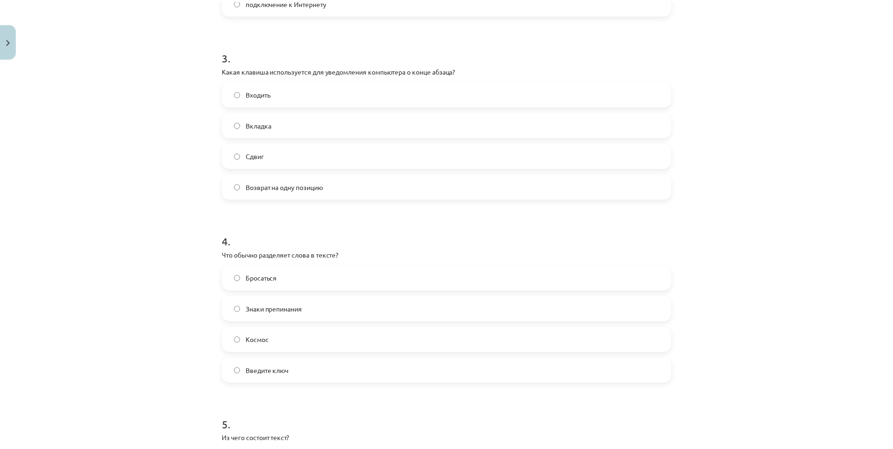
scroll to position [718, 0]
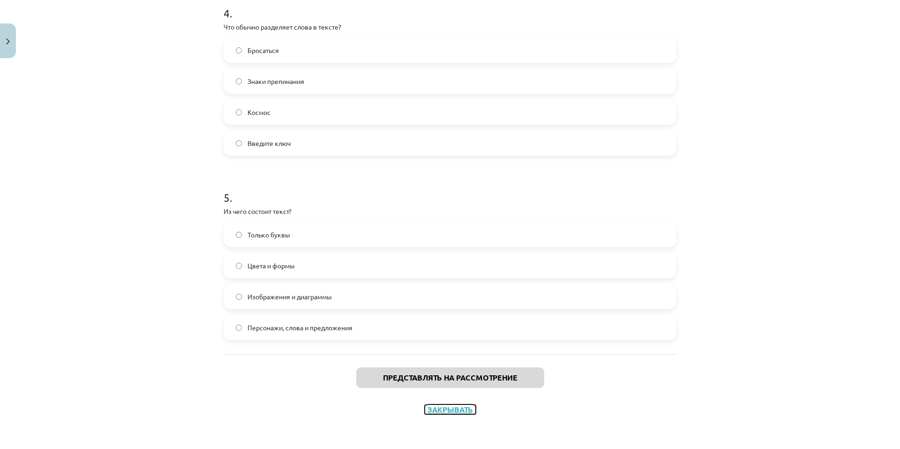
click at [435, 407] on font "Закрывать" at bounding box center [449, 409] width 45 height 10
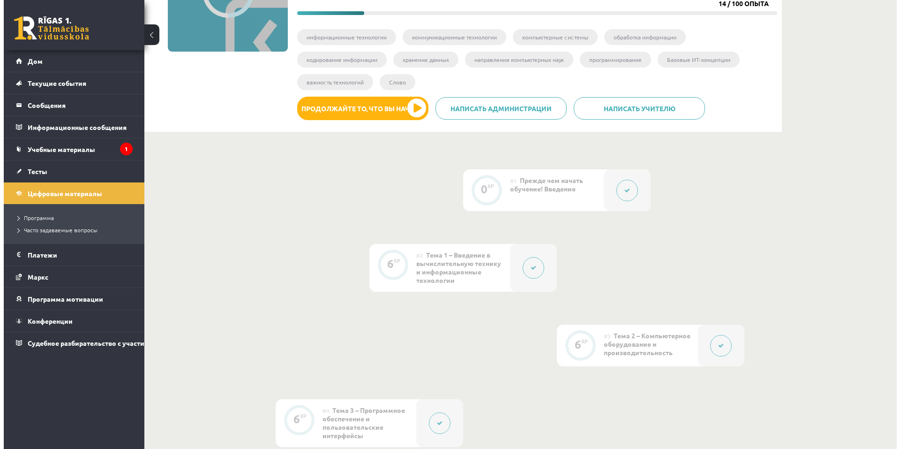
scroll to position [0, 0]
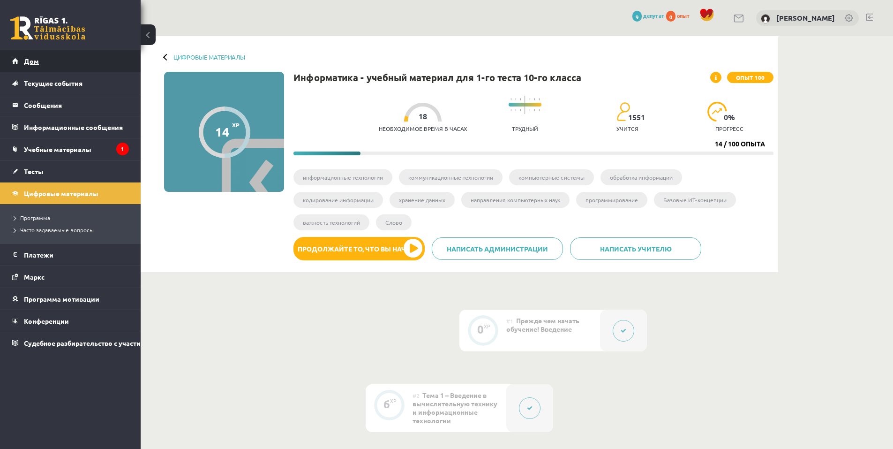
click at [29, 66] on link "Дом" at bounding box center [70, 61] width 117 height 22
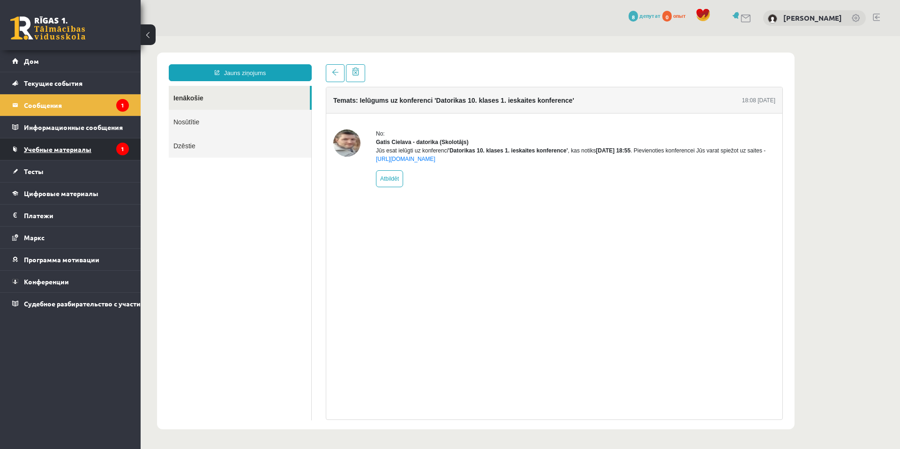
click at [67, 151] on font "Учебные материалы" at bounding box center [57, 149] width 67 height 8
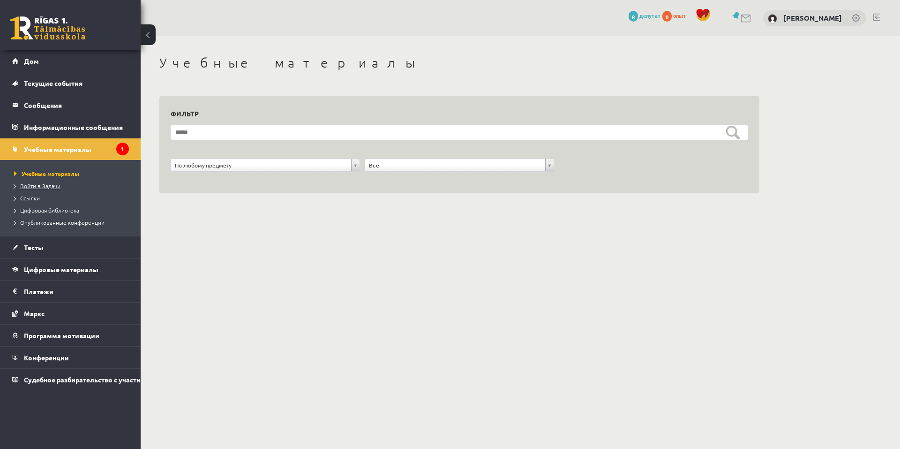
click at [48, 187] on font "Войти в Задачи" at bounding box center [40, 185] width 40 height 7
click at [61, 151] on font "Учебные материалы" at bounding box center [57, 149] width 67 height 8
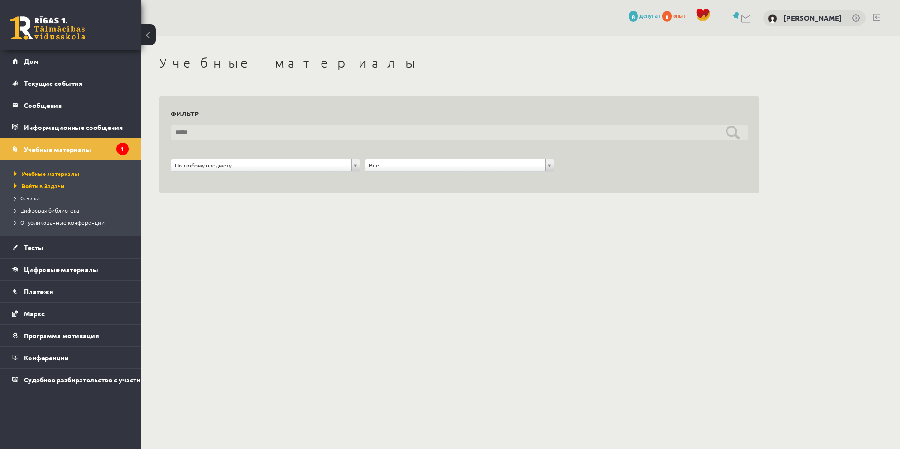
click at [185, 134] on input "text" at bounding box center [459, 132] width 577 height 15
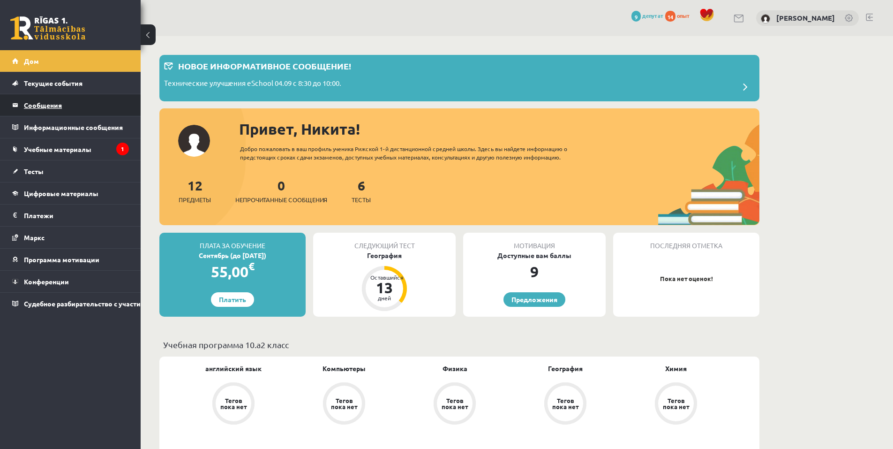
click at [41, 106] on font "Сообщения" at bounding box center [43, 105] width 38 height 8
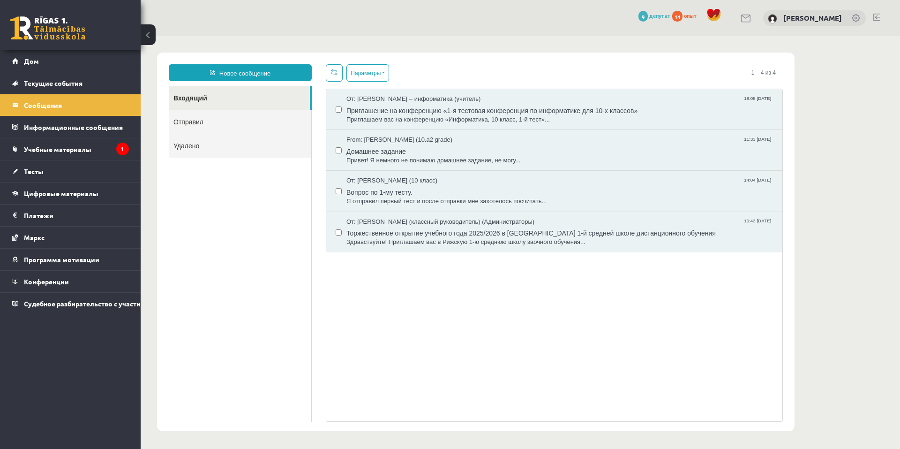
click at [337, 312] on div "От: Гатиса Челавы – информатика (учитель) 18:08 03/09/2025 Приглашение на конфе…" at bounding box center [554, 255] width 457 height 333
click at [421, 114] on font "Приглашение на конференцию «1-я тестовая конференция по информатике для 10-х кл…" at bounding box center [491, 110] width 291 height 7
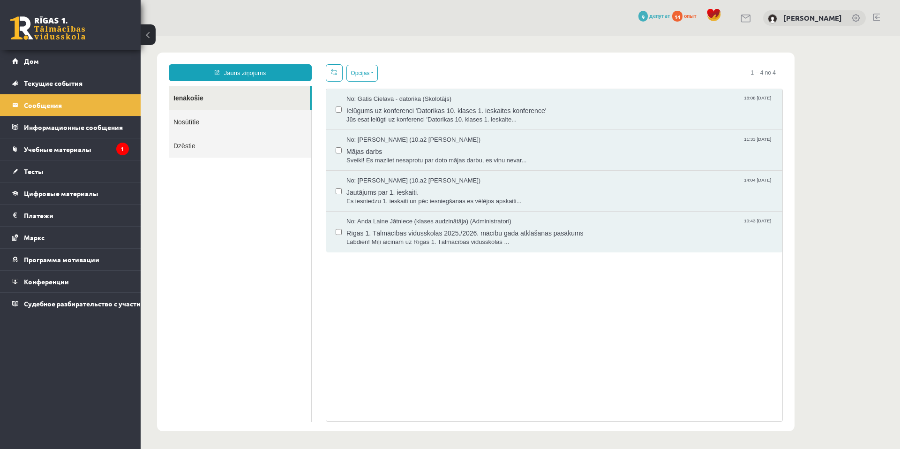
click at [342, 110] on div "No: Gatis Cielava - datorika (Skolotājs) 18:08 03/09/2025 Ielūgums uz konferenc…" at bounding box center [554, 109] width 437 height 29
click at [297, 281] on ul "Ienākošie Nosūtītie Dzēstie" at bounding box center [240, 254] width 143 height 336
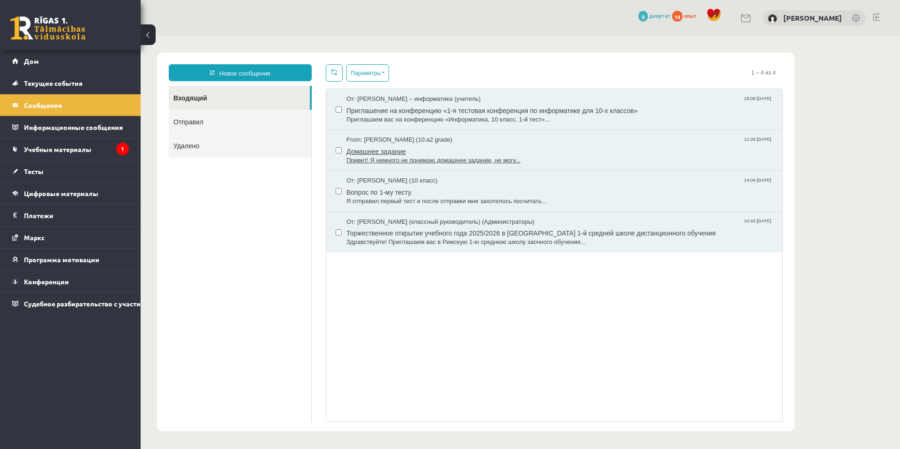
click at [422, 164] on font "Привет! Я немного не понимаю домашнее задание, не могу..." at bounding box center [433, 160] width 174 height 7
click at [202, 202] on ul "Входящий Отправил Удалено" at bounding box center [240, 254] width 143 height 336
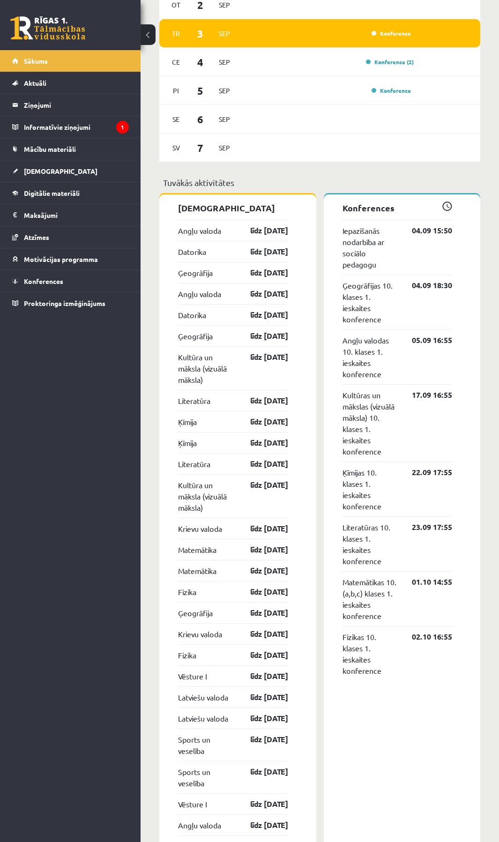
scroll to position [619, 0]
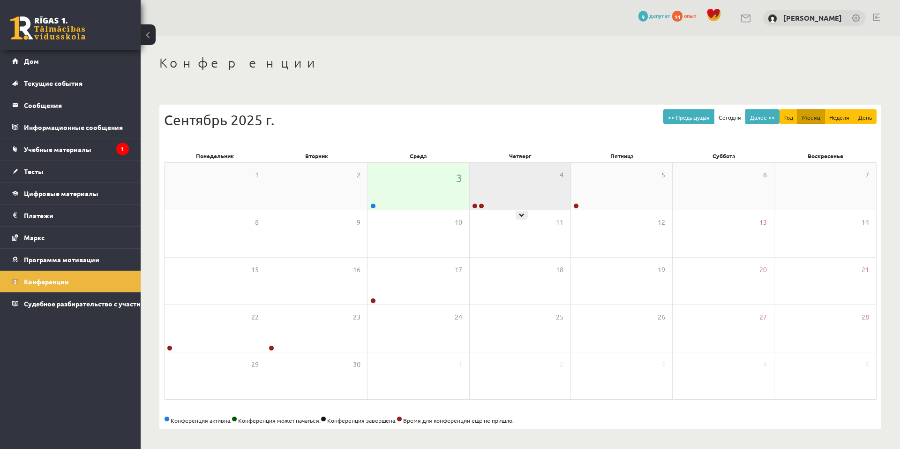
click at [470, 199] on div "4" at bounding box center [520, 186] width 101 height 47
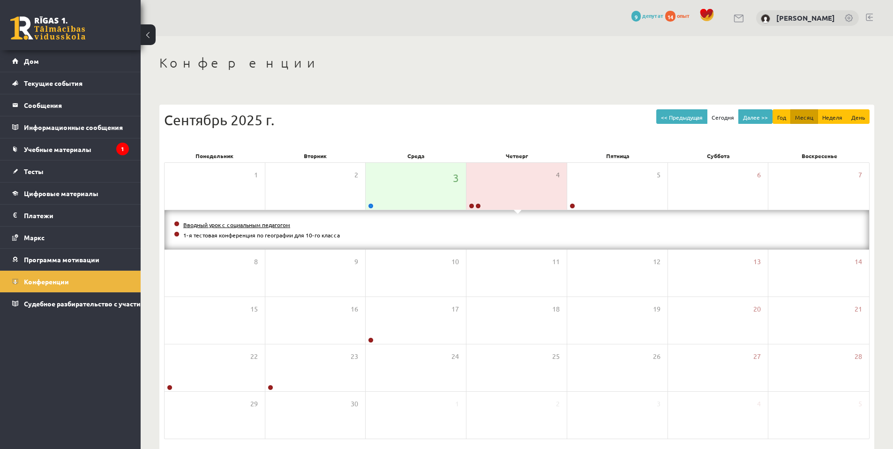
click at [243, 225] on font "Вводный урок с социальным педагогом" at bounding box center [236, 224] width 107 height 7
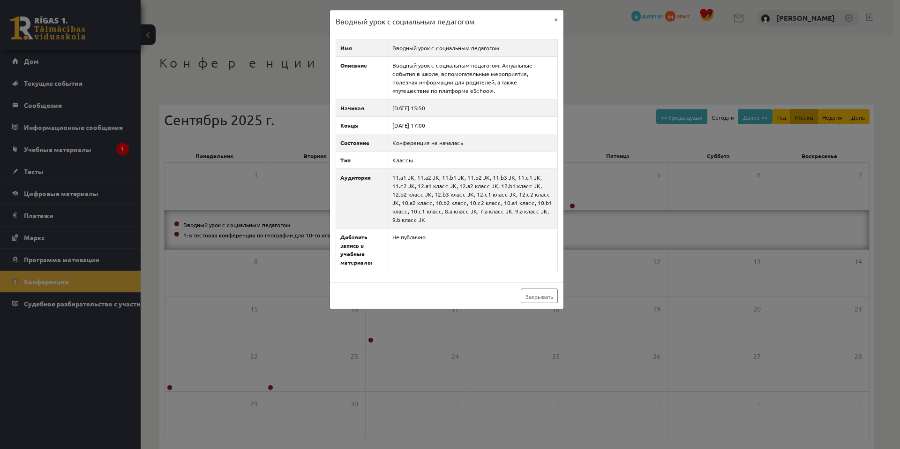
drag, startPoint x: 397, startPoint y: 38, endPoint x: 378, endPoint y: 0, distance: 43.0
click at [558, 16] on button "×" at bounding box center [555, 19] width 15 height 18
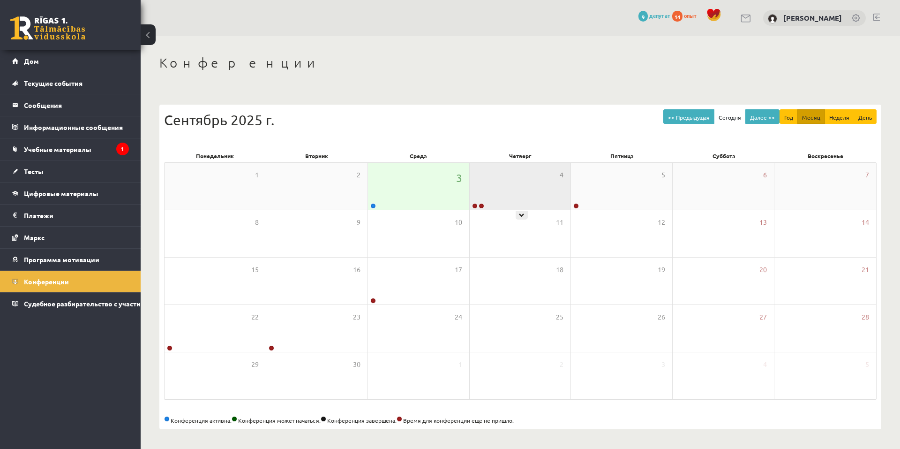
click at [478, 203] on div at bounding box center [477, 206] width 15 height 7
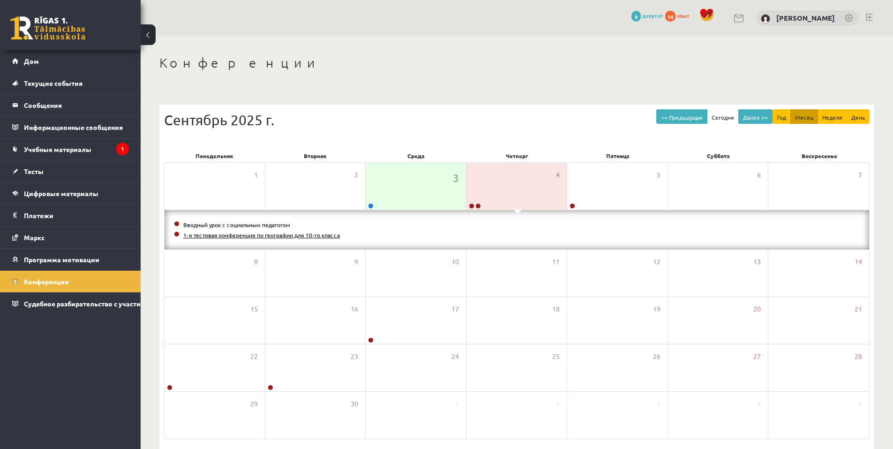
click at [299, 235] on font "1-я тестовая конференция по географии для 10-го класса" at bounding box center [261, 234] width 157 height 7
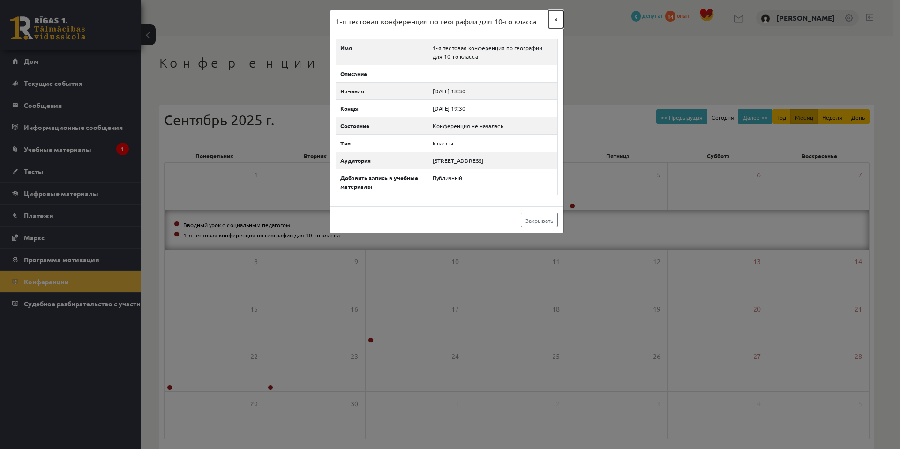
click at [554, 14] on button "×" at bounding box center [555, 19] width 15 height 18
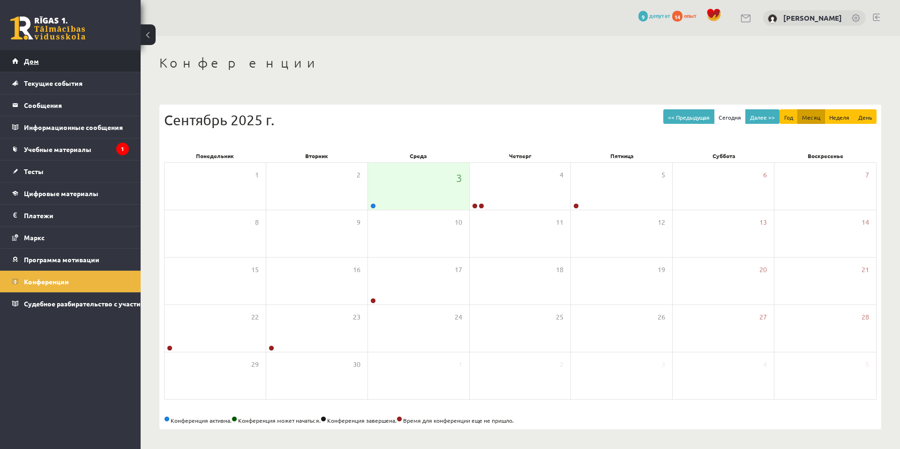
click at [63, 62] on link "Дом" at bounding box center [70, 61] width 117 height 22
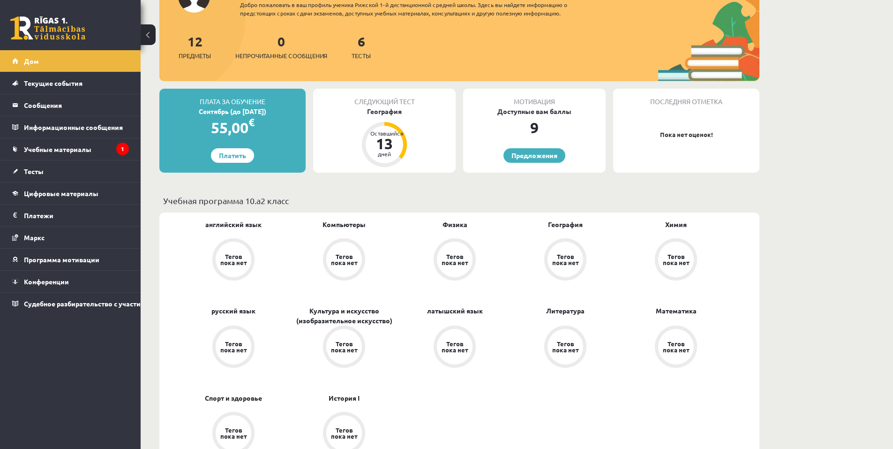
scroll to position [141, 0]
